Goal: Task Accomplishment & Management: Use online tool/utility

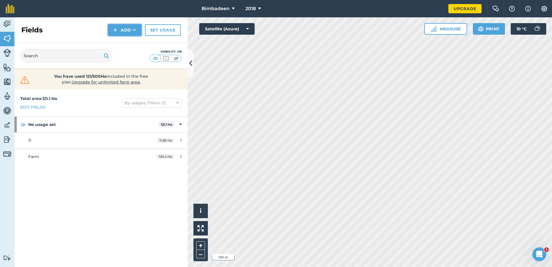
click at [111, 27] on button "Add" at bounding box center [124, 30] width 33 height 12
click at [128, 42] on link "Draw" at bounding box center [125, 43] width 32 height 13
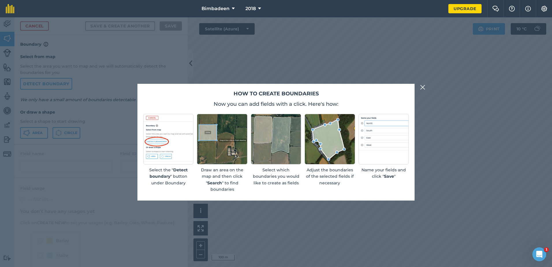
click at [422, 89] on img at bounding box center [422, 87] width 5 height 7
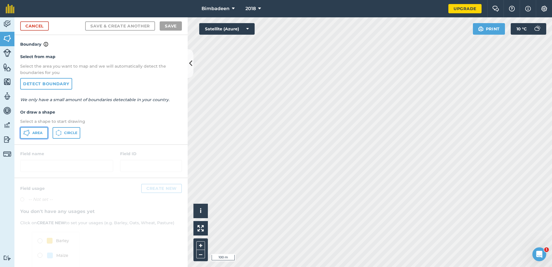
click at [32, 132] on button "Area" at bounding box center [34, 133] width 28 height 12
click at [189, 63] on icon at bounding box center [190, 63] width 3 height 10
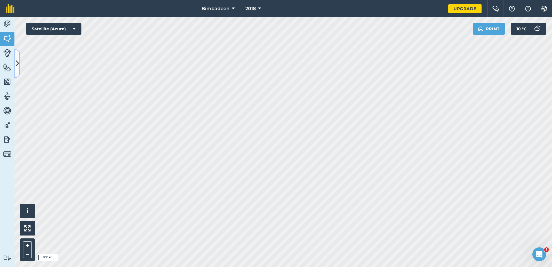
click at [19, 64] on button at bounding box center [17, 63] width 6 height 29
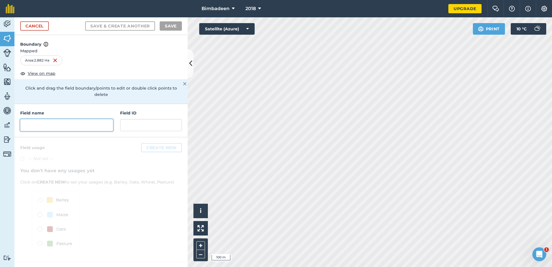
click at [57, 119] on input "text" at bounding box center [66, 125] width 93 height 12
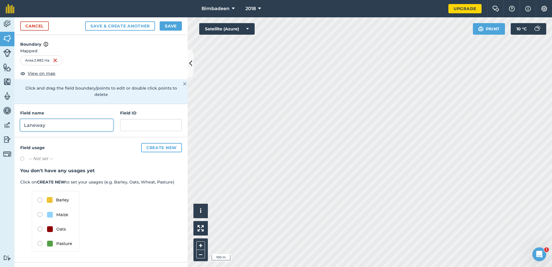
type input "Laneway"
click at [175, 26] on button "Save" at bounding box center [171, 25] width 22 height 9
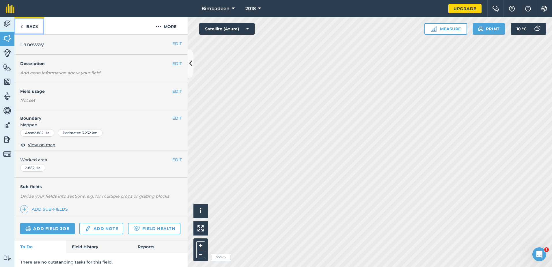
click at [27, 24] on link "Back" at bounding box center [29, 25] width 30 height 17
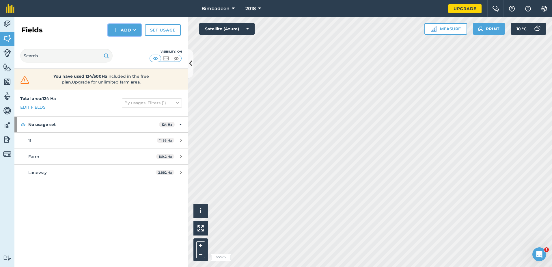
click at [127, 29] on button "Add" at bounding box center [124, 30] width 33 height 12
click at [191, 63] on icon at bounding box center [190, 63] width 3 height 10
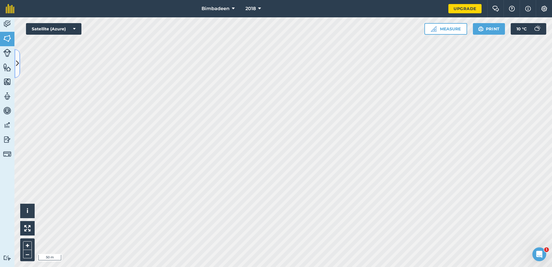
click at [18, 70] on button at bounding box center [17, 63] width 6 height 29
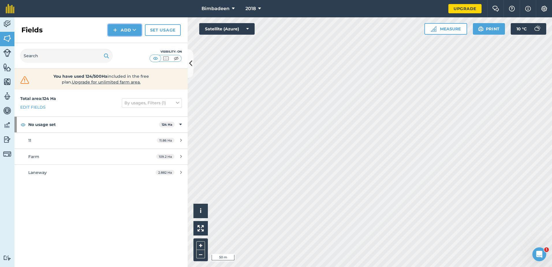
click at [122, 32] on button "Add" at bounding box center [124, 30] width 33 height 12
click at [123, 44] on link "Draw" at bounding box center [125, 43] width 32 height 13
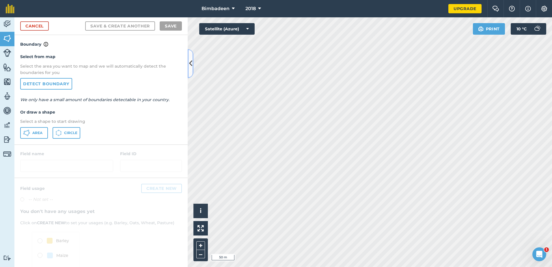
click at [190, 63] on icon at bounding box center [190, 63] width 3 height 10
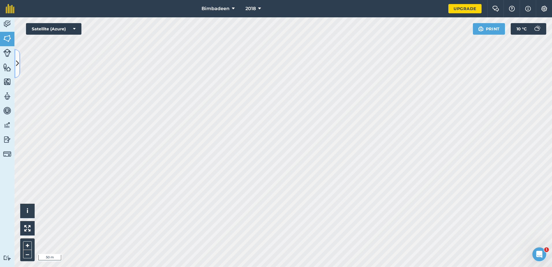
click at [18, 66] on icon at bounding box center [17, 63] width 3 height 10
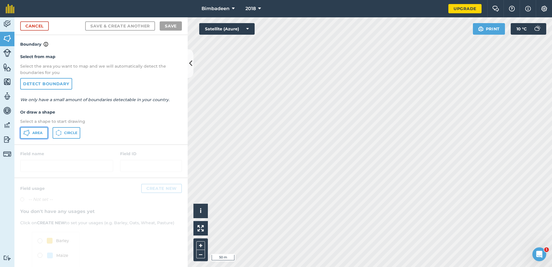
click at [42, 131] on span "Area" at bounding box center [37, 132] width 10 height 5
click at [190, 64] on icon at bounding box center [190, 63] width 3 height 10
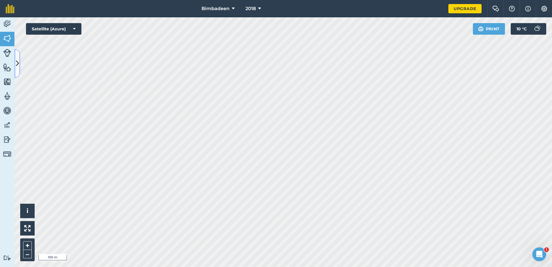
click at [20, 60] on button at bounding box center [17, 63] width 6 height 29
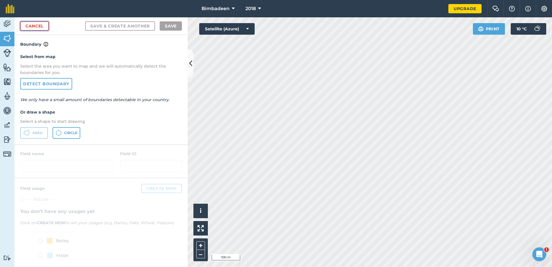
click at [31, 26] on link "Cancel" at bounding box center [34, 25] width 29 height 9
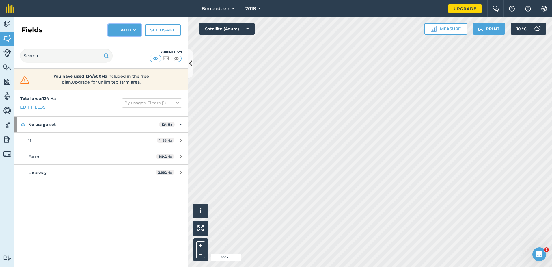
click at [115, 30] on img at bounding box center [115, 30] width 4 height 7
click at [131, 38] on link "Draw" at bounding box center [125, 43] width 32 height 13
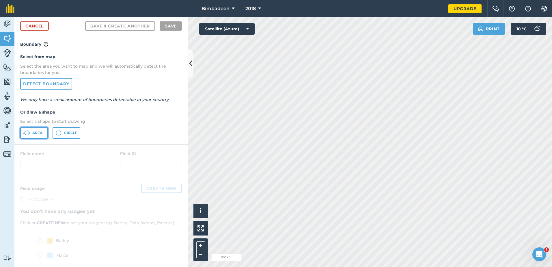
click at [38, 129] on button "Area" at bounding box center [34, 133] width 28 height 12
click at [31, 28] on link "Cancel" at bounding box center [34, 25] width 29 height 9
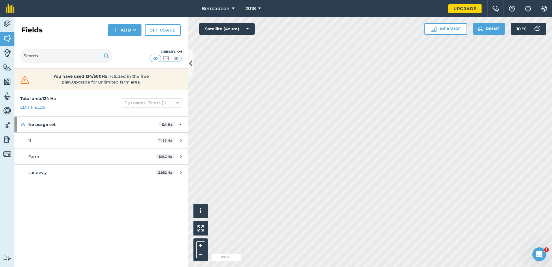
click at [123, 36] on div "Fields Add Set usage" at bounding box center [100, 30] width 173 height 26
click at [131, 29] on button "Add" at bounding box center [124, 30] width 33 height 12
click at [125, 42] on link "Draw" at bounding box center [125, 43] width 32 height 13
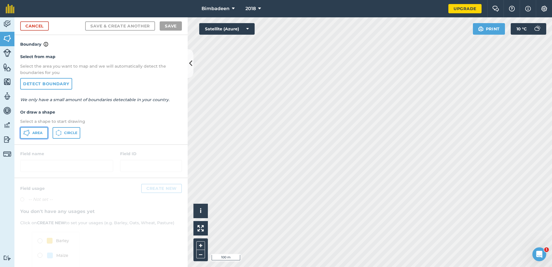
click at [37, 131] on span "Area" at bounding box center [37, 132] width 10 height 5
click at [191, 64] on icon at bounding box center [190, 63] width 3 height 10
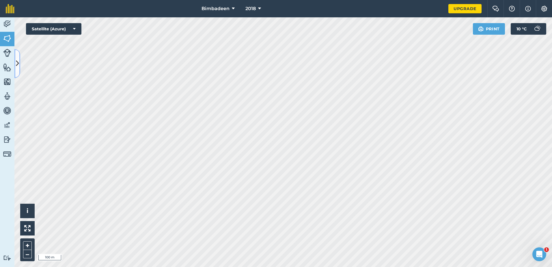
click at [16, 62] on icon at bounding box center [17, 63] width 3 height 10
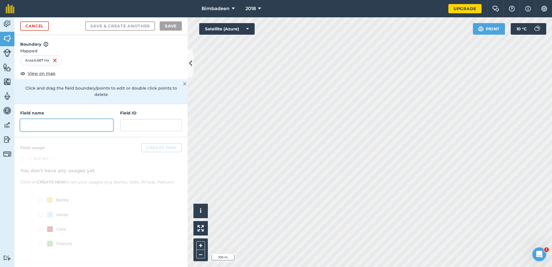
click at [76, 121] on input "text" at bounding box center [66, 125] width 93 height 12
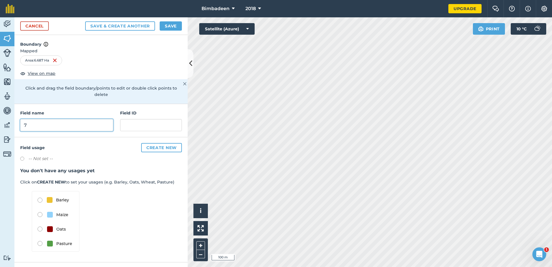
type input "7"
click at [167, 25] on button "Save" at bounding box center [171, 25] width 22 height 9
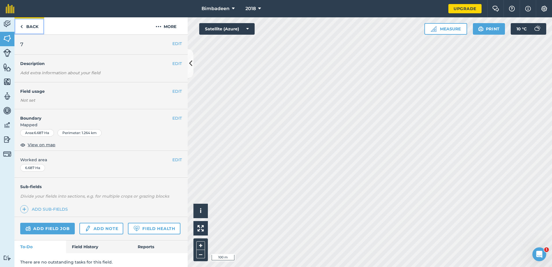
click at [33, 28] on link "Back" at bounding box center [29, 25] width 30 height 17
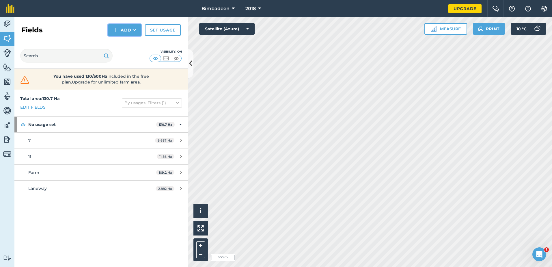
click at [123, 31] on button "Add" at bounding box center [124, 30] width 33 height 12
click at [191, 58] on button at bounding box center [191, 63] width 6 height 29
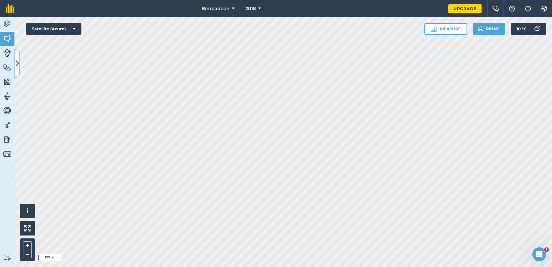
click at [15, 62] on button at bounding box center [17, 63] width 6 height 29
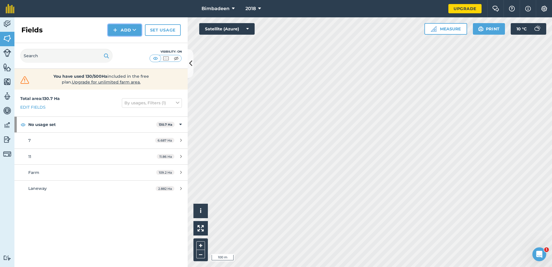
click at [117, 28] on img at bounding box center [115, 30] width 4 height 7
click at [113, 41] on link "Draw" at bounding box center [125, 43] width 32 height 13
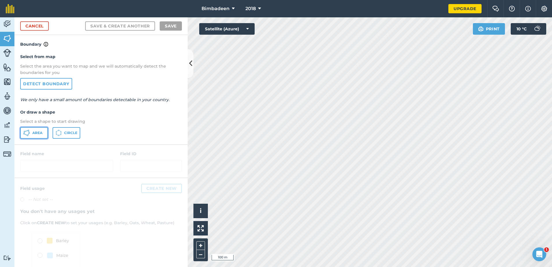
click at [33, 135] on button "Area" at bounding box center [34, 133] width 28 height 12
click at [189, 70] on button at bounding box center [191, 63] width 6 height 29
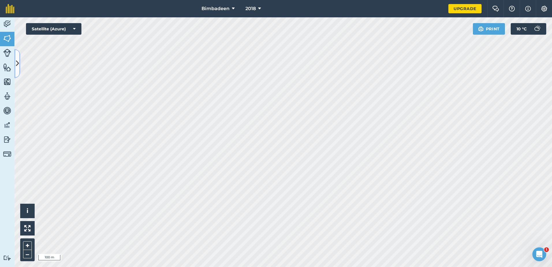
click at [15, 66] on button at bounding box center [17, 63] width 6 height 29
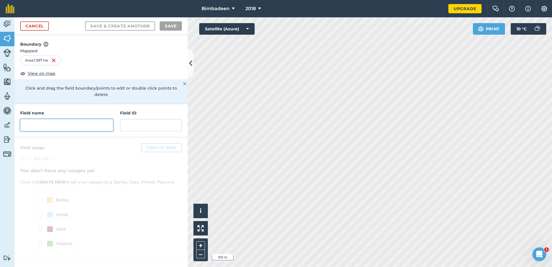
click at [54, 119] on input "text" at bounding box center [66, 125] width 93 height 12
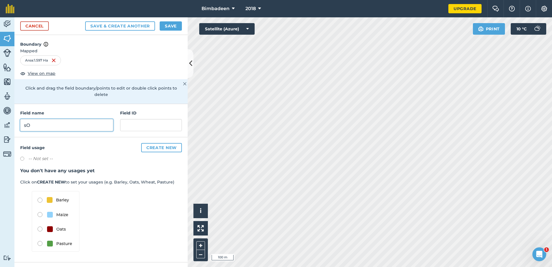
type input "s"
type input "[GEOGRAPHIC_DATA]"
click at [167, 28] on button "Save" at bounding box center [171, 25] width 22 height 9
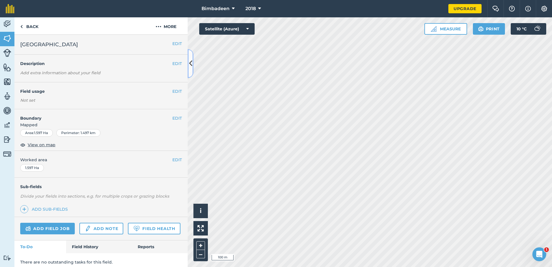
click at [188, 66] on button at bounding box center [191, 63] width 6 height 29
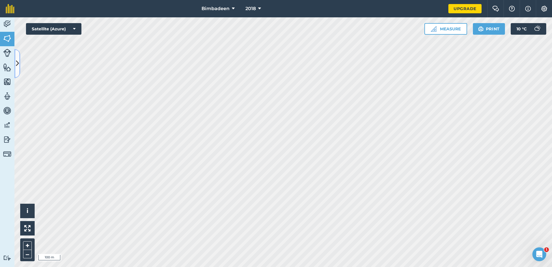
click at [19, 56] on button at bounding box center [17, 63] width 6 height 29
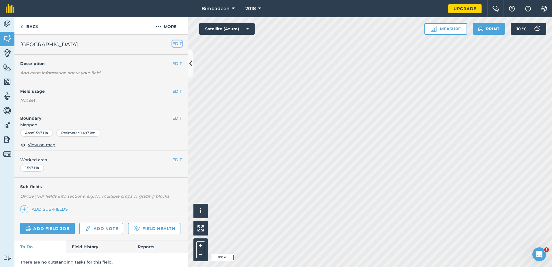
click at [176, 44] on button "EDIT" at bounding box center [177, 43] width 10 height 6
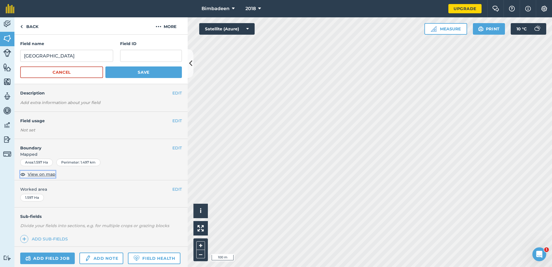
click at [46, 172] on span "View on map" at bounding box center [42, 174] width 28 height 6
click at [22, 23] on img at bounding box center [21, 26] width 3 height 7
click at [189, 62] on icon at bounding box center [190, 63] width 3 height 10
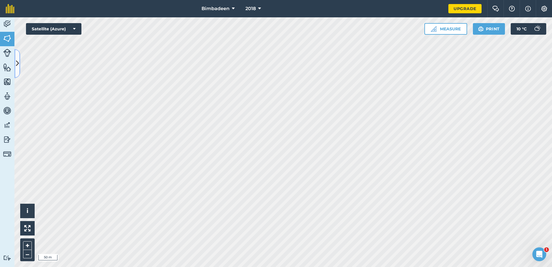
click at [17, 61] on icon at bounding box center [17, 63] width 3 height 10
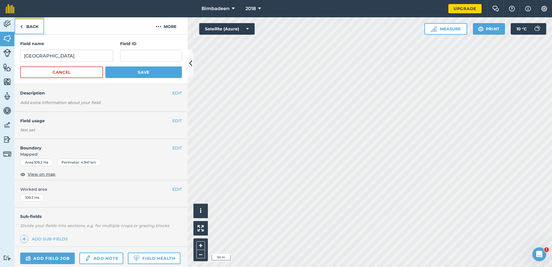
click at [25, 26] on link "Back" at bounding box center [29, 25] width 30 height 17
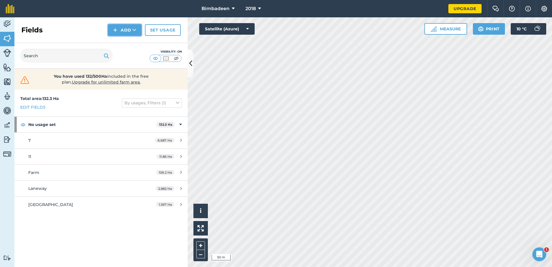
click at [114, 24] on button "Add" at bounding box center [124, 30] width 33 height 12
click at [118, 42] on link "Draw" at bounding box center [125, 43] width 32 height 13
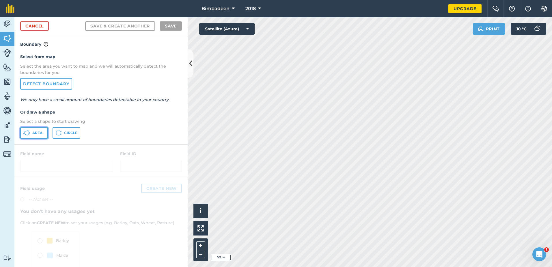
click at [46, 131] on button "Area" at bounding box center [34, 133] width 28 height 12
click at [189, 65] on icon at bounding box center [190, 63] width 3 height 10
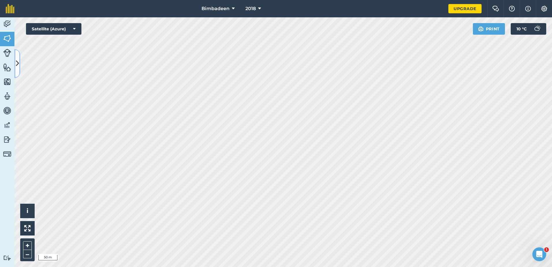
click at [16, 67] on icon at bounding box center [17, 63] width 3 height 10
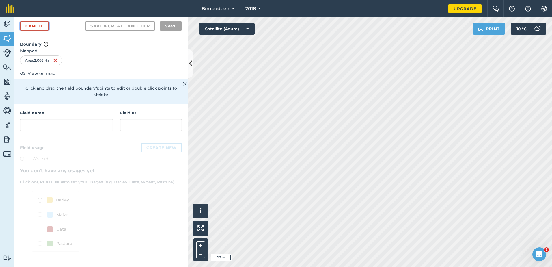
click at [35, 26] on link "Cancel" at bounding box center [34, 25] width 29 height 9
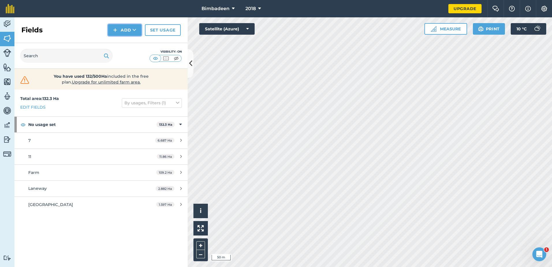
click at [126, 34] on button "Add" at bounding box center [124, 30] width 33 height 12
click at [123, 40] on link "Draw" at bounding box center [125, 43] width 32 height 13
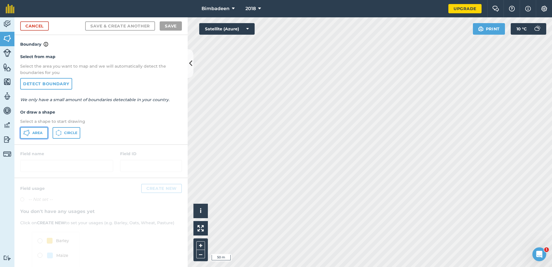
click at [39, 128] on button "Area" at bounding box center [34, 133] width 28 height 12
click at [191, 65] on icon at bounding box center [190, 63] width 3 height 10
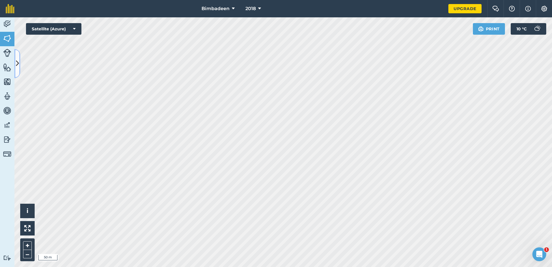
click at [18, 57] on button at bounding box center [17, 63] width 6 height 29
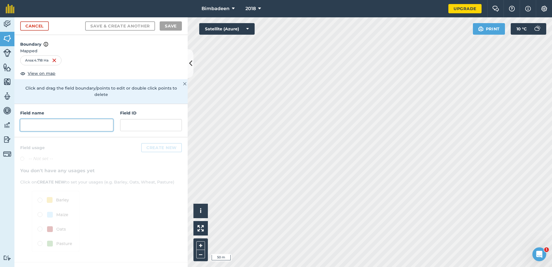
click at [53, 121] on input "text" at bounding box center [66, 125] width 93 height 12
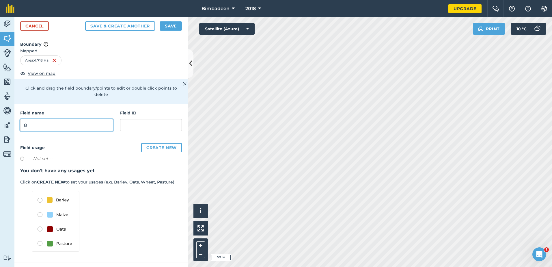
type input "8"
click at [172, 22] on button "Save" at bounding box center [171, 25] width 22 height 9
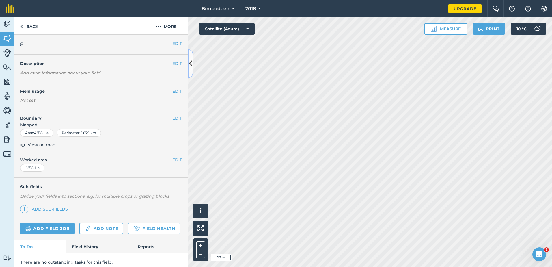
click at [189, 58] on button at bounding box center [191, 63] width 6 height 29
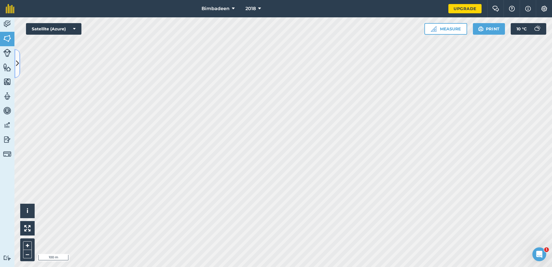
click at [17, 61] on icon at bounding box center [17, 63] width 3 height 10
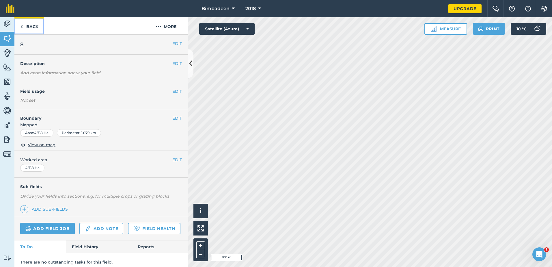
click at [22, 23] on img at bounding box center [21, 26] width 3 height 7
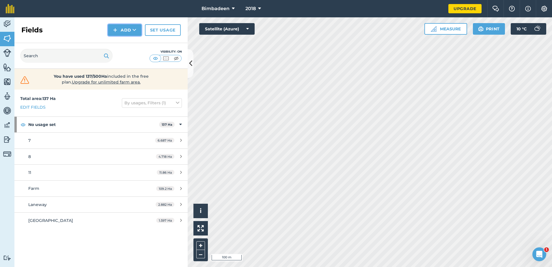
click at [124, 27] on button "Add" at bounding box center [124, 30] width 33 height 12
click at [131, 42] on link "Draw" at bounding box center [125, 43] width 32 height 13
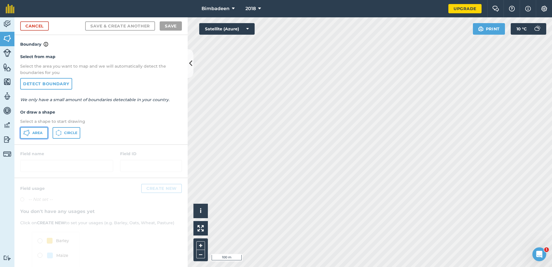
click at [31, 129] on button "Area" at bounding box center [34, 133] width 28 height 12
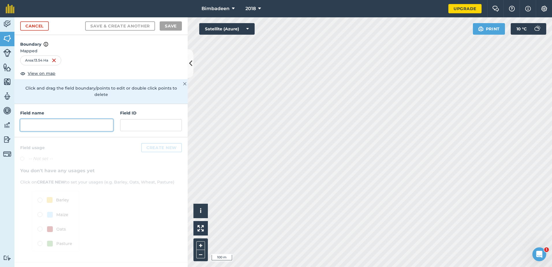
click at [52, 119] on input "text" at bounding box center [66, 125] width 93 height 12
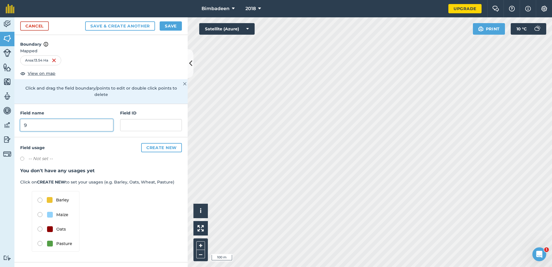
type input "9"
click at [175, 25] on button "Save" at bounding box center [171, 25] width 22 height 9
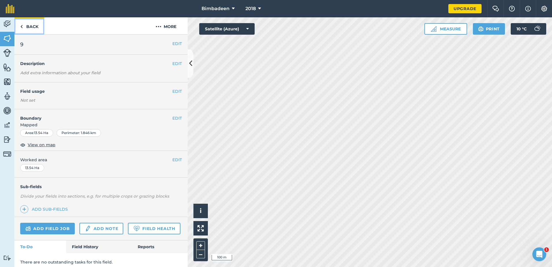
click at [35, 25] on link "Back" at bounding box center [29, 25] width 30 height 17
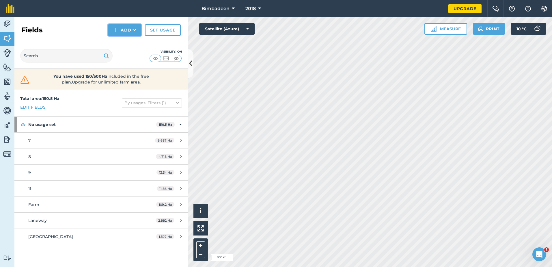
click at [126, 29] on button "Add" at bounding box center [124, 30] width 33 height 12
click at [121, 44] on link "Draw" at bounding box center [125, 43] width 32 height 13
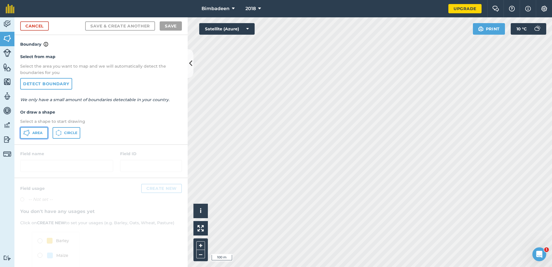
click at [41, 132] on span "Area" at bounding box center [37, 132] width 10 height 5
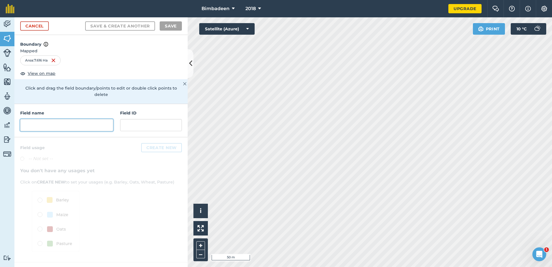
click at [42, 121] on input "text" at bounding box center [66, 125] width 93 height 12
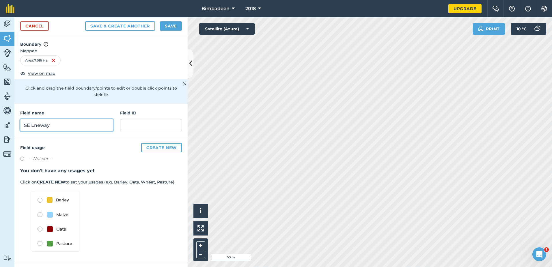
click at [33, 119] on input "SE Lneway" at bounding box center [66, 125] width 93 height 12
type input "SE Laneway"
click at [168, 24] on button "Save" at bounding box center [171, 25] width 22 height 9
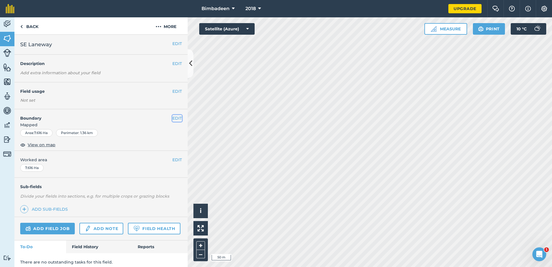
click at [172, 116] on button "EDIT" at bounding box center [177, 118] width 10 height 6
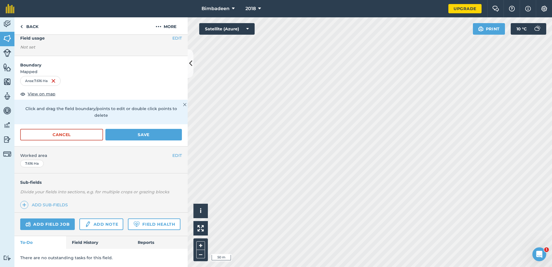
scroll to position [69, 0]
click at [174, 152] on button "EDIT" at bounding box center [177, 155] width 10 height 6
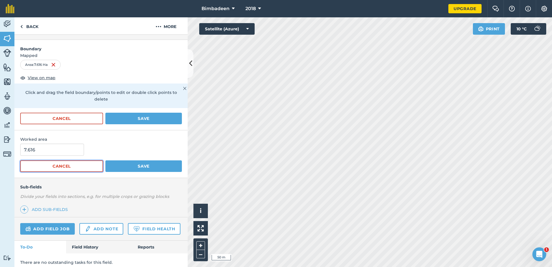
click at [69, 165] on button "Cancel" at bounding box center [61, 166] width 83 height 12
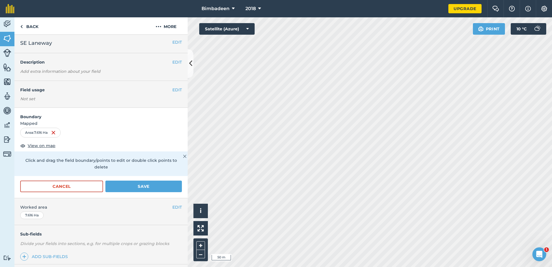
scroll to position [0, 0]
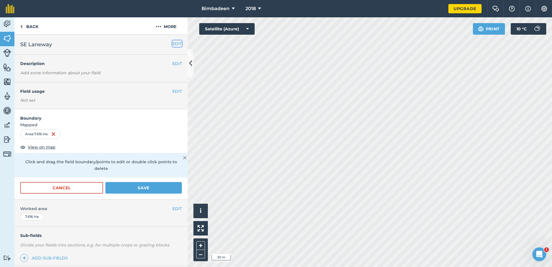
click at [176, 44] on button "EDIT" at bounding box center [177, 43] width 10 height 6
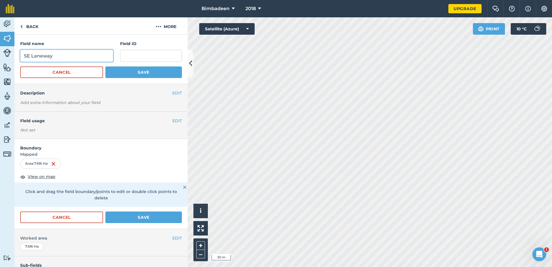
drag, startPoint x: 55, startPoint y: 56, endPoint x: 0, endPoint y: 46, distance: 55.4
click at [0, 46] on div "Activity Fields Livestock Features Maps Team Vehicles Data Reporting Billing Tu…" at bounding box center [276, 141] width 552 height 249
type input "10"
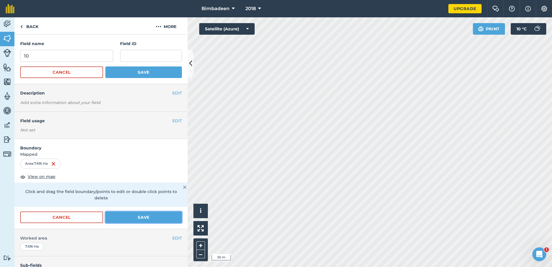
click at [146, 217] on button "Save" at bounding box center [143, 217] width 76 height 12
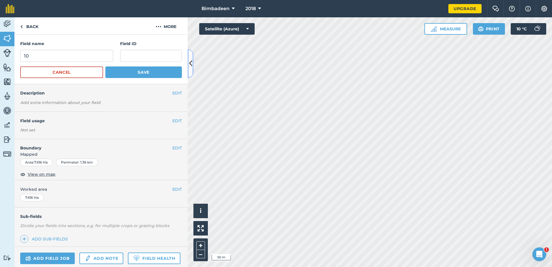
click at [191, 68] on icon at bounding box center [190, 63] width 3 height 10
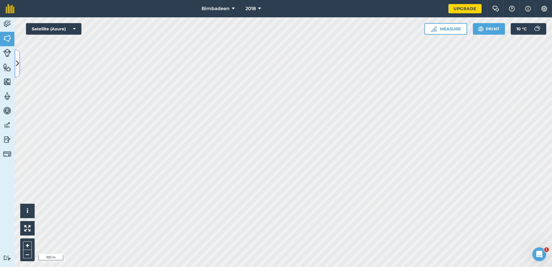
click at [18, 60] on icon at bounding box center [17, 63] width 3 height 10
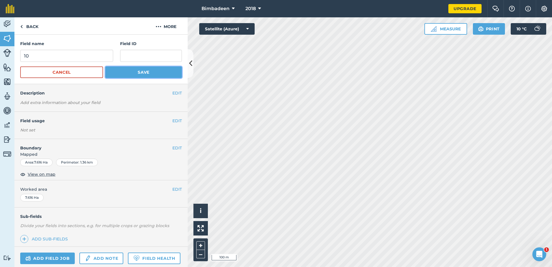
click at [134, 73] on button "Save" at bounding box center [143, 72] width 76 height 12
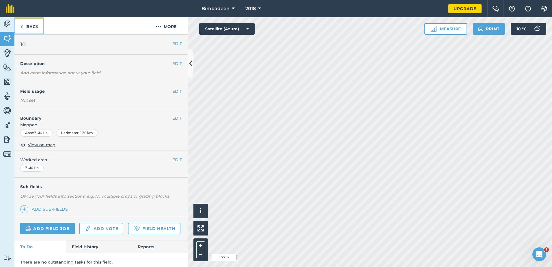
click at [28, 28] on link "Back" at bounding box center [29, 25] width 30 height 17
click at [22, 22] on link "Back" at bounding box center [29, 25] width 30 height 17
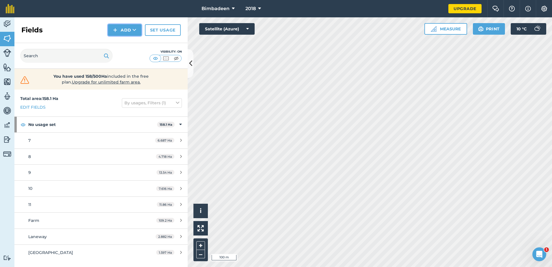
click at [122, 24] on button "Add" at bounding box center [124, 30] width 33 height 12
click at [119, 31] on button "Add" at bounding box center [124, 30] width 33 height 12
click at [128, 42] on link "Draw" at bounding box center [125, 43] width 32 height 13
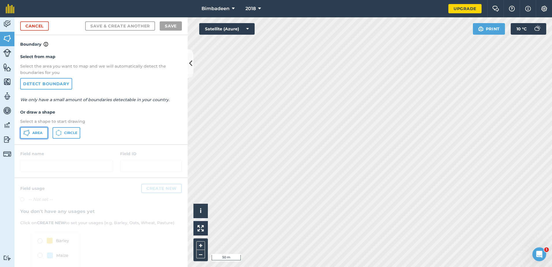
click at [38, 136] on button "Area" at bounding box center [34, 133] width 28 height 12
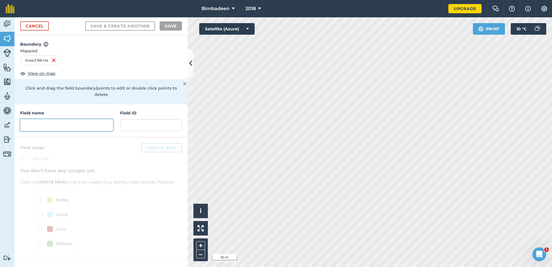
click at [73, 123] on input "text" at bounding box center [66, 125] width 93 height 12
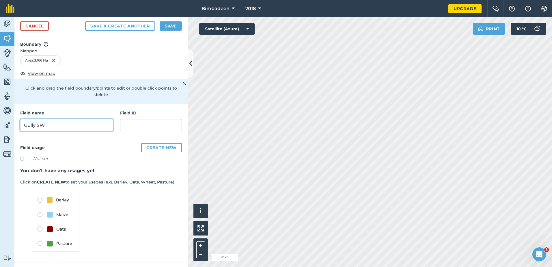
type input "Gully SW"
click at [173, 27] on button "Save" at bounding box center [171, 25] width 22 height 9
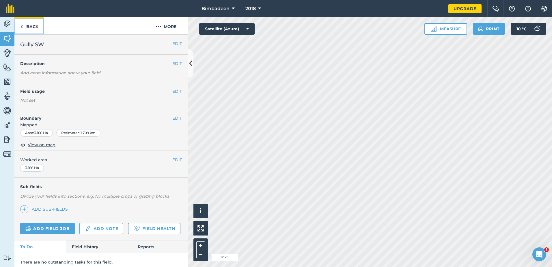
click at [35, 25] on link "Back" at bounding box center [29, 25] width 30 height 17
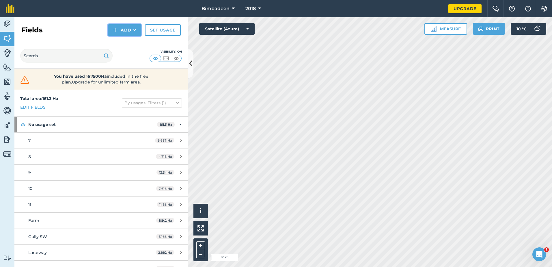
click at [128, 29] on button "Add" at bounding box center [124, 30] width 33 height 12
click at [129, 42] on link "Draw" at bounding box center [125, 43] width 32 height 13
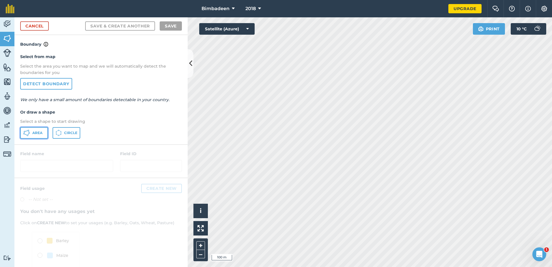
click at [33, 132] on span "Area" at bounding box center [37, 132] width 10 height 5
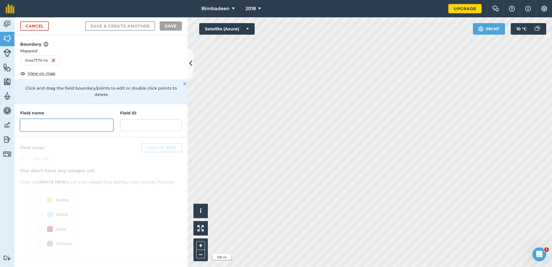
click at [61, 119] on input "text" at bounding box center [66, 125] width 93 height 12
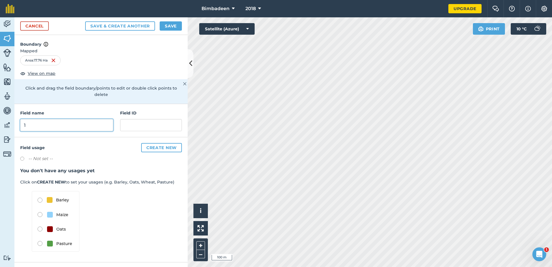
type input "1"
click at [175, 24] on button "Save" at bounding box center [171, 25] width 22 height 9
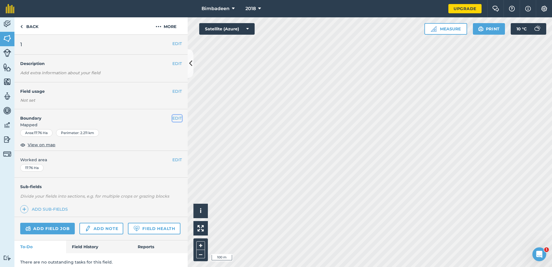
click at [172, 117] on button "EDIT" at bounding box center [177, 118] width 10 height 6
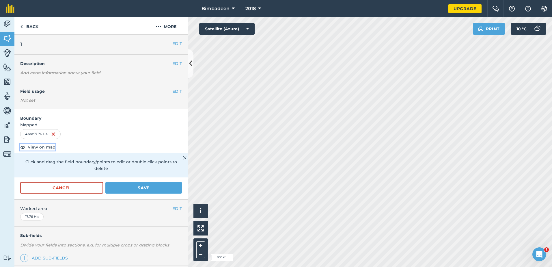
click at [41, 147] on span "View on map" at bounding box center [42, 147] width 28 height 6
click at [123, 186] on button "Save" at bounding box center [143, 188] width 76 height 12
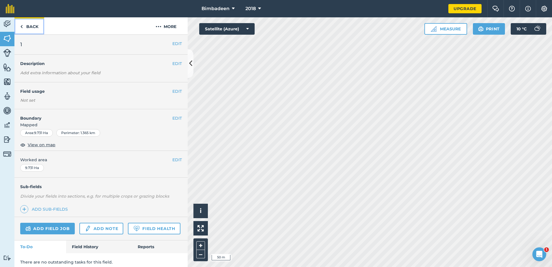
click at [31, 25] on link "Back" at bounding box center [29, 25] width 30 height 17
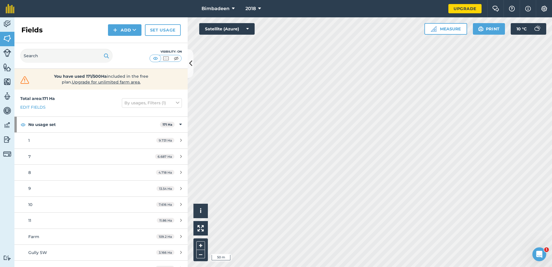
click at [115, 23] on div "Fields Add Set usage" at bounding box center [100, 30] width 173 height 26
click at [117, 30] on img at bounding box center [115, 30] width 4 height 7
click at [118, 43] on link "Draw" at bounding box center [125, 43] width 32 height 13
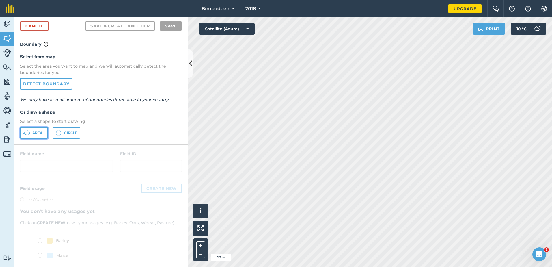
click at [30, 131] on button "Area" at bounding box center [34, 133] width 28 height 12
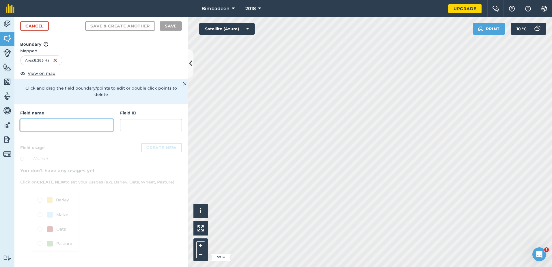
click at [59, 119] on input "text" at bounding box center [66, 125] width 93 height 12
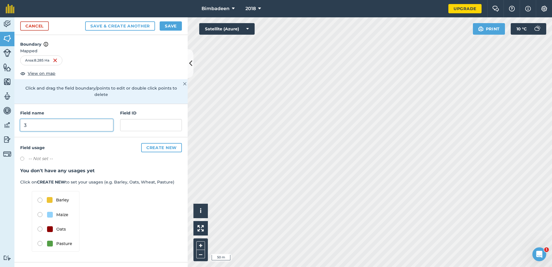
type input "3"
click at [141, 24] on button "Save & Create Another" at bounding box center [120, 25] width 70 height 9
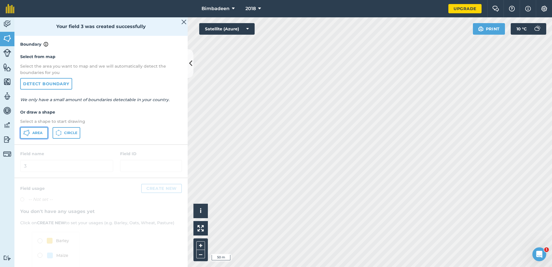
click at [32, 133] on button "Area" at bounding box center [34, 133] width 28 height 12
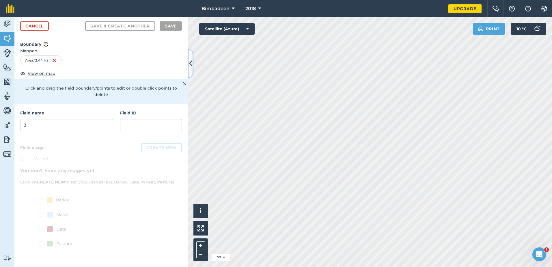
click at [189, 62] on icon at bounding box center [190, 63] width 3 height 10
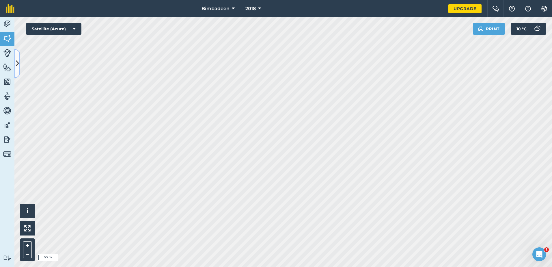
click at [19, 62] on button at bounding box center [17, 63] width 6 height 29
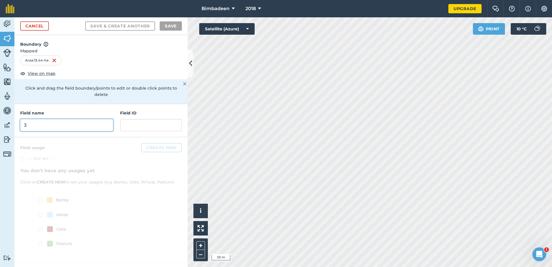
click at [48, 119] on input "3" at bounding box center [66, 125] width 93 height 12
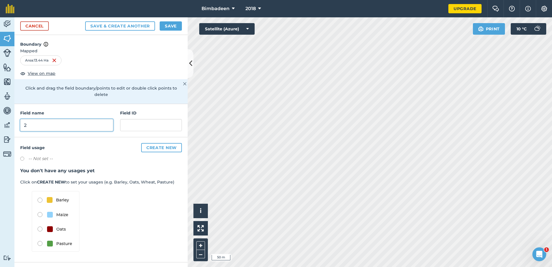
type input "2"
click at [171, 24] on button "Save" at bounding box center [171, 25] width 22 height 9
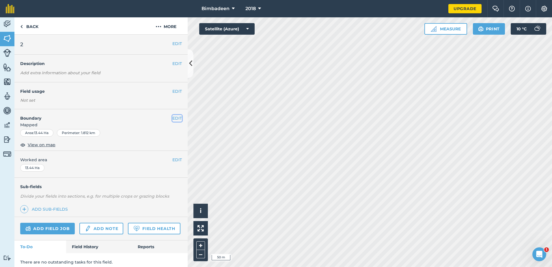
click at [175, 117] on button "EDIT" at bounding box center [177, 118] width 10 height 6
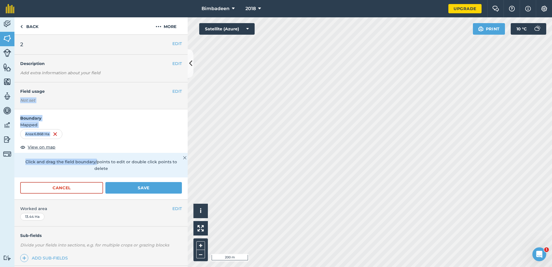
drag, startPoint x: 95, startPoint y: 155, endPoint x: 99, endPoint y: 88, distance: 67.1
click at [99, 88] on div "EDIT 2 EDIT Description Add extra information about your field EDIT Field usage…" at bounding box center [100, 151] width 173 height 232
click at [109, 140] on div "Area : 6.868 Ha" at bounding box center [100, 135] width 173 height 12
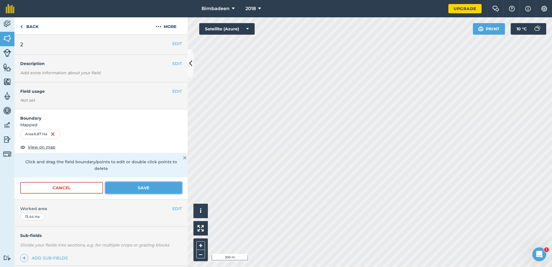
click at [160, 183] on button "Save" at bounding box center [143, 188] width 76 height 12
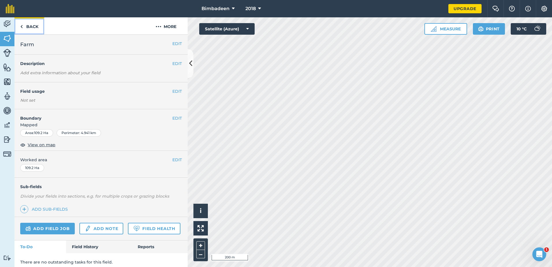
click at [27, 25] on link "Back" at bounding box center [29, 25] width 30 height 17
click at [30, 25] on link "Back" at bounding box center [29, 25] width 30 height 17
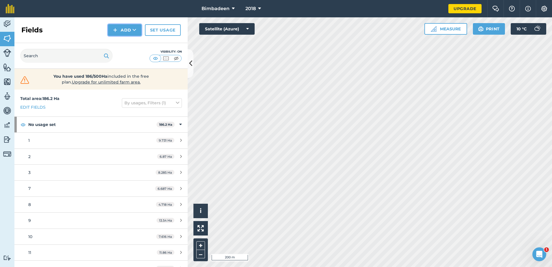
click at [125, 28] on button "Add" at bounding box center [124, 30] width 33 height 12
click at [131, 26] on button "Add Draw Import" at bounding box center [124, 30] width 33 height 12
click at [116, 27] on img at bounding box center [115, 30] width 4 height 7
click at [128, 42] on link "Draw" at bounding box center [125, 43] width 32 height 13
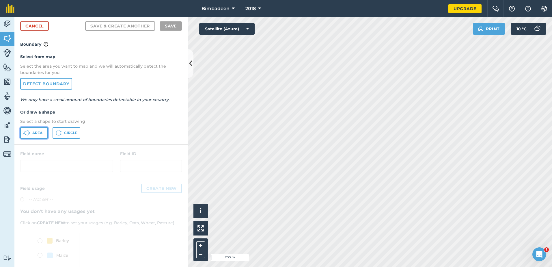
click at [40, 132] on span "Area" at bounding box center [37, 132] width 10 height 5
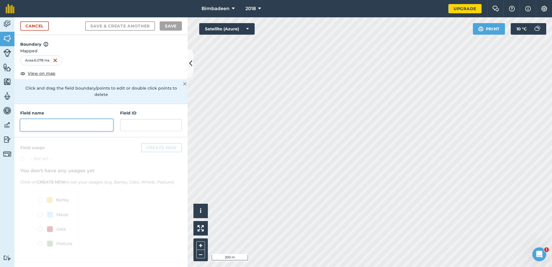
click at [34, 119] on input "text" at bounding box center [66, 125] width 93 height 12
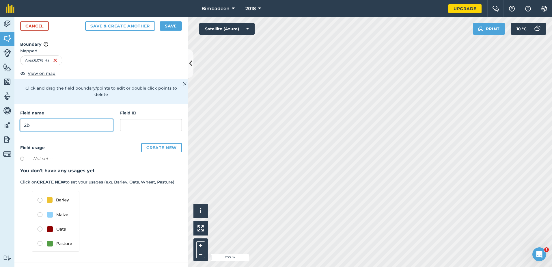
type input "2b"
click at [166, 25] on button "Save" at bounding box center [171, 25] width 22 height 9
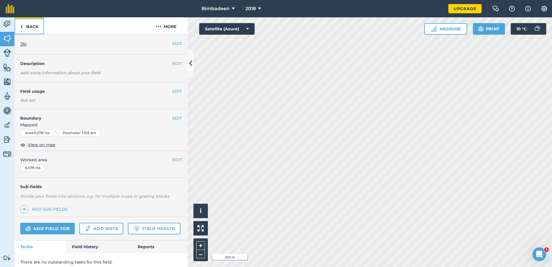
click at [29, 29] on link "Back" at bounding box center [29, 25] width 30 height 17
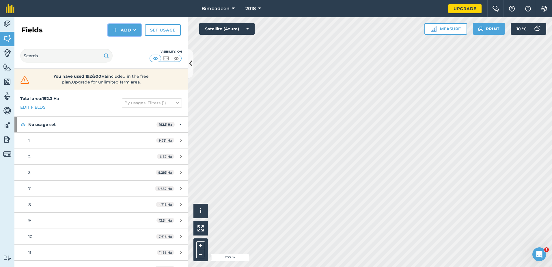
click at [119, 25] on button "Add" at bounding box center [124, 30] width 33 height 12
click at [124, 43] on link "Draw" at bounding box center [125, 43] width 32 height 13
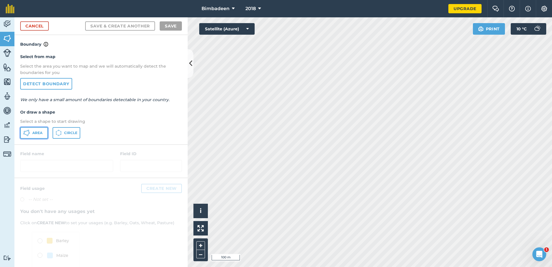
click at [41, 130] on button "Area" at bounding box center [34, 133] width 28 height 12
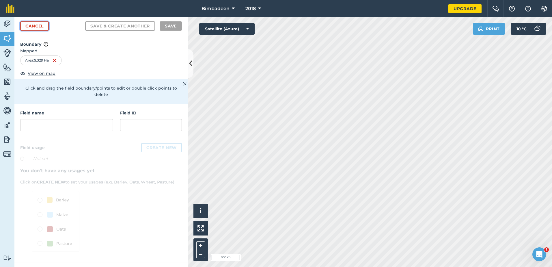
click at [36, 25] on link "Cancel" at bounding box center [34, 25] width 29 height 9
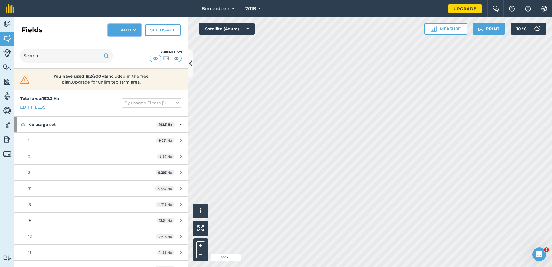
click at [125, 32] on button "Add" at bounding box center [124, 30] width 33 height 12
click at [130, 41] on link "Draw" at bounding box center [125, 43] width 32 height 13
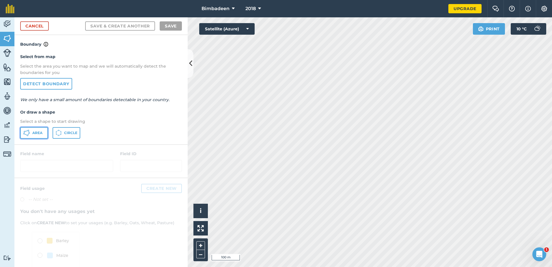
click at [28, 133] on icon at bounding box center [26, 132] width 7 height 7
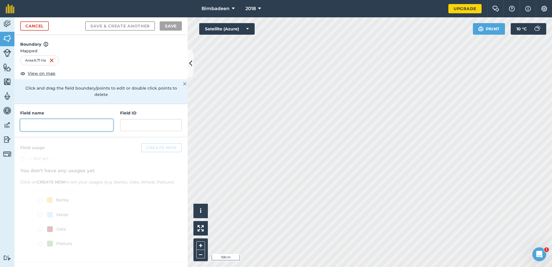
click at [57, 119] on input "text" at bounding box center [66, 125] width 93 height 12
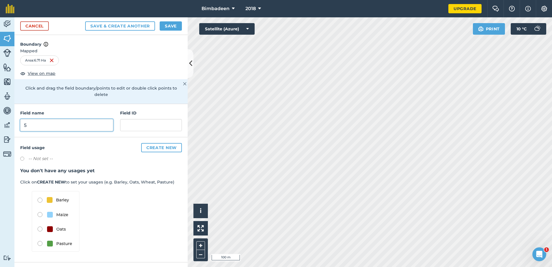
type input "5"
click at [121, 24] on button "Save & Create Another" at bounding box center [120, 25] width 70 height 9
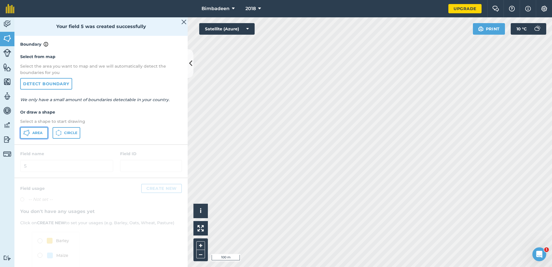
click at [31, 135] on button "Area" at bounding box center [34, 133] width 28 height 12
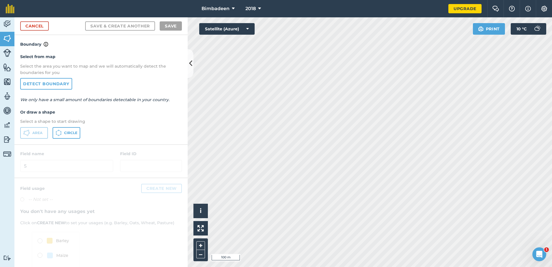
click at [32, 126] on div "Select from map Select the area you want to map and we will automatically detec…" at bounding box center [100, 96] width 173 height 96
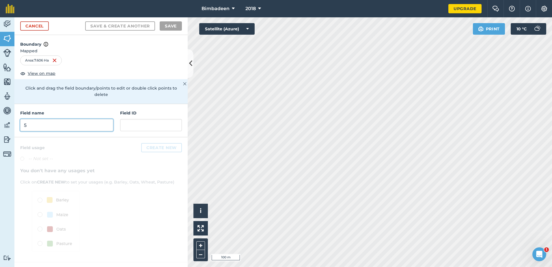
click at [59, 119] on input "5" at bounding box center [66, 125] width 93 height 12
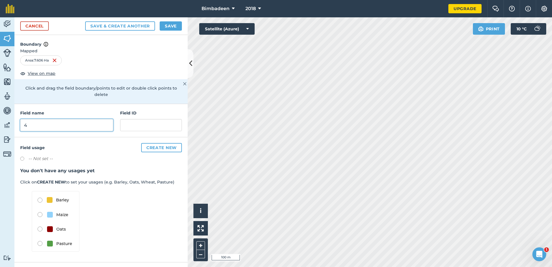
type input "4"
click at [173, 22] on button "Save" at bounding box center [171, 25] width 22 height 9
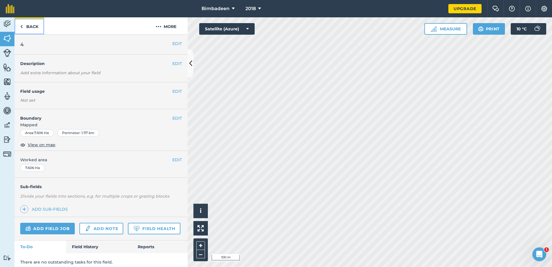
click at [27, 24] on link "Back" at bounding box center [29, 25] width 30 height 17
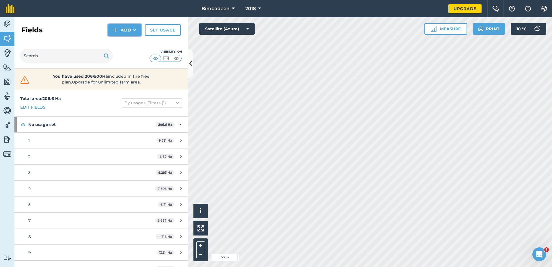
click at [123, 29] on button "Add" at bounding box center [124, 30] width 33 height 12
click at [120, 42] on link "Draw" at bounding box center [125, 43] width 32 height 13
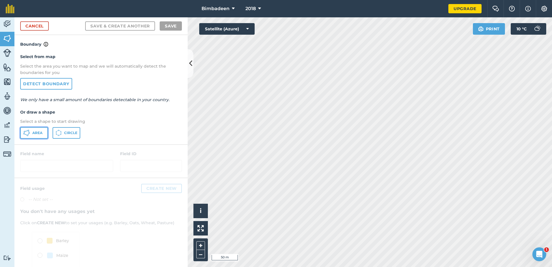
click at [42, 128] on button "Area" at bounding box center [34, 133] width 28 height 12
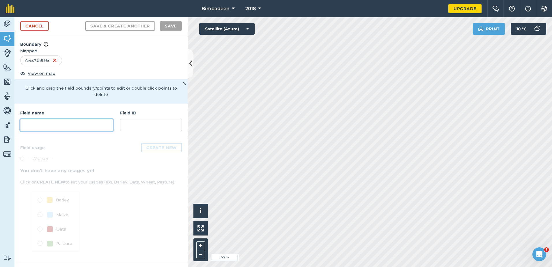
click at [68, 119] on input "text" at bounding box center [66, 125] width 93 height 12
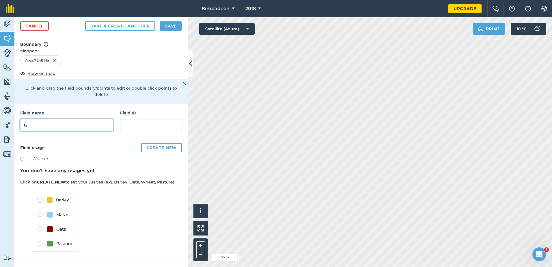
type input "6"
click at [178, 23] on button "Save" at bounding box center [171, 25] width 22 height 9
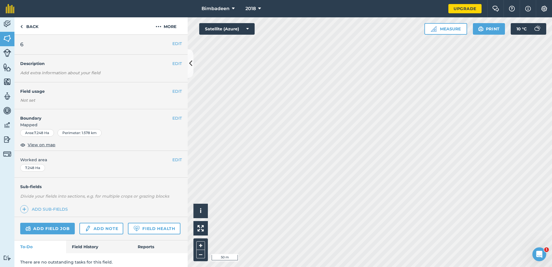
scroll to position [20, 0]
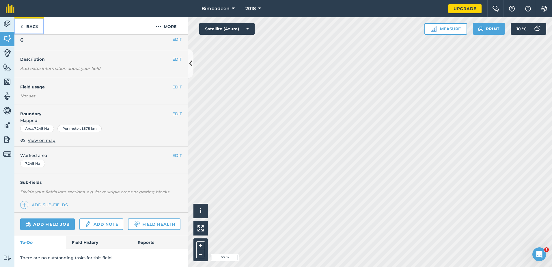
click at [22, 25] on img at bounding box center [21, 26] width 3 height 7
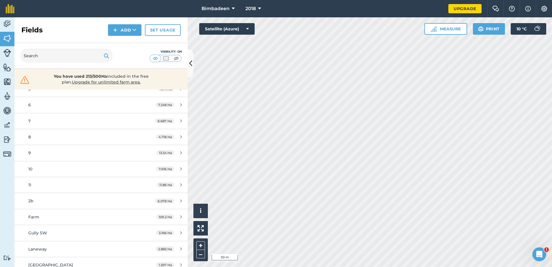
scroll to position [121, 0]
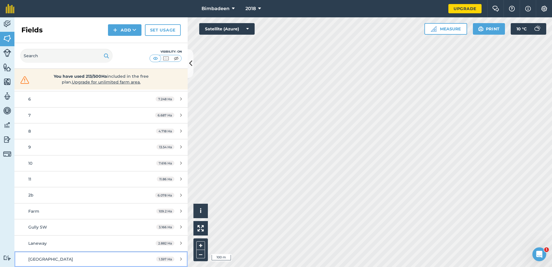
click at [141, 258] on link "[GEOGRAPHIC_DATA] 1.597 Ha" at bounding box center [100, 259] width 173 height 16
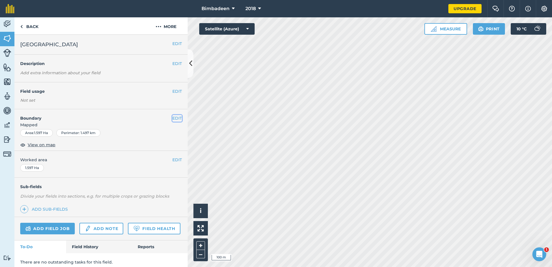
click at [173, 119] on button "EDIT" at bounding box center [177, 118] width 10 height 6
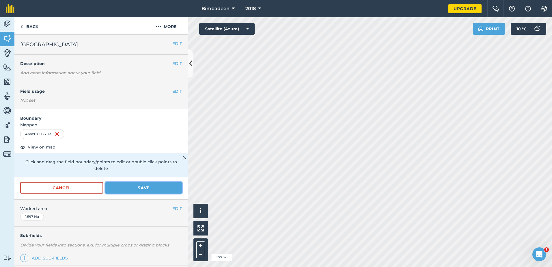
click at [117, 189] on button "Save" at bounding box center [143, 188] width 76 height 12
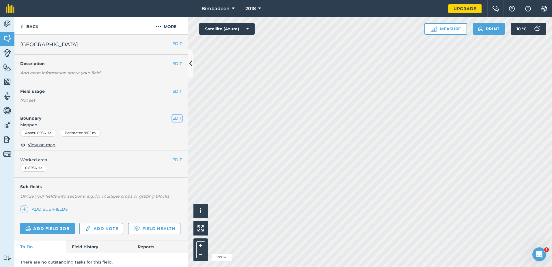
click at [173, 119] on button "EDIT" at bounding box center [177, 118] width 10 height 6
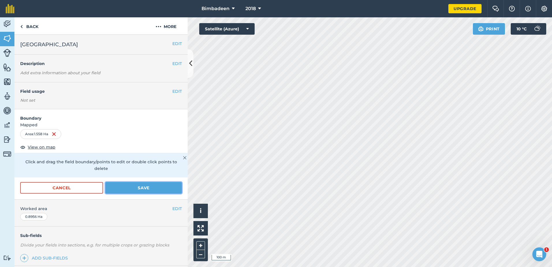
click at [143, 185] on button "Save" at bounding box center [143, 188] width 76 height 12
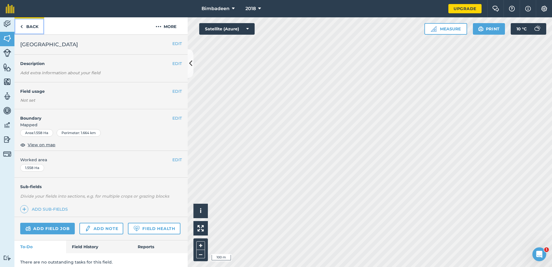
click at [29, 23] on link "Back" at bounding box center [29, 25] width 30 height 17
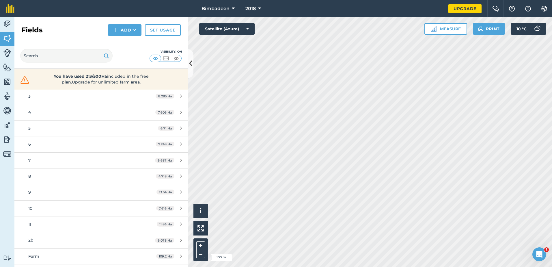
scroll to position [87, 0]
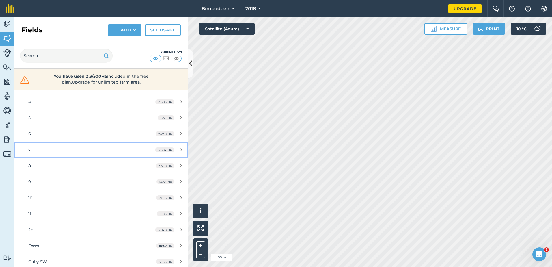
click at [25, 151] on link "7 6.687 Ha" at bounding box center [100, 150] width 173 height 16
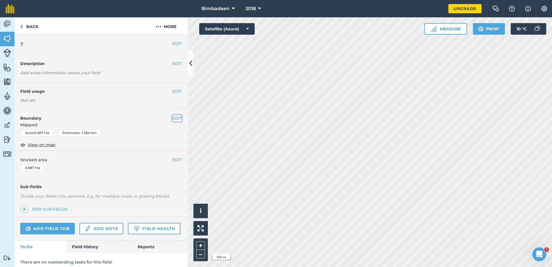
click at [172, 116] on button "EDIT" at bounding box center [177, 118] width 10 height 6
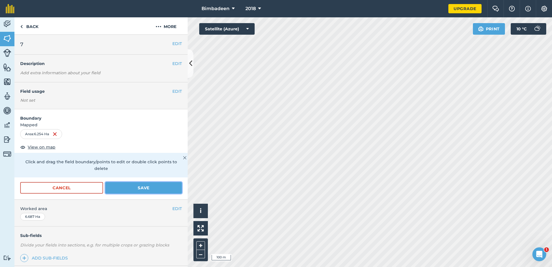
click at [131, 186] on button "Save" at bounding box center [143, 188] width 76 height 12
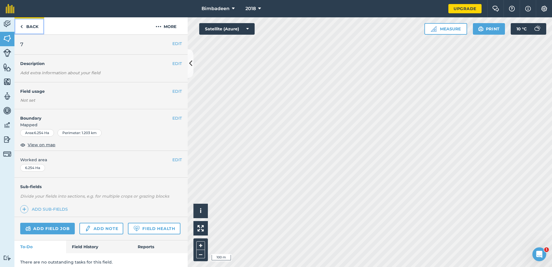
click at [24, 26] on link "Back" at bounding box center [29, 25] width 30 height 17
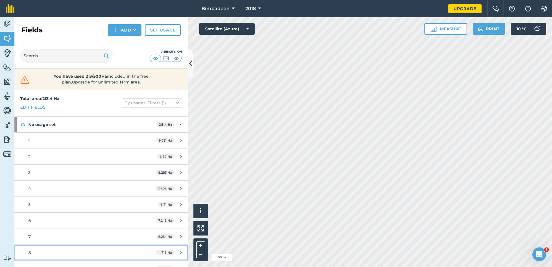
click at [46, 253] on div "8" at bounding box center [82, 252] width 109 height 6
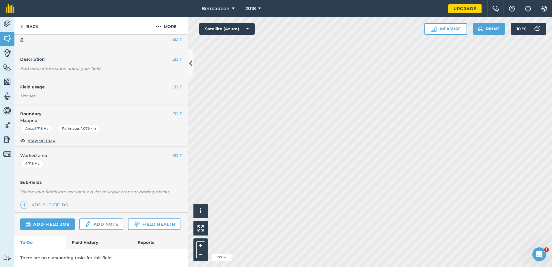
scroll to position [20, 0]
click at [170, 105] on div "EDIT Boundary Mapped Area : 4.718 Ha Perimeter : 1.079 km View on map" at bounding box center [100, 126] width 173 height 42
click at [172, 111] on button "EDIT" at bounding box center [177, 114] width 10 height 6
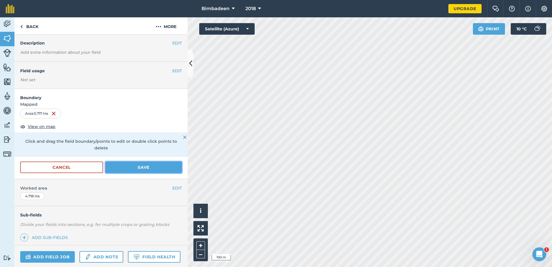
click at [150, 169] on button "Save" at bounding box center [143, 167] width 76 height 12
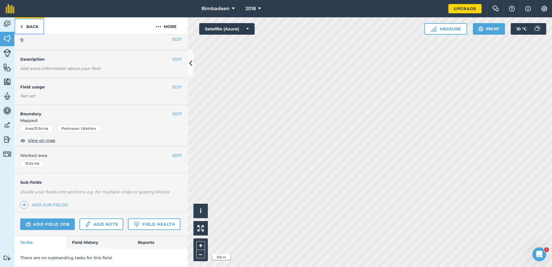
click at [22, 27] on img at bounding box center [21, 26] width 3 height 7
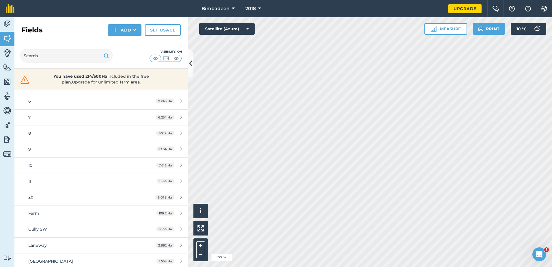
scroll to position [121, 0]
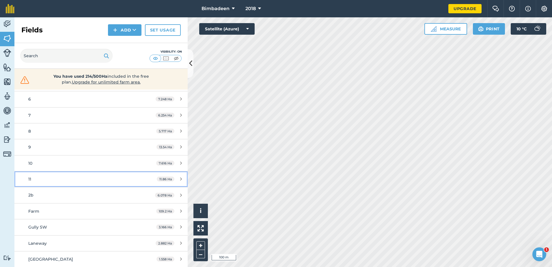
click at [62, 179] on div "11" at bounding box center [82, 179] width 109 height 6
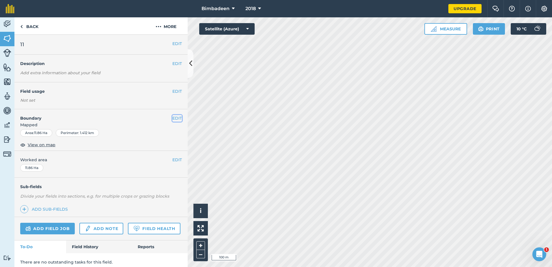
click at [173, 118] on button "EDIT" at bounding box center [177, 118] width 10 height 6
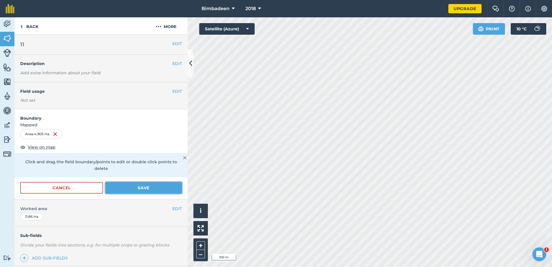
click at [136, 188] on button "Save" at bounding box center [143, 188] width 76 height 12
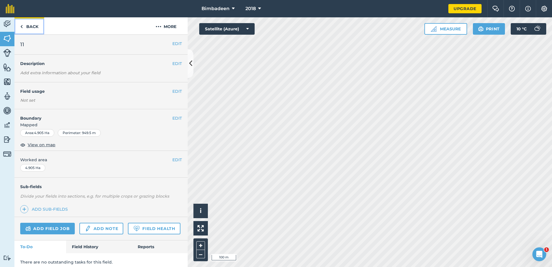
click at [21, 24] on img at bounding box center [21, 26] width 3 height 7
click at [172, 119] on button "EDIT" at bounding box center [177, 118] width 10 height 6
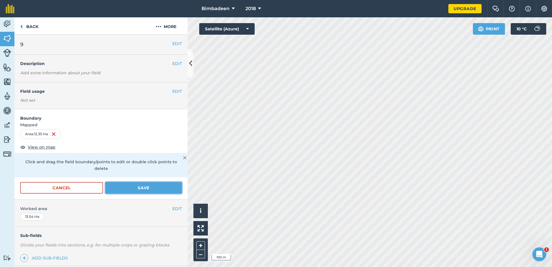
click at [134, 190] on button "Save" at bounding box center [143, 188] width 76 height 12
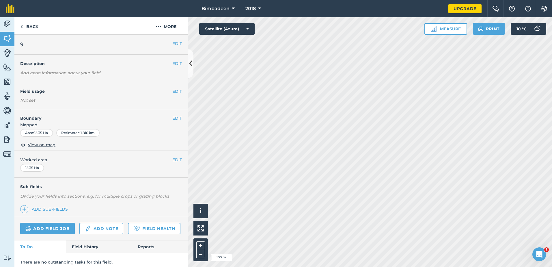
click at [161, 115] on h4 "Boundary" at bounding box center [93, 115] width 158 height 12
click at [172, 117] on button "EDIT" at bounding box center [177, 118] width 10 height 6
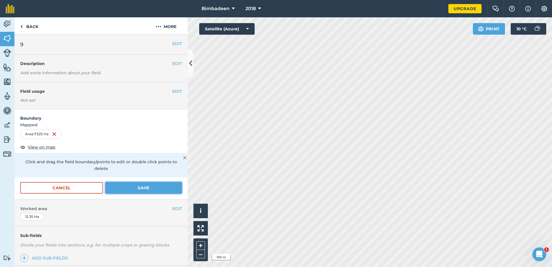
click at [151, 189] on button "Save" at bounding box center [143, 188] width 76 height 12
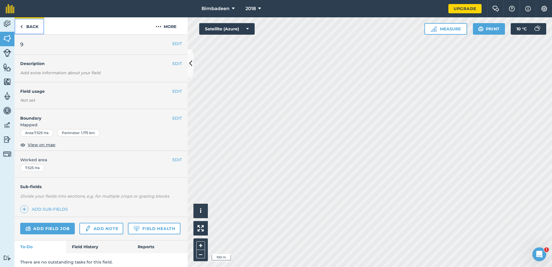
click at [20, 25] on img at bounding box center [21, 26] width 3 height 7
click at [23, 23] on img at bounding box center [21, 26] width 3 height 7
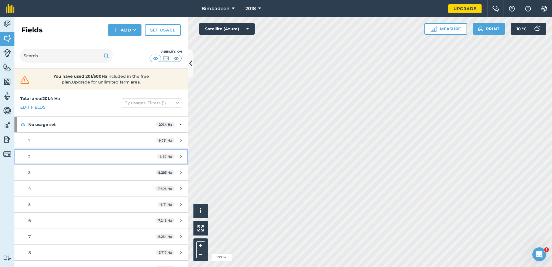
click at [112, 154] on div "2" at bounding box center [82, 156] width 109 height 6
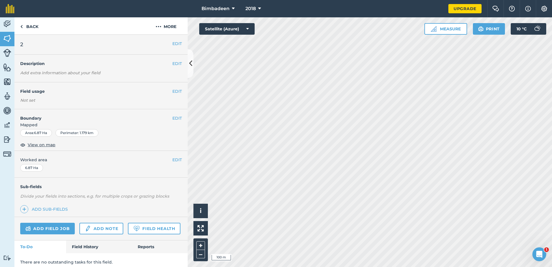
click at [77, 46] on h2 "2" at bounding box center [96, 44] width 152 height 8
click at [173, 44] on button "EDIT" at bounding box center [177, 43] width 10 height 6
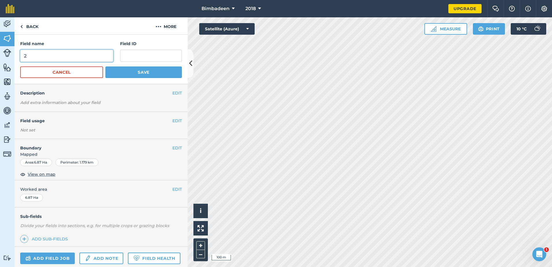
drag, startPoint x: 37, startPoint y: 54, endPoint x: 23, endPoint y: 54, distance: 14.1
click at [23, 54] on input "2" at bounding box center [66, 56] width 93 height 12
type input "1"
click at [132, 69] on button "Save" at bounding box center [143, 72] width 76 height 12
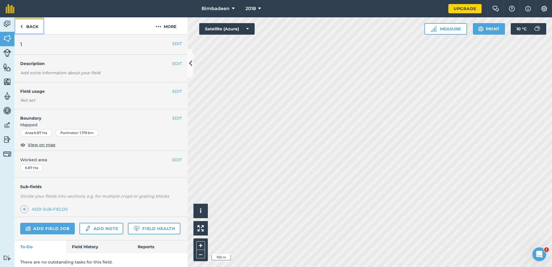
click at [24, 23] on link "Back" at bounding box center [29, 25] width 30 height 17
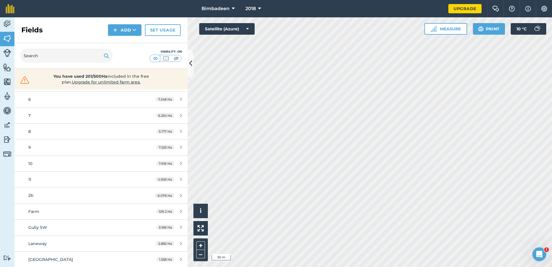
scroll to position [121, 0]
click at [57, 190] on link "2b 6.078 Ha" at bounding box center [100, 195] width 173 height 16
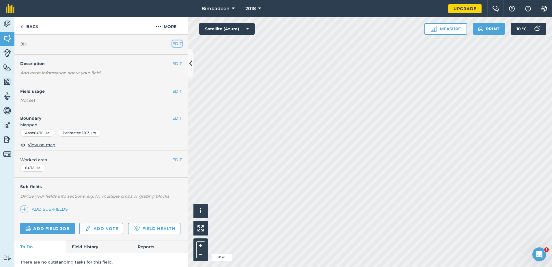
click at [172, 43] on button "EDIT" at bounding box center [177, 43] width 10 height 6
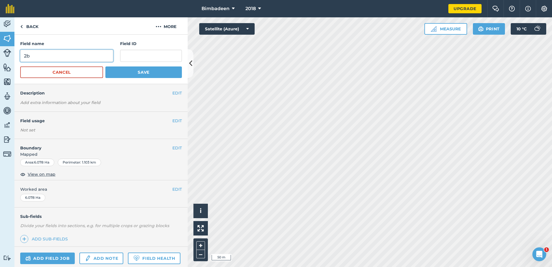
drag, startPoint x: 57, startPoint y: 54, endPoint x: 27, endPoint y: 55, distance: 30.3
click at [27, 55] on input "2b" at bounding box center [66, 56] width 93 height 12
type input "2"
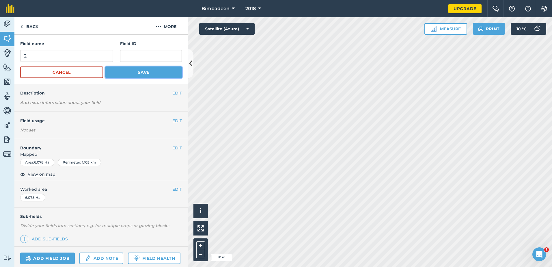
click at [135, 72] on button "Save" at bounding box center [143, 72] width 76 height 12
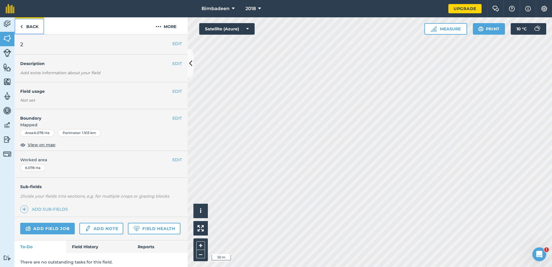
click at [23, 26] on link "Back" at bounding box center [29, 25] width 30 height 17
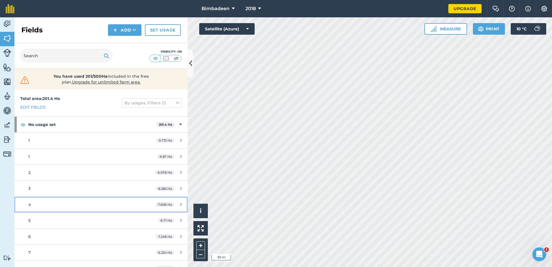
click at [38, 205] on div "4" at bounding box center [82, 204] width 109 height 6
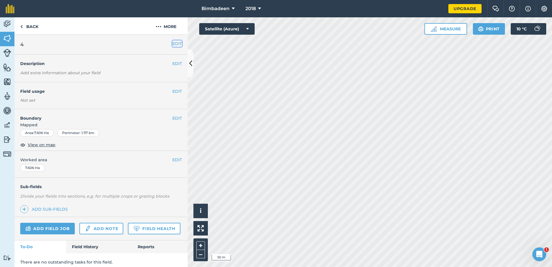
click at [176, 40] on button "EDIT" at bounding box center [177, 43] width 10 height 6
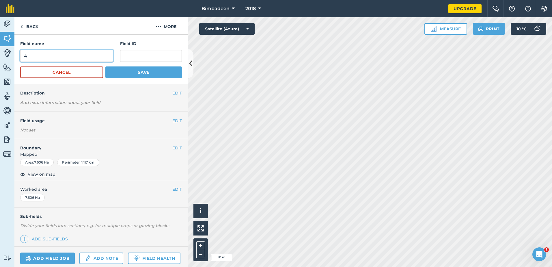
drag, startPoint x: 48, startPoint y: 55, endPoint x: -13, endPoint y: 53, distance: 61.8
click at [0, 53] on html "Bimbadeen 2018 Upgrade Farm Chat Help Info Settings Map printing is not availab…" at bounding box center [276, 133] width 552 height 267
type input "3"
click at [152, 69] on button "Save" at bounding box center [143, 72] width 76 height 12
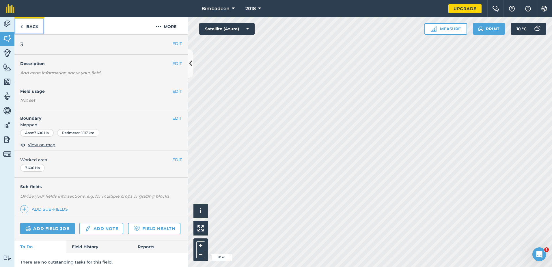
click at [24, 29] on link "Back" at bounding box center [29, 25] width 30 height 17
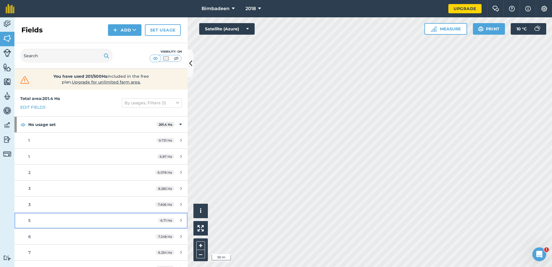
click at [43, 223] on div "5" at bounding box center [82, 220] width 109 height 6
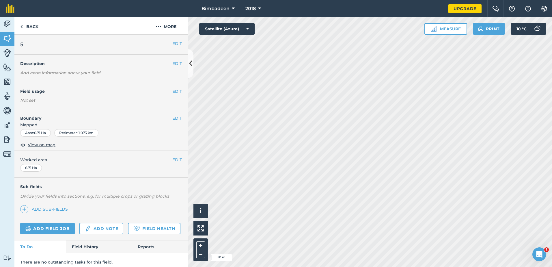
click at [31, 41] on h2 "5" at bounding box center [96, 44] width 152 height 8
click at [26, 50] on div "EDIT 5" at bounding box center [100, 45] width 173 height 20
click at [172, 41] on button "EDIT" at bounding box center [177, 43] width 10 height 6
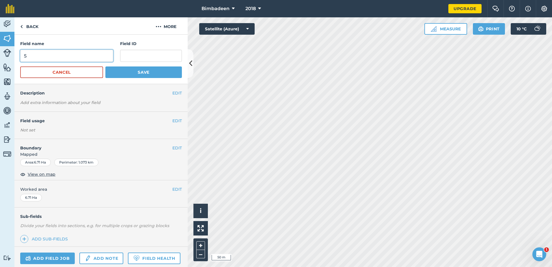
drag, startPoint x: 42, startPoint y: 51, endPoint x: 11, endPoint y: 53, distance: 31.3
click at [11, 53] on div "Activity Fields Livestock Features Maps Team Vehicles Data Reporting Billing Tu…" at bounding box center [276, 141] width 552 height 249
type input "4"
click at [133, 71] on button "Save" at bounding box center [143, 72] width 76 height 12
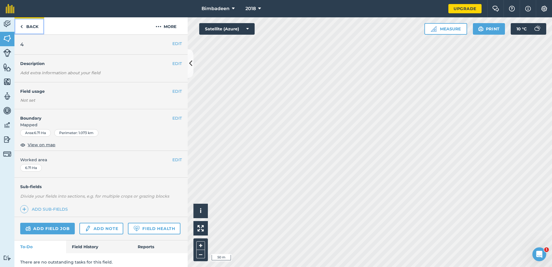
click at [21, 27] on img at bounding box center [21, 26] width 3 height 7
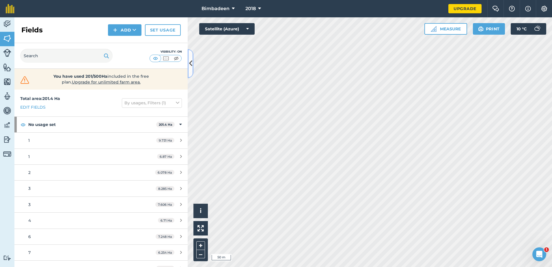
click at [190, 64] on icon at bounding box center [190, 63] width 3 height 10
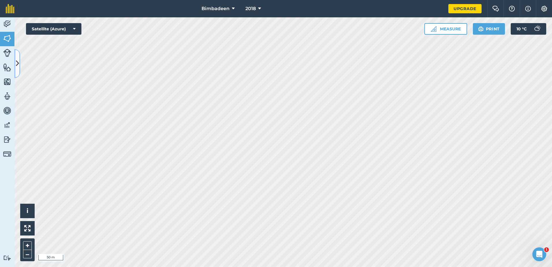
click at [19, 65] on button at bounding box center [17, 63] width 6 height 29
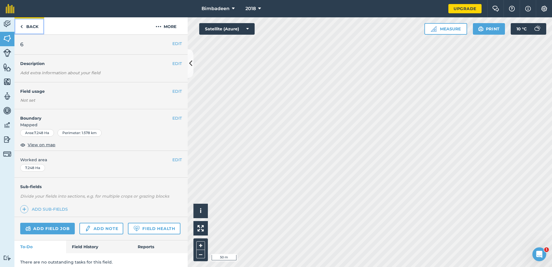
click at [27, 29] on link "Back" at bounding box center [29, 25] width 30 height 17
click at [22, 27] on img at bounding box center [21, 26] width 3 height 7
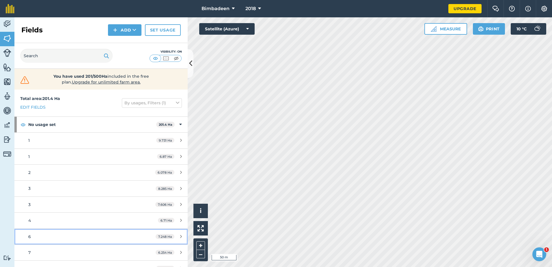
click at [42, 232] on link "6 7.248 Ha" at bounding box center [100, 237] width 173 height 16
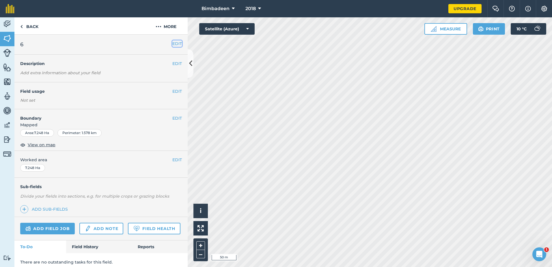
click at [172, 43] on button "EDIT" at bounding box center [177, 43] width 10 height 6
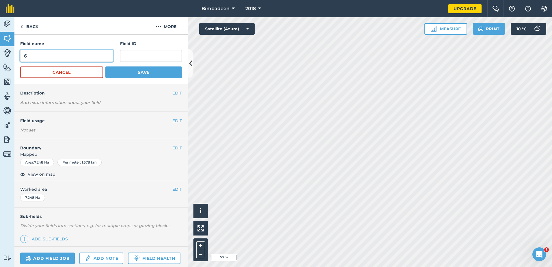
drag, startPoint x: 48, startPoint y: 60, endPoint x: 23, endPoint y: 60, distance: 25.4
click at [23, 60] on input "6" at bounding box center [66, 56] width 93 height 12
type input "5"
click at [140, 68] on button "Save" at bounding box center [143, 72] width 76 height 12
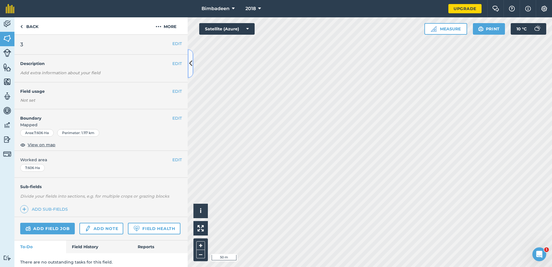
click at [191, 65] on icon at bounding box center [190, 63] width 3 height 10
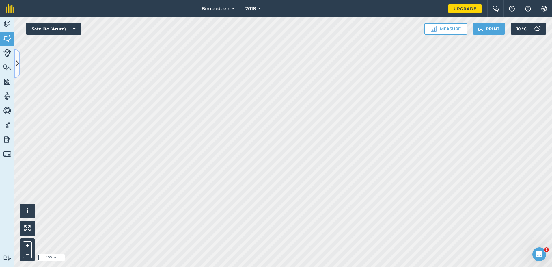
click at [18, 64] on icon at bounding box center [17, 63] width 3 height 10
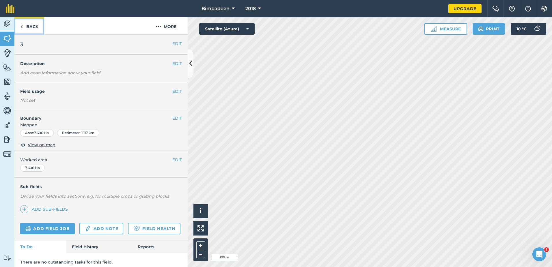
click at [22, 25] on img at bounding box center [21, 26] width 3 height 7
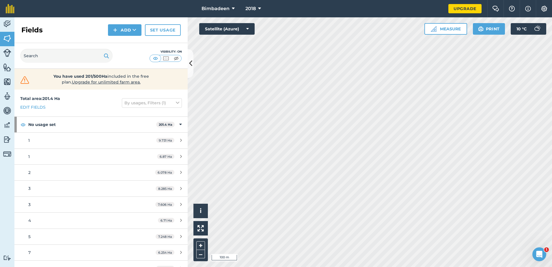
click at [409, 266] on html "Bimbadeen 2018 Upgrade Farm Chat Help Info Settings Map printing is not availab…" at bounding box center [276, 133] width 552 height 267
click at [178, 139] on div "9.731 Ha" at bounding box center [168, 140] width 37 height 5
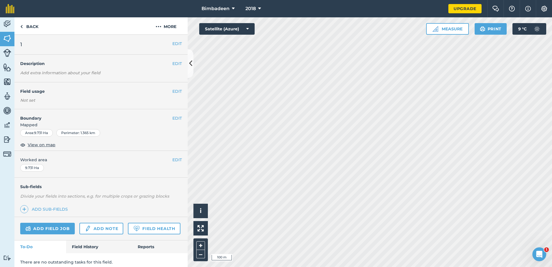
click at [40, 45] on h2 "1" at bounding box center [96, 44] width 152 height 8
click at [172, 42] on button "EDIT" at bounding box center [177, 43] width 10 height 6
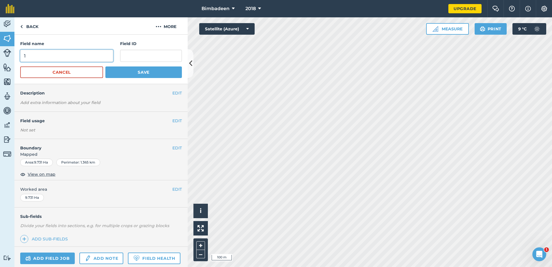
drag, startPoint x: 34, startPoint y: 52, endPoint x: 17, endPoint y: 57, distance: 17.9
click at [17, 57] on div "Field name 1 Field ID Cancel Save" at bounding box center [100, 59] width 173 height 49
type input "6"
click at [144, 70] on button "Save" at bounding box center [143, 72] width 76 height 12
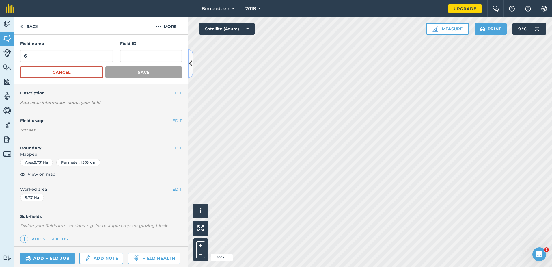
click at [191, 66] on icon at bounding box center [190, 63] width 3 height 10
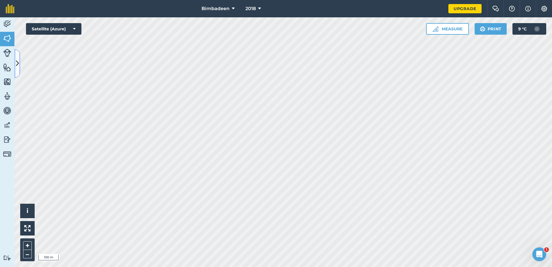
click at [18, 63] on icon at bounding box center [17, 63] width 3 height 10
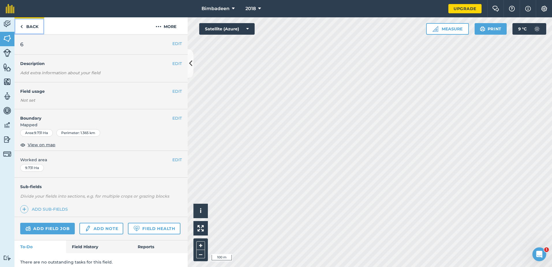
click at [25, 27] on link "Back" at bounding box center [29, 25] width 30 height 17
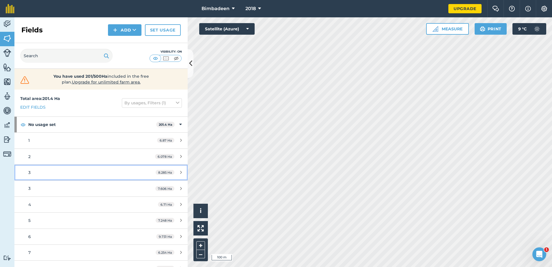
click at [180, 170] on icon at bounding box center [181, 172] width 2 height 4
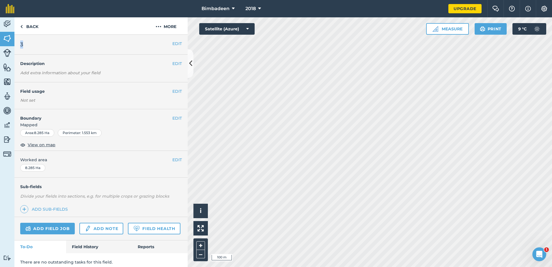
drag, startPoint x: 36, startPoint y: 46, endPoint x: 21, endPoint y: 45, distance: 14.5
click at [21, 45] on h2 "3" at bounding box center [96, 44] width 152 height 8
click at [21, 47] on span "3" at bounding box center [21, 44] width 3 height 8
click at [28, 44] on h2 "3" at bounding box center [96, 44] width 152 height 8
drag, startPoint x: 23, startPoint y: 44, endPoint x: 23, endPoint y: 49, distance: 5.2
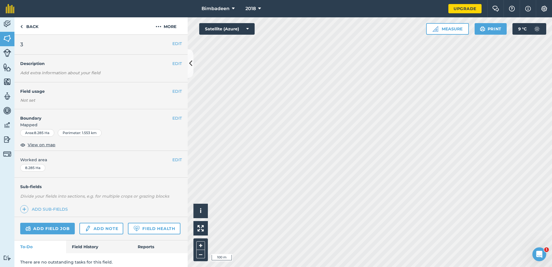
click at [23, 48] on div "EDIT 3" at bounding box center [100, 45] width 173 height 20
click at [24, 44] on h2 "3" at bounding box center [96, 44] width 152 height 8
drag, startPoint x: 22, startPoint y: 45, endPoint x: 17, endPoint y: 46, distance: 4.3
click at [17, 46] on div "EDIT 3" at bounding box center [100, 45] width 173 height 20
drag, startPoint x: 20, startPoint y: 44, endPoint x: 26, endPoint y: 44, distance: 5.5
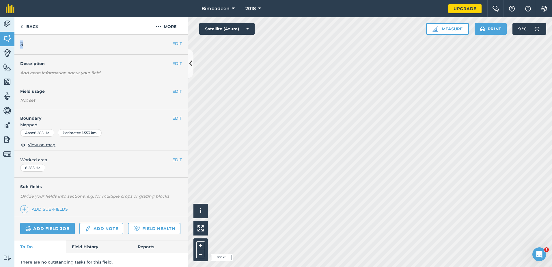
click at [26, 44] on h2 "3" at bounding box center [96, 44] width 152 height 8
click at [26, 42] on h2 "3" at bounding box center [96, 44] width 152 height 8
drag, startPoint x: 26, startPoint y: 44, endPoint x: 17, endPoint y: 44, distance: 9.0
click at [17, 44] on div "EDIT 3" at bounding box center [100, 45] width 173 height 20
click at [174, 42] on button "EDIT" at bounding box center [177, 43] width 10 height 6
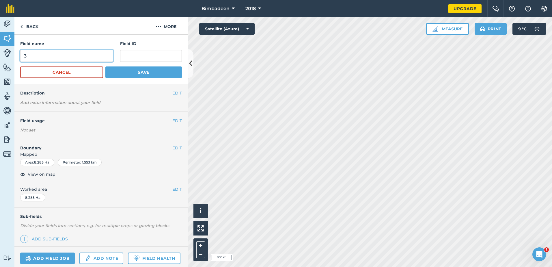
drag, startPoint x: 54, startPoint y: 59, endPoint x: 21, endPoint y: 58, distance: 33.5
click at [21, 58] on input "3" at bounding box center [66, 56] width 93 height 12
click at [129, 68] on button "Save" at bounding box center [143, 72] width 76 height 12
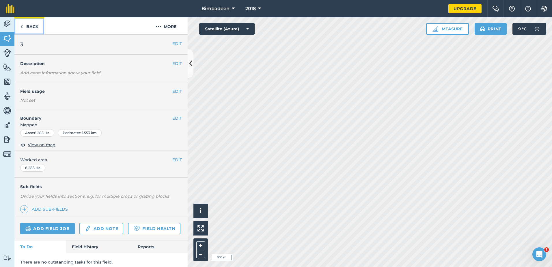
click at [24, 28] on link "Back" at bounding box center [29, 25] width 30 height 17
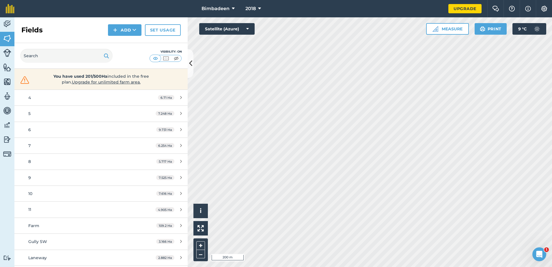
scroll to position [115, 0]
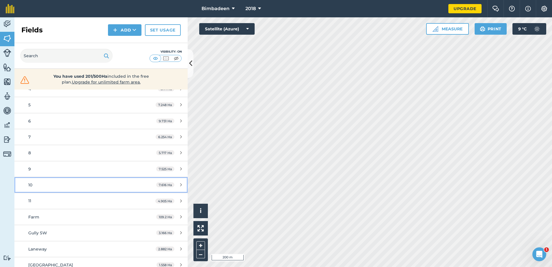
click at [180, 185] on icon at bounding box center [181, 184] width 2 height 4
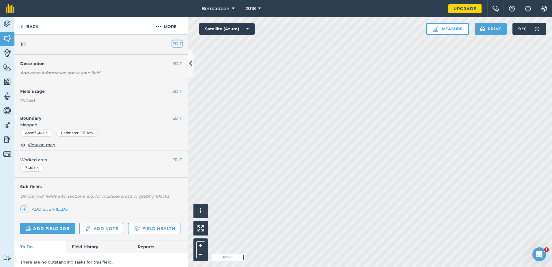
click at [172, 42] on button "EDIT" at bounding box center [177, 43] width 10 height 6
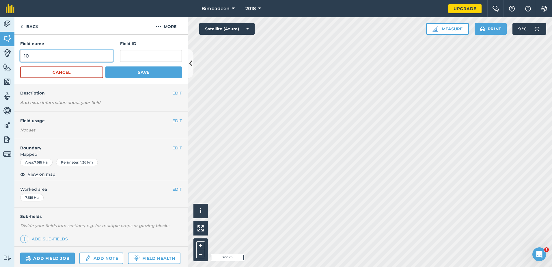
drag, startPoint x: 51, startPoint y: 55, endPoint x: 14, endPoint y: 54, distance: 36.4
click at [14, 54] on div "Activity Fields Livestock Features Maps Team Vehicles Data Reporting Billing Tu…" at bounding box center [276, 141] width 552 height 249
type input "9"
click at [140, 75] on button "Save" at bounding box center [143, 72] width 76 height 12
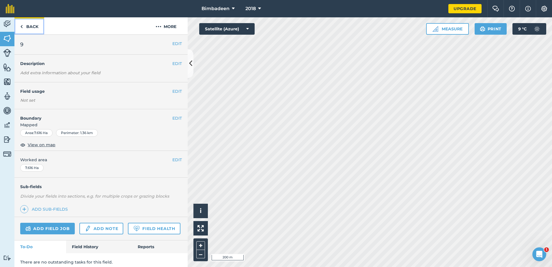
click at [23, 28] on link "Back" at bounding box center [29, 25] width 30 height 17
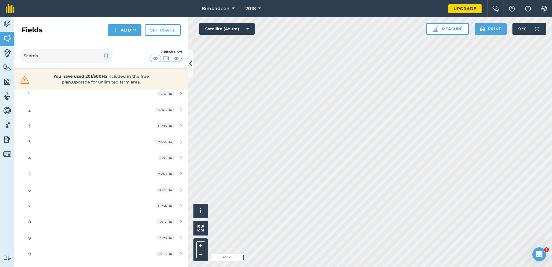
scroll to position [29, 0]
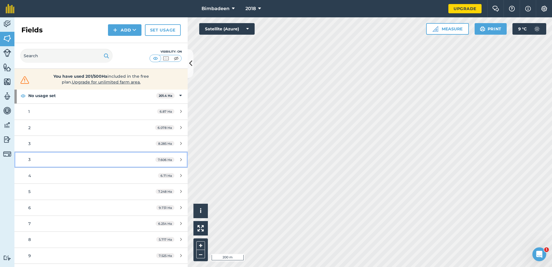
click at [116, 159] on div "3" at bounding box center [82, 159] width 109 height 6
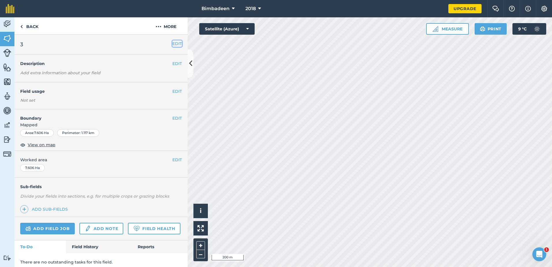
click at [174, 45] on button "EDIT" at bounding box center [177, 43] width 10 height 6
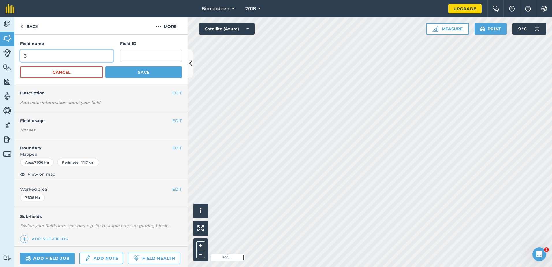
drag, startPoint x: 40, startPoint y: 57, endPoint x: 21, endPoint y: 55, distance: 19.4
click at [20, 57] on div "Field name 3 Field ID Cancel Save" at bounding box center [100, 59] width 173 height 49
type input "4"
click at [141, 73] on button "Save" at bounding box center [143, 72] width 76 height 12
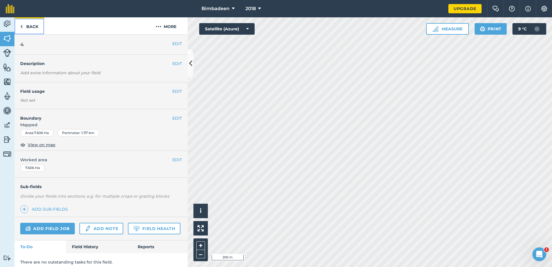
click at [22, 28] on img at bounding box center [21, 26] width 3 height 7
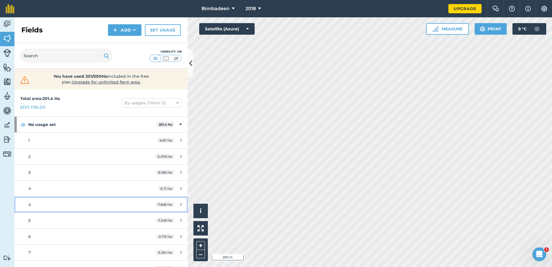
click at [155, 203] on span "7.606 Ha" at bounding box center [164, 204] width 19 height 5
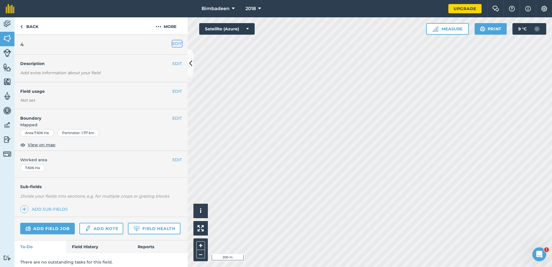
click at [172, 43] on button "EDIT" at bounding box center [177, 43] width 10 height 6
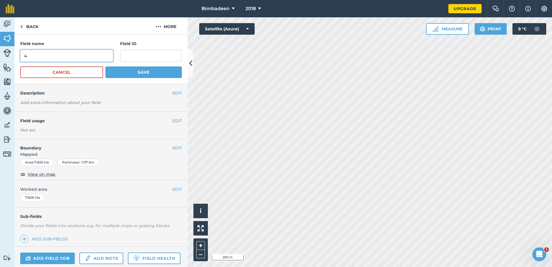
drag, startPoint x: 65, startPoint y: 59, endPoint x: 6, endPoint y: 31, distance: 65.3
click at [3, 51] on div "Activity Fields Livestock Features Maps Team Vehicles Data Reporting Billing Tu…" at bounding box center [276, 141] width 552 height 249
type input "3"
click at [159, 76] on button "Save" at bounding box center [143, 72] width 76 height 12
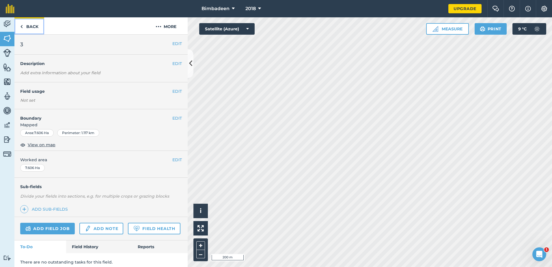
click at [27, 29] on link "Back" at bounding box center [29, 25] width 30 height 17
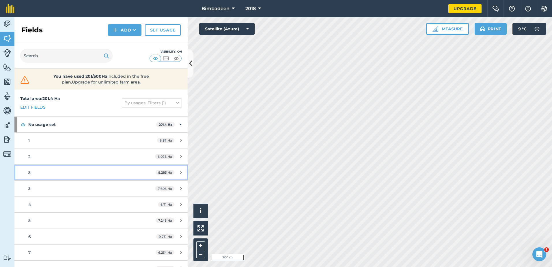
click at [161, 170] on span "8.285 Ha" at bounding box center [165, 172] width 19 height 5
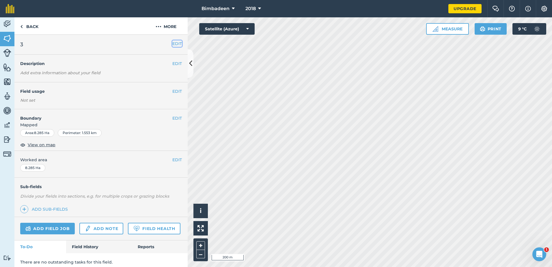
click at [172, 46] on button "EDIT" at bounding box center [177, 43] width 10 height 6
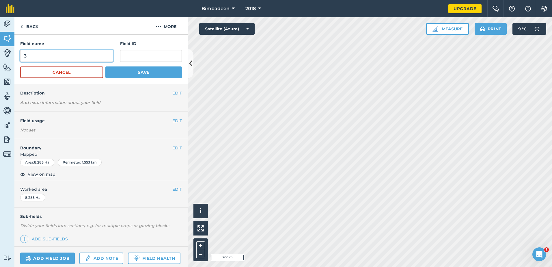
drag, startPoint x: 68, startPoint y: 53, endPoint x: 14, endPoint y: 55, distance: 54.0
click at [14, 55] on div "Activity Fields Livestock Features Maps Team Vehicles Data Reporting Billing Tu…" at bounding box center [276, 141] width 552 height 249
type input "7"
click at [138, 73] on button "Save" at bounding box center [143, 72] width 76 height 12
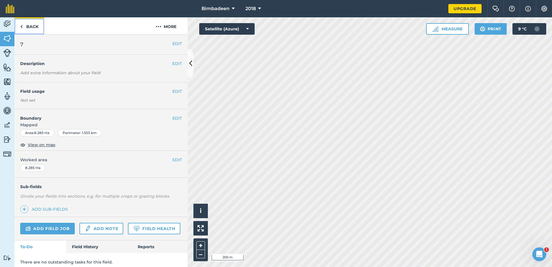
click at [22, 27] on img at bounding box center [21, 26] width 3 height 7
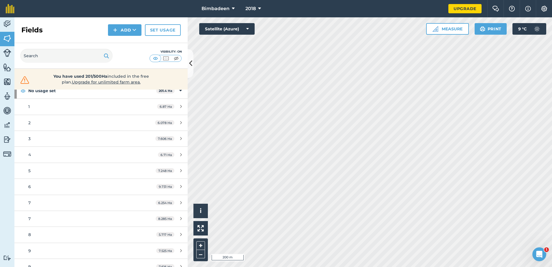
scroll to position [58, 0]
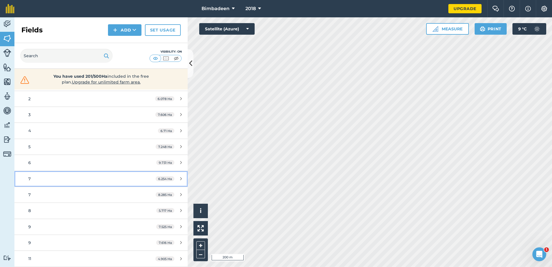
click at [165, 179] on span "6.254 Ha" at bounding box center [165, 178] width 19 height 5
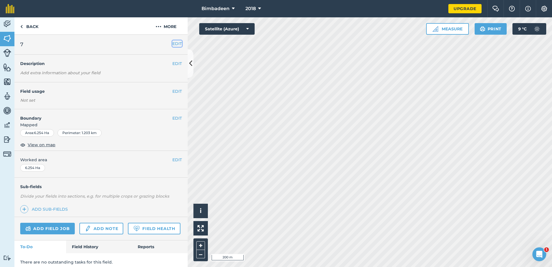
click at [175, 43] on button "EDIT" at bounding box center [177, 43] width 10 height 6
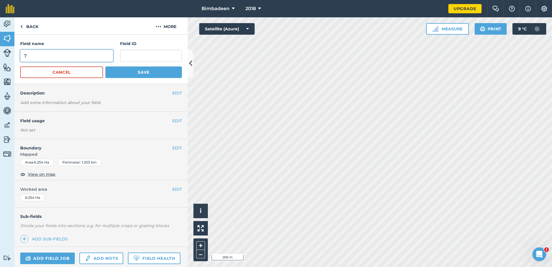
drag, startPoint x: 36, startPoint y: 57, endPoint x: 14, endPoint y: 57, distance: 22.2
click at [14, 57] on div "Activity Fields Livestock Features Maps Team Vehicles Data Reporting Billing Tu…" at bounding box center [276, 141] width 552 height 249
type input "8"
click at [145, 74] on button "Save" at bounding box center [143, 72] width 76 height 12
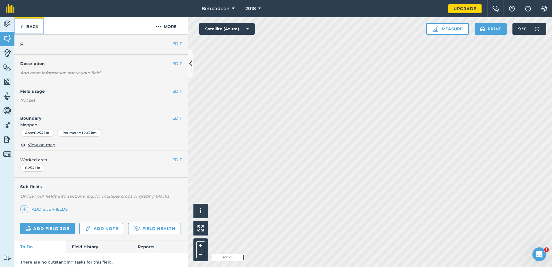
click at [23, 26] on link "Back" at bounding box center [29, 25] width 30 height 17
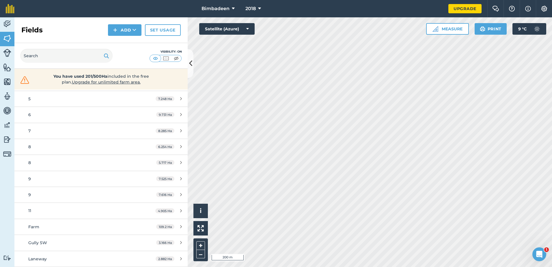
scroll to position [115, 0]
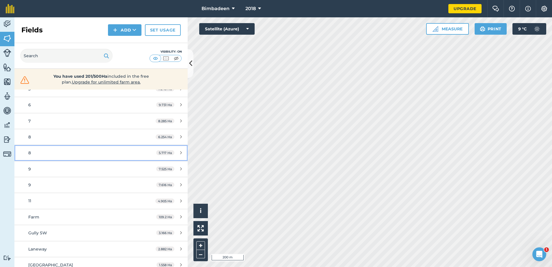
click at [159, 152] on span "5.717 Ha" at bounding box center [165, 152] width 18 height 5
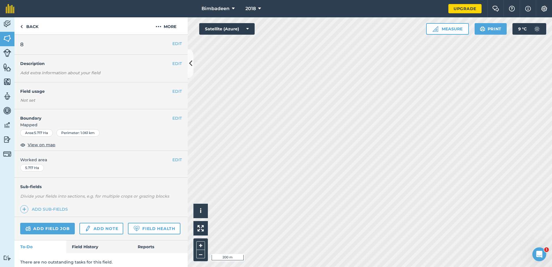
drag, startPoint x: 27, startPoint y: 44, endPoint x: 25, endPoint y: 45, distance: 3.0
click at [25, 45] on h2 "8" at bounding box center [96, 44] width 152 height 8
click at [173, 45] on button "EDIT" at bounding box center [177, 43] width 10 height 6
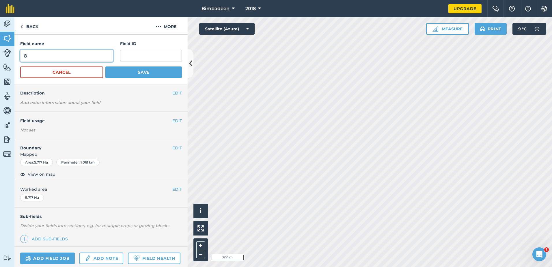
drag, startPoint x: 76, startPoint y: 55, endPoint x: -50, endPoint y: 33, distance: 127.5
click at [0, 33] on html "Bimbadeen 2018 Upgrade Farm Chat Help Info Settings Map printing is not availab…" at bounding box center [276, 133] width 552 height 267
type input "9"
click at [148, 71] on button "Save" at bounding box center [143, 72] width 76 height 12
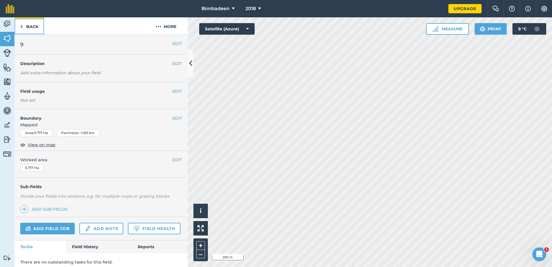
click at [28, 29] on link "Back" at bounding box center [29, 25] width 30 height 17
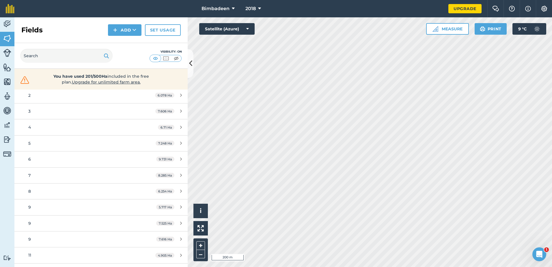
scroll to position [87, 0]
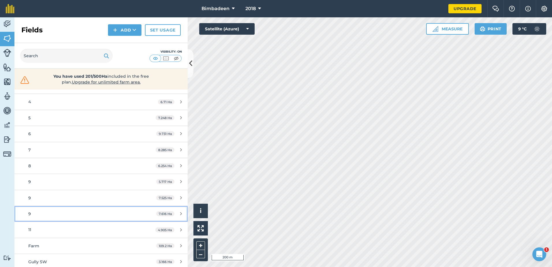
click at [167, 214] on span "7.616 Ha" at bounding box center [165, 213] width 18 height 5
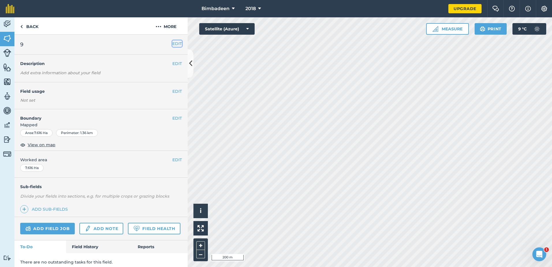
click at [174, 44] on button "EDIT" at bounding box center [177, 43] width 10 height 6
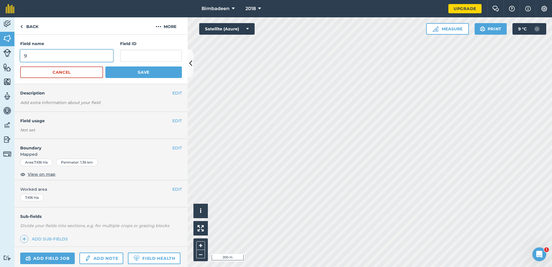
drag, startPoint x: 44, startPoint y: 57, endPoint x: -13, endPoint y: 49, distance: 58.0
click at [0, 49] on html "Bimbadeen 2018 Upgrade Farm Chat Help Info Settings Map printing is not availab…" at bounding box center [276, 133] width 552 height 267
type input "10"
click at [140, 74] on button "Save" at bounding box center [143, 72] width 76 height 12
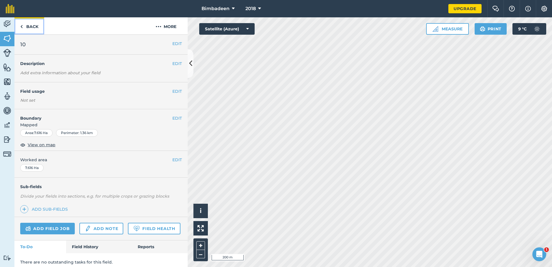
click at [36, 28] on link "Back" at bounding box center [29, 25] width 30 height 17
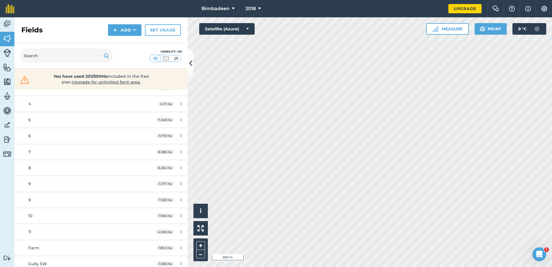
scroll to position [87, 0]
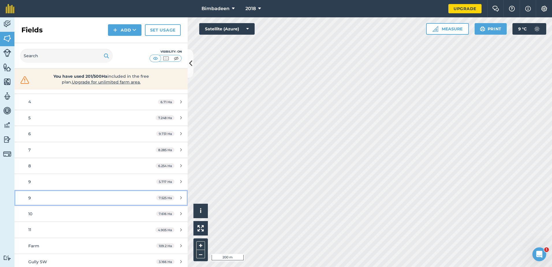
click at [161, 197] on span "7.525 Ha" at bounding box center [165, 197] width 18 height 5
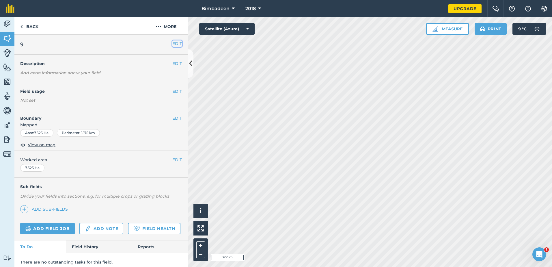
click at [173, 44] on button "EDIT" at bounding box center [177, 43] width 10 height 6
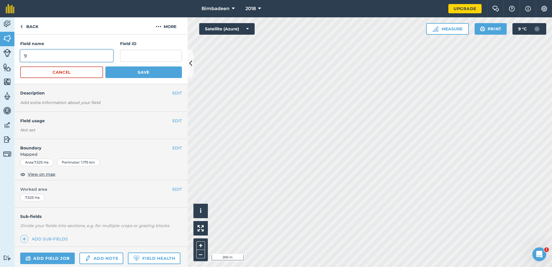
drag, startPoint x: 54, startPoint y: 56, endPoint x: 13, endPoint y: 55, distance: 41.0
click at [13, 55] on div "Activity Fields Livestock Features Maps Team Vehicles Data Reporting Billing Tu…" at bounding box center [276, 141] width 552 height 249
type input "11"
click at [148, 71] on button "Save" at bounding box center [143, 72] width 76 height 12
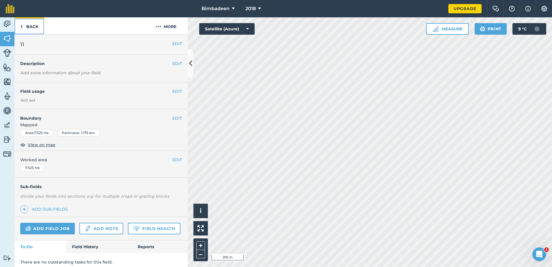
click at [28, 23] on link "Back" at bounding box center [29, 25] width 30 height 17
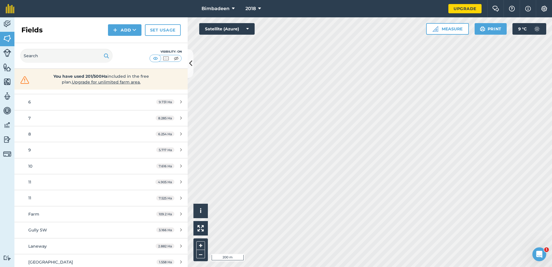
scroll to position [121, 0]
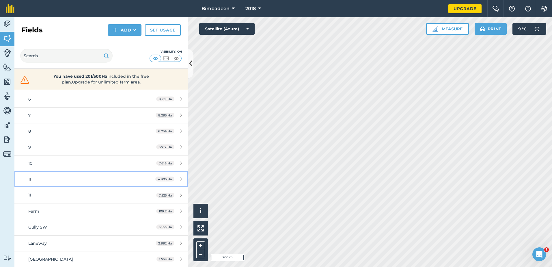
click at [164, 179] on span "4.905 Ha" at bounding box center [164, 178] width 19 height 5
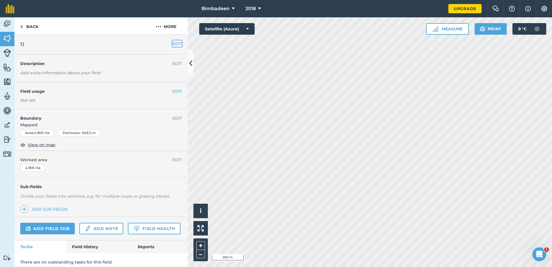
click at [172, 43] on button "EDIT" at bounding box center [177, 43] width 10 height 6
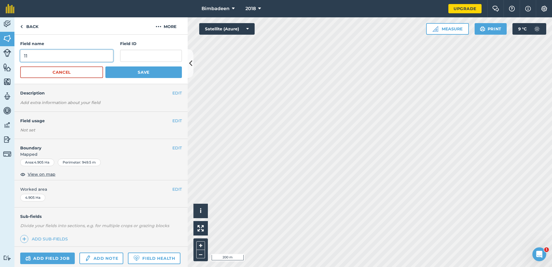
drag, startPoint x: 68, startPoint y: 58, endPoint x: 1, endPoint y: 57, distance: 67.0
click at [1, 57] on div "Activity Fields Livestock Features Maps Team Vehicles Data Reporting Billing Tu…" at bounding box center [276, 141] width 552 height 249
type input "12"
click at [152, 72] on button "Save" at bounding box center [143, 72] width 76 height 12
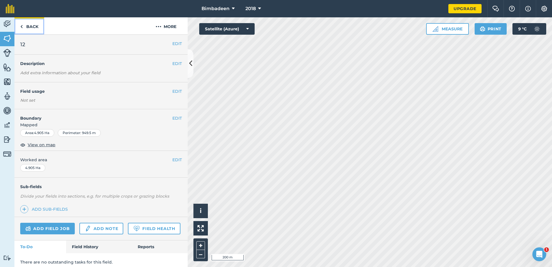
click at [34, 25] on link "Back" at bounding box center [29, 25] width 30 height 17
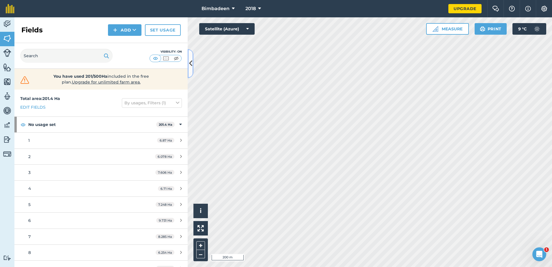
click at [189, 60] on icon at bounding box center [190, 63] width 3 height 10
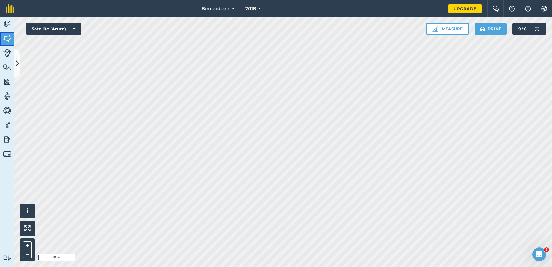
click at [6, 34] on img at bounding box center [7, 38] width 8 height 9
click at [18, 58] on button at bounding box center [17, 63] width 6 height 29
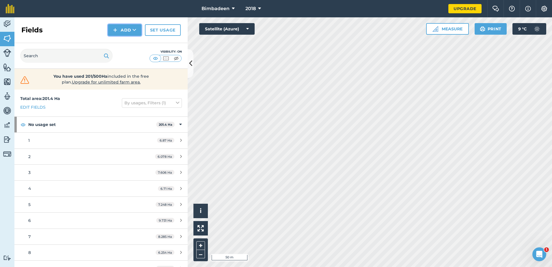
click at [115, 30] on img at bounding box center [115, 30] width 4 height 7
click at [135, 44] on link "Draw" at bounding box center [125, 43] width 32 height 13
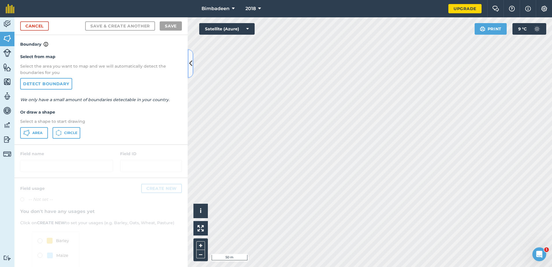
click at [188, 56] on button at bounding box center [191, 63] width 6 height 29
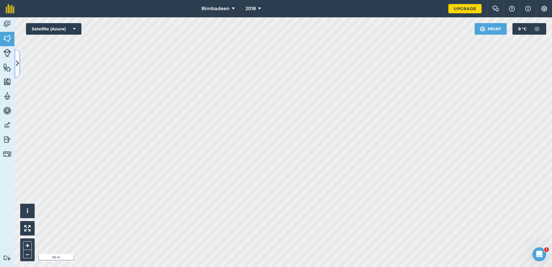
click at [16, 64] on icon at bounding box center [17, 63] width 3 height 10
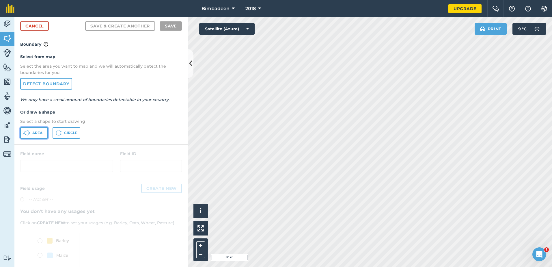
click at [38, 132] on span "Area" at bounding box center [37, 132] width 10 height 5
click at [191, 63] on icon at bounding box center [190, 63] width 3 height 10
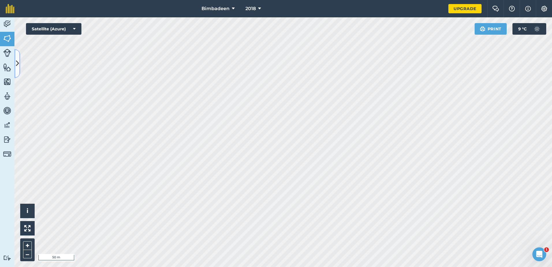
click at [17, 61] on icon at bounding box center [17, 63] width 3 height 10
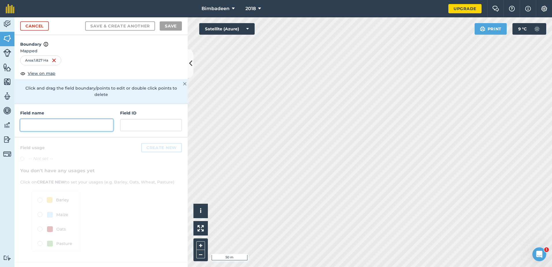
click at [70, 119] on input "text" at bounding box center [66, 125] width 93 height 12
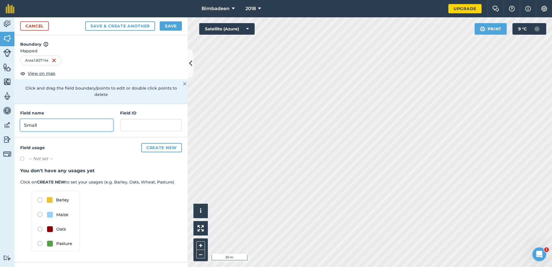
type input "Small"
click at [175, 20] on div "Cancel Save & Create Another Save" at bounding box center [100, 26] width 173 height 18
click at [175, 25] on button "Save" at bounding box center [171, 25] width 22 height 9
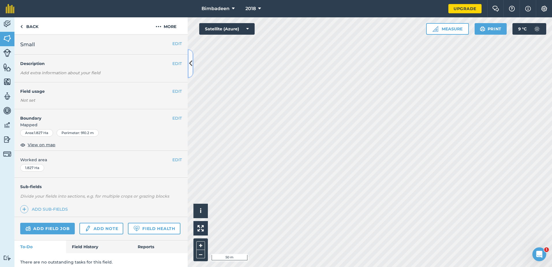
click at [188, 65] on button at bounding box center [191, 63] width 6 height 29
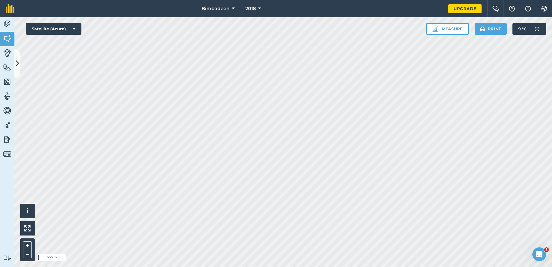
click at [160, 266] on html "Bimbadeen 2018 Upgrade Farm Chat Help Info Settings Map printing is not availab…" at bounding box center [276, 133] width 552 height 267
click at [140, 266] on html "Bimbadeen 2018 Upgrade Farm Chat Help Info Settings Map printing is not availab…" at bounding box center [276, 133] width 552 height 267
click at [16, 74] on button at bounding box center [17, 63] width 6 height 29
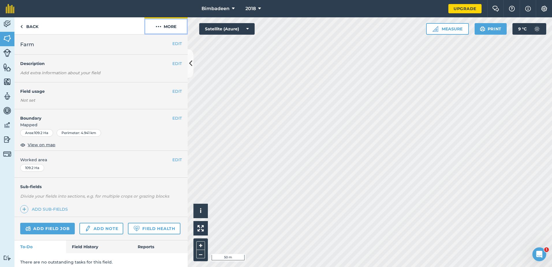
click at [168, 27] on button "More" at bounding box center [165, 25] width 43 height 17
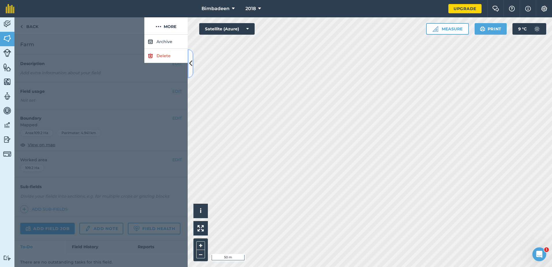
click at [193, 61] on button at bounding box center [191, 63] width 6 height 29
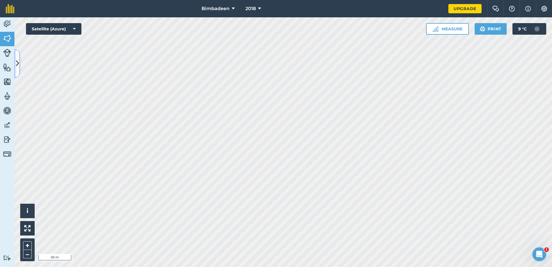
click at [18, 68] on icon at bounding box center [17, 63] width 3 height 10
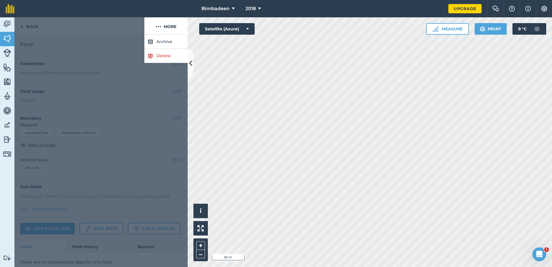
click at [89, 50] on div at bounding box center [100, 151] width 173 height 232
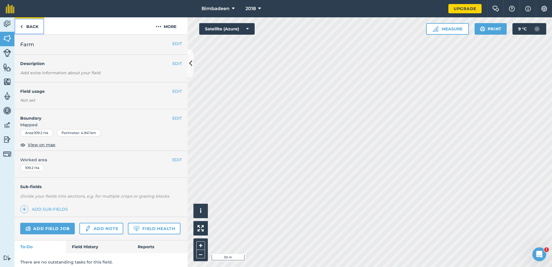
click at [30, 28] on link "Back" at bounding box center [29, 25] width 30 height 17
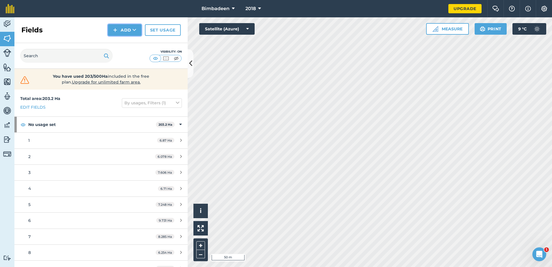
click at [118, 31] on button "Add" at bounding box center [124, 30] width 33 height 12
click at [128, 44] on link "Draw" at bounding box center [125, 43] width 32 height 13
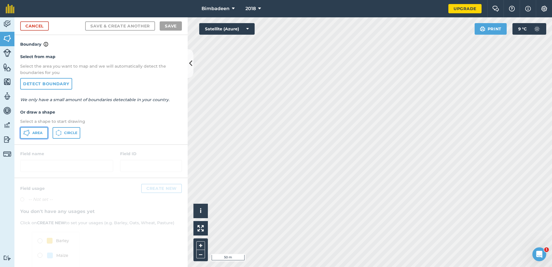
click at [41, 135] on button "Area" at bounding box center [34, 133] width 28 height 12
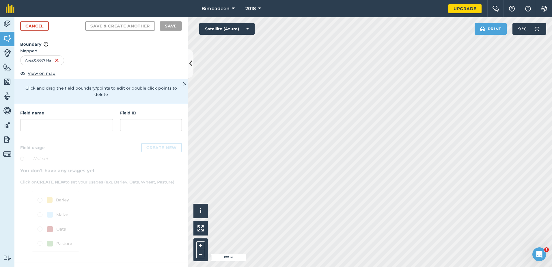
click at [186, 84] on img at bounding box center [184, 83] width 3 height 7
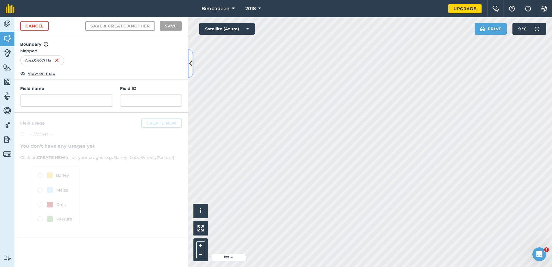
click at [191, 65] on icon at bounding box center [190, 63] width 3 height 10
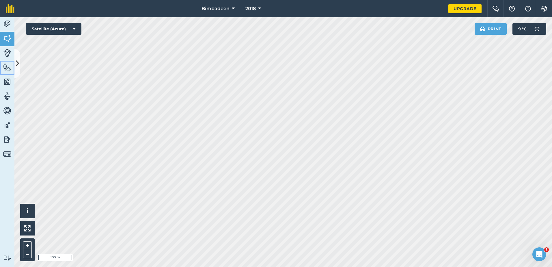
click at [14, 64] on link "Features" at bounding box center [7, 68] width 14 height 14
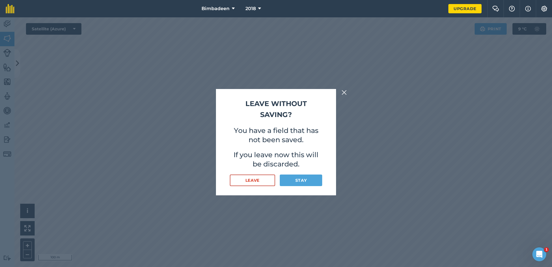
click at [346, 91] on img at bounding box center [343, 92] width 5 height 7
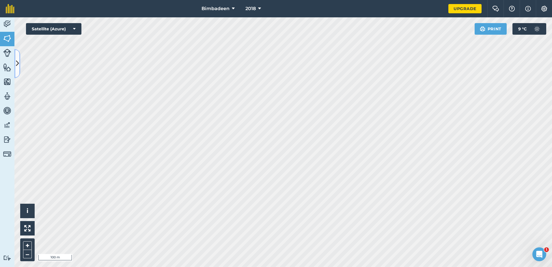
click at [16, 64] on icon at bounding box center [17, 63] width 3 height 10
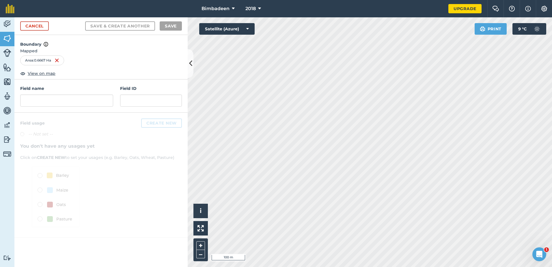
click at [81, 55] on div "Boundary Mapped Area : 0.6667 Ha View on map" at bounding box center [100, 57] width 173 height 44
click at [81, 102] on input "text" at bounding box center [66, 100] width 93 height 12
click at [189, 63] on icon at bounding box center [190, 63] width 3 height 10
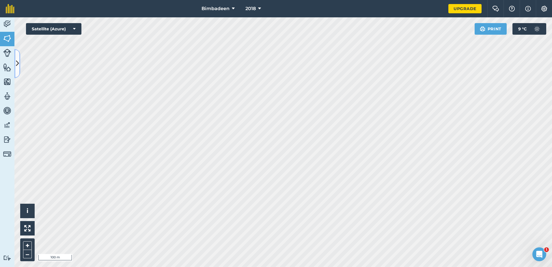
click at [16, 58] on button at bounding box center [17, 63] width 6 height 29
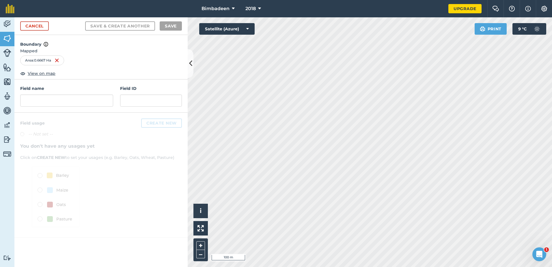
click at [102, 59] on div "Area : 0.6667 Ha" at bounding box center [101, 60] width 162 height 10
click at [193, 64] on button at bounding box center [191, 63] width 6 height 29
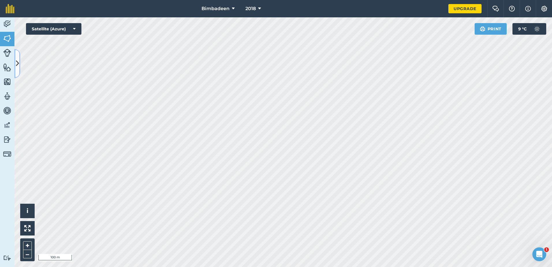
click at [19, 61] on icon at bounding box center [17, 63] width 3 height 10
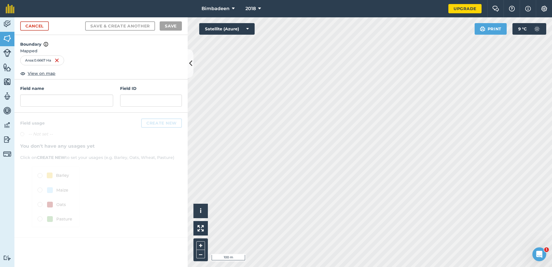
click at [86, 44] on h4 "Boundary" at bounding box center [100, 41] width 173 height 13
click at [124, 61] on div "Area : 0.6667 Ha" at bounding box center [101, 60] width 162 height 10
click at [106, 59] on div "Area : 0.6667 Ha" at bounding box center [101, 60] width 162 height 10
click at [41, 73] on span "View on map" at bounding box center [42, 73] width 28 height 6
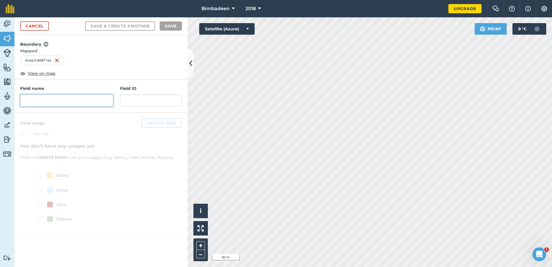
click at [64, 101] on input "text" at bounding box center [66, 100] width 93 height 12
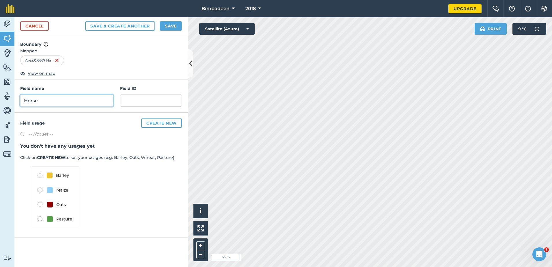
type input "Horse"
drag, startPoint x: 153, startPoint y: 26, endPoint x: 162, endPoint y: 26, distance: 8.7
click at [155, 26] on button "Save & Create Another" at bounding box center [120, 25] width 70 height 9
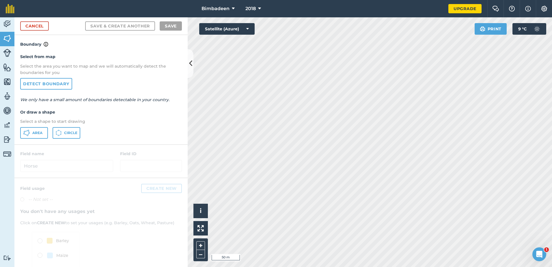
click at [183, 20] on div "Cancel Save & Create Another Save" at bounding box center [100, 26] width 173 height 18
click at [191, 64] on icon at bounding box center [190, 63] width 3 height 10
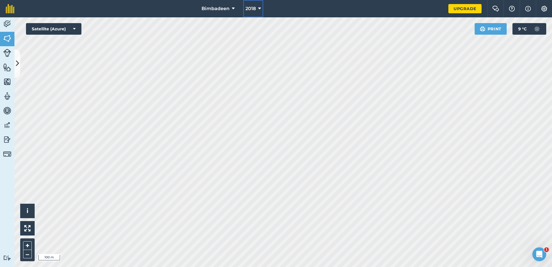
click at [260, 8] on icon at bounding box center [259, 8] width 3 height 7
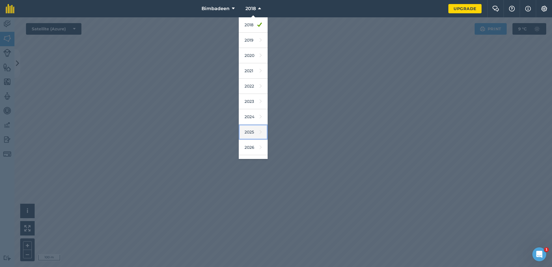
click at [253, 131] on link "2025" at bounding box center [253, 131] width 29 height 15
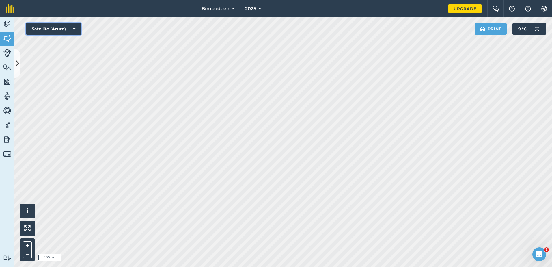
click at [78, 29] on button "Satellite (Azure)" at bounding box center [53, 29] width 55 height 12
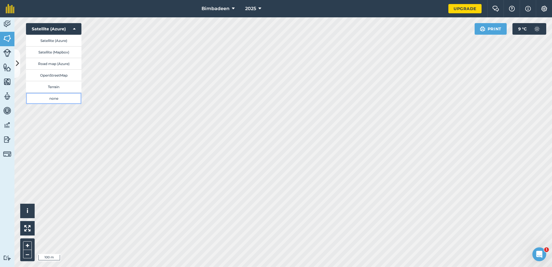
click at [47, 98] on button "none" at bounding box center [53, 98] width 55 height 12
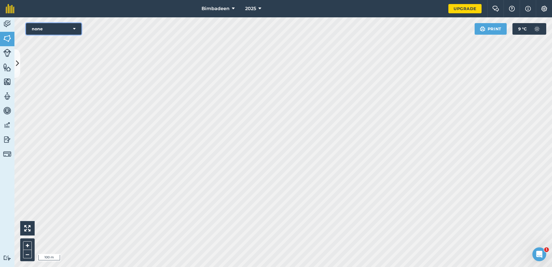
click at [69, 23] on button "none" at bounding box center [53, 29] width 55 height 12
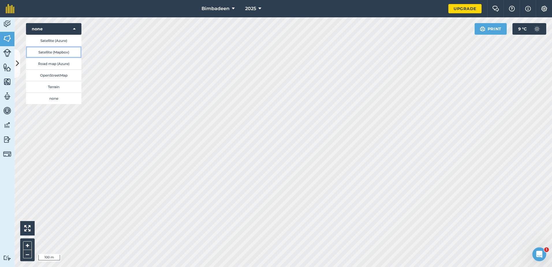
click at [65, 47] on button "Satellite (Mapbox)" at bounding box center [53, 52] width 55 height 12
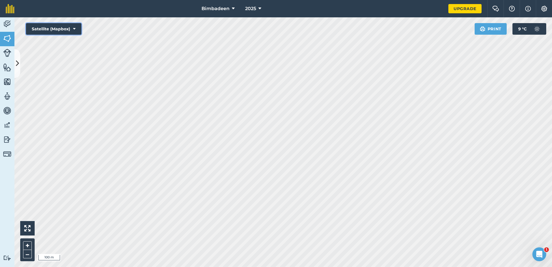
click at [73, 27] on icon at bounding box center [74, 29] width 3 height 6
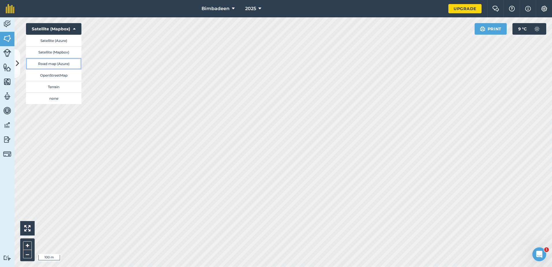
click at [64, 61] on button "Road map (Azure)" at bounding box center [53, 64] width 55 height 12
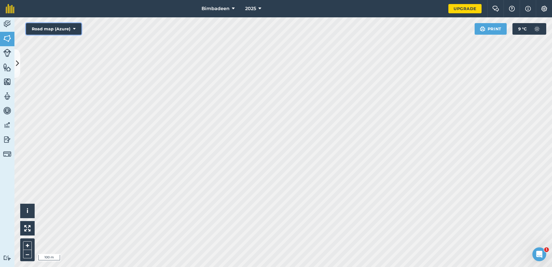
click at [72, 29] on button "Road map (Azure)" at bounding box center [53, 29] width 55 height 12
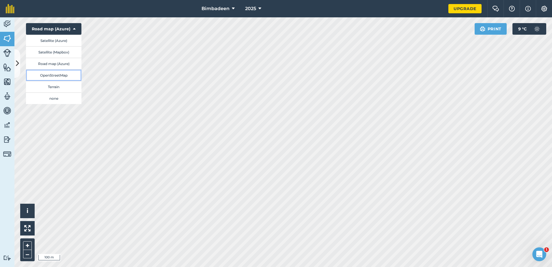
click at [67, 71] on button "OpenStreetMap" at bounding box center [53, 75] width 55 height 12
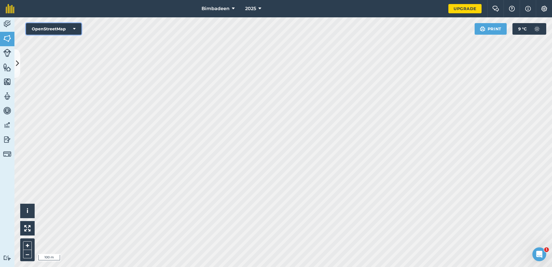
click at [75, 27] on icon at bounding box center [74, 29] width 3 height 6
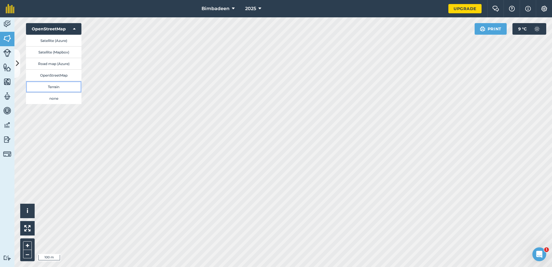
click at [60, 87] on button "Terrain" at bounding box center [53, 87] width 55 height 12
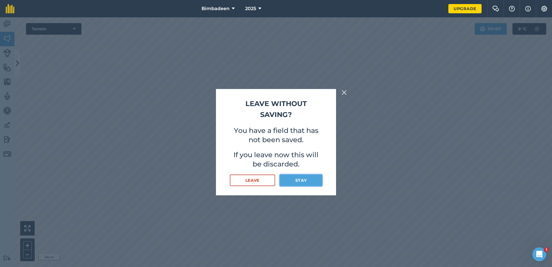
click at [307, 178] on button "Stay" at bounding box center [301, 180] width 42 height 12
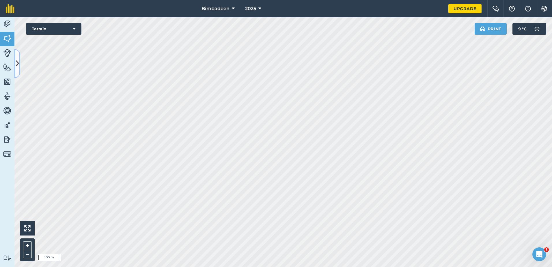
click at [18, 63] on icon at bounding box center [17, 63] width 3 height 10
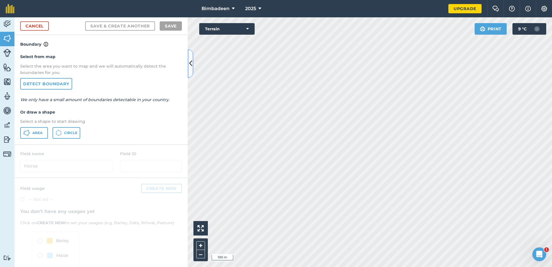
click at [189, 68] on icon at bounding box center [190, 63] width 3 height 10
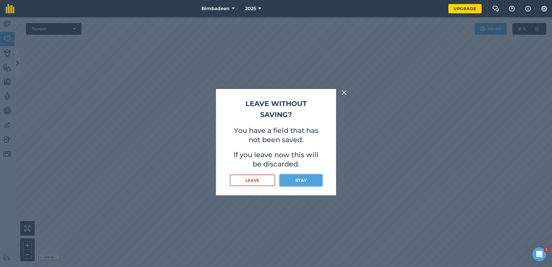
click at [305, 180] on button "Stay" at bounding box center [301, 180] width 42 height 12
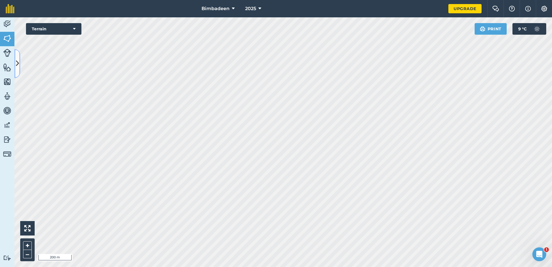
click at [16, 61] on icon at bounding box center [17, 63] width 3 height 10
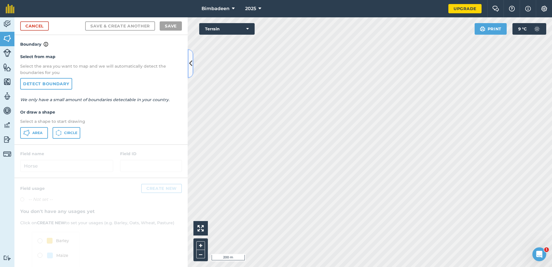
drag, startPoint x: 188, startPoint y: 63, endPoint x: 180, endPoint y: 111, distance: 47.9
click at [181, 113] on div "Cancel Save & Create Another Save Boundary Select from map Select the area you …" at bounding box center [100, 141] width 173 height 249
click at [192, 63] on icon at bounding box center [190, 63] width 3 height 10
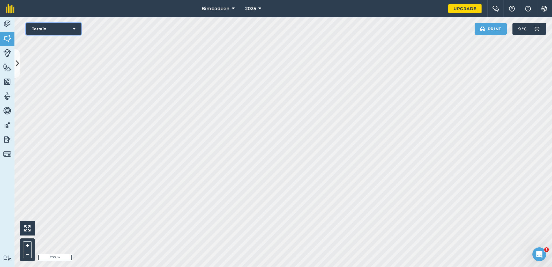
click at [68, 28] on button "Terrain" at bounding box center [53, 29] width 55 height 12
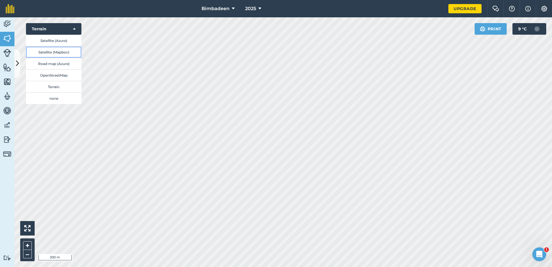
click at [58, 53] on button "Satellite (Mapbox)" at bounding box center [53, 52] width 55 height 12
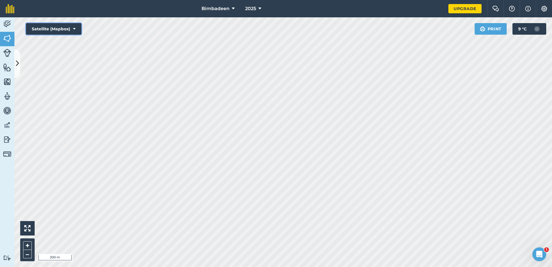
click at [76, 29] on button "Satellite (Mapbox)" at bounding box center [53, 29] width 55 height 12
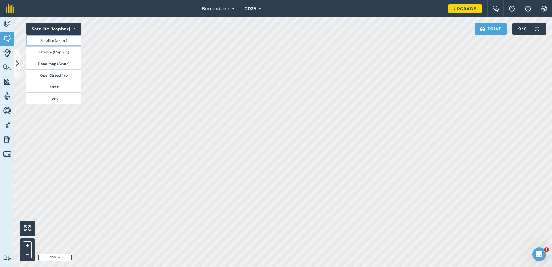
click at [66, 40] on button "Satellite (Azure)" at bounding box center [53, 41] width 55 height 12
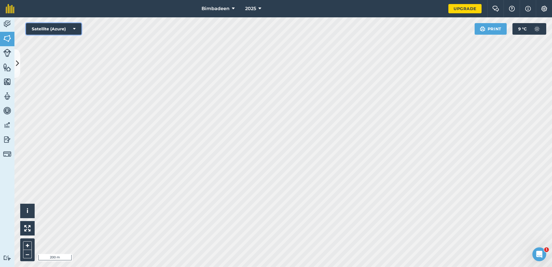
click at [72, 29] on button "Satellite (Azure)" at bounding box center [53, 29] width 55 height 12
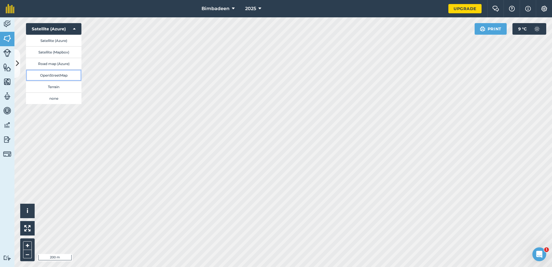
click at [63, 75] on button "OpenStreetMap" at bounding box center [53, 75] width 55 height 12
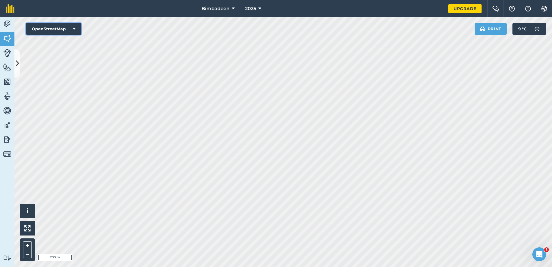
click at [77, 31] on button "OpenStreetMap" at bounding box center [53, 29] width 55 height 12
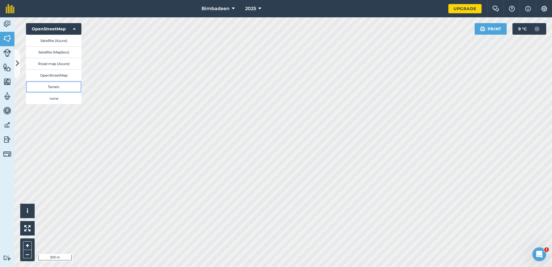
click at [59, 84] on button "Terrain" at bounding box center [53, 87] width 55 height 12
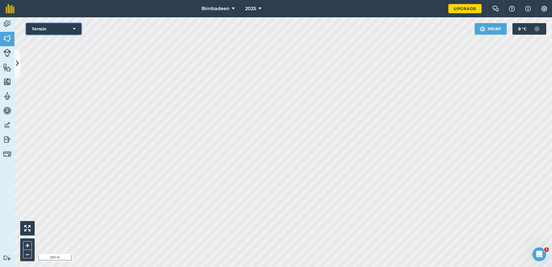
click at [78, 28] on button "Terrain" at bounding box center [53, 29] width 55 height 12
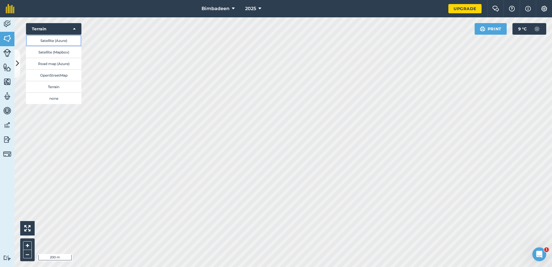
click at [63, 37] on button "Satellite (Azure)" at bounding box center [53, 41] width 55 height 12
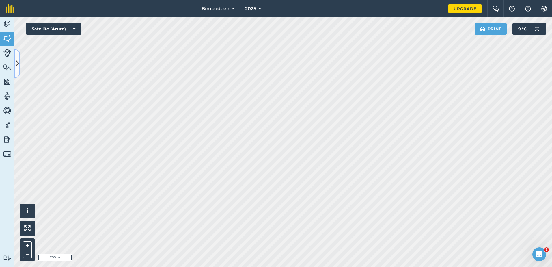
click at [16, 59] on icon at bounding box center [17, 63] width 3 height 10
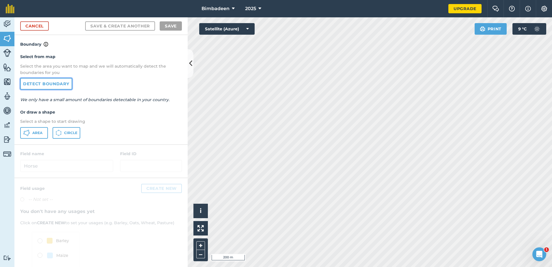
click at [57, 83] on link "Detect boundary" at bounding box center [46, 84] width 52 height 12
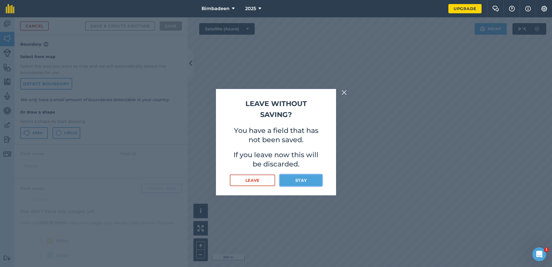
click at [311, 182] on button "Stay" at bounding box center [301, 180] width 42 height 12
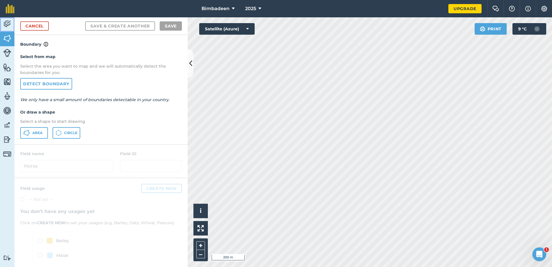
click at [8, 30] on link "Activity" at bounding box center [7, 24] width 14 height 14
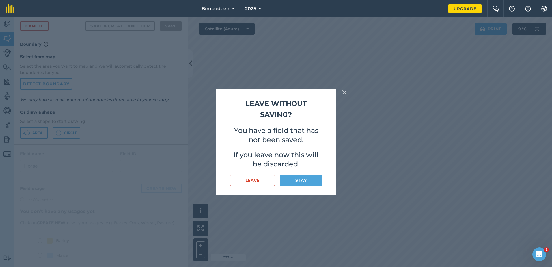
click at [10, 51] on div "Leave without saving? You have a field that has not been saved. If you leave no…" at bounding box center [276, 141] width 552 height 249
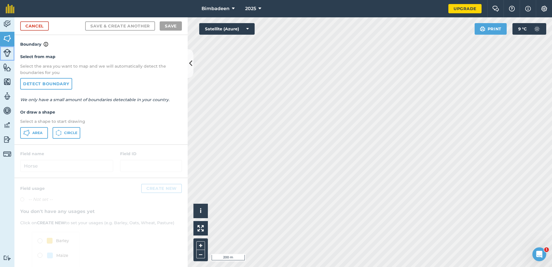
click at [6, 54] on img at bounding box center [7, 53] width 8 height 8
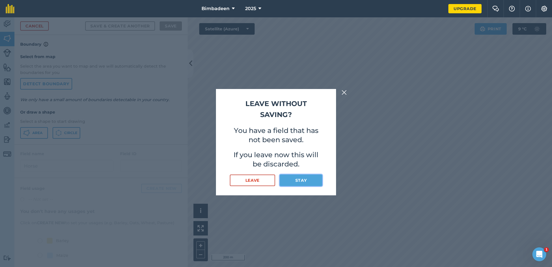
click at [305, 182] on button "Stay" at bounding box center [301, 180] width 42 height 12
click at [448, 172] on div "Leave without saving? You have a field that has not been saved. If you leave no…" at bounding box center [276, 141] width 552 height 249
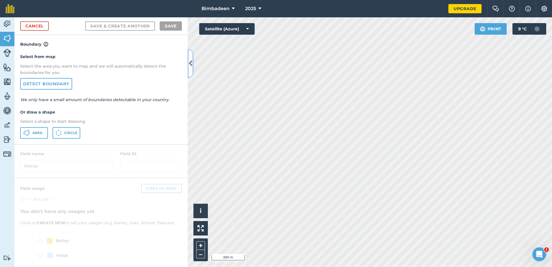
click at [190, 56] on button at bounding box center [191, 63] width 6 height 29
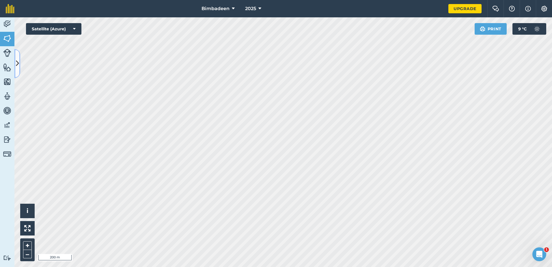
click at [16, 60] on icon at bounding box center [17, 63] width 3 height 10
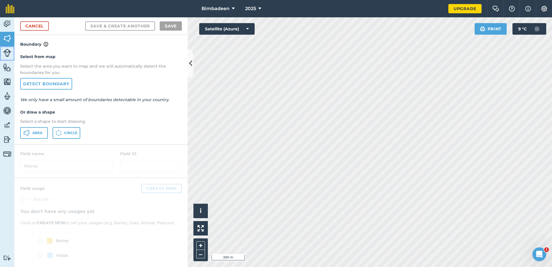
click at [10, 51] on img at bounding box center [7, 53] width 8 height 8
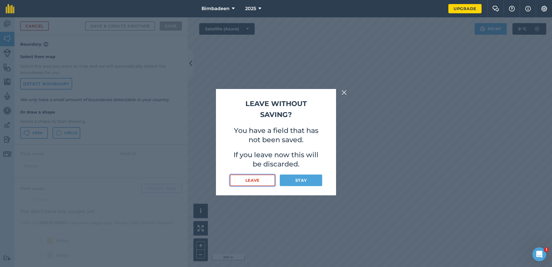
click at [259, 186] on button "Leave" at bounding box center [252, 180] width 45 height 12
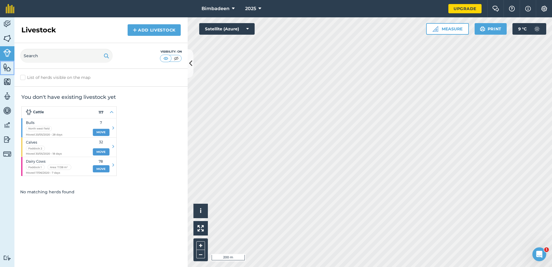
click at [7, 65] on img at bounding box center [7, 67] width 8 height 9
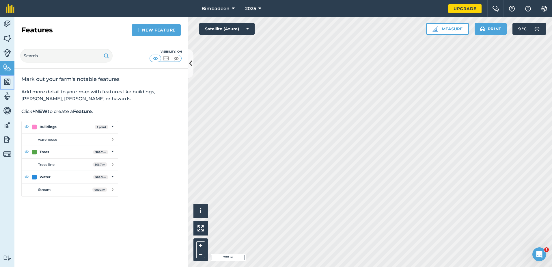
click at [8, 80] on img at bounding box center [7, 81] width 8 height 9
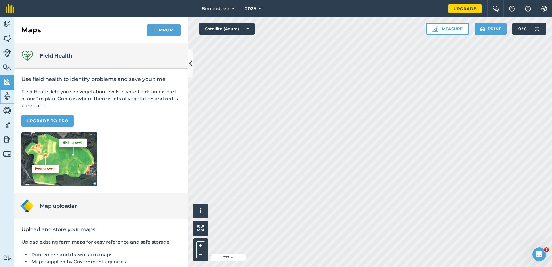
click at [8, 95] on img at bounding box center [7, 96] width 8 height 9
select select "MEMBER"
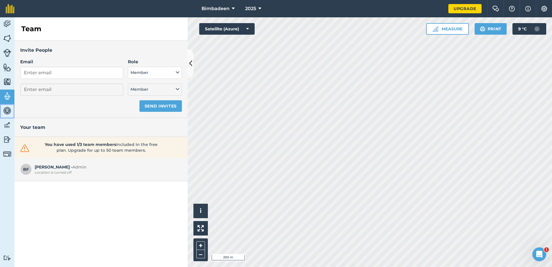
click at [10, 116] on link "Vehicles" at bounding box center [7, 111] width 14 height 14
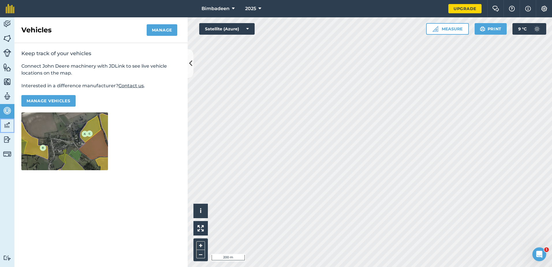
click at [11, 127] on img at bounding box center [7, 125] width 8 height 9
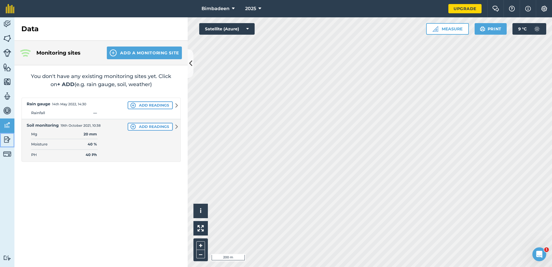
click at [7, 142] on img at bounding box center [7, 139] width 8 height 9
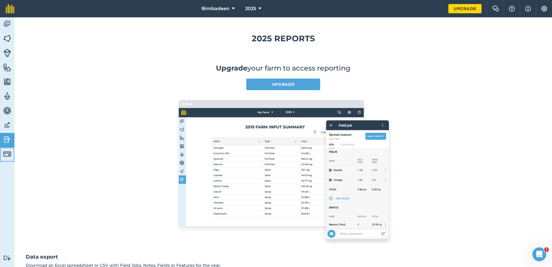
click at [7, 152] on img at bounding box center [7, 154] width 8 height 8
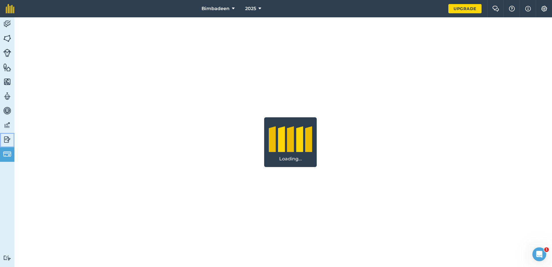
click at [9, 138] on img at bounding box center [7, 139] width 8 height 9
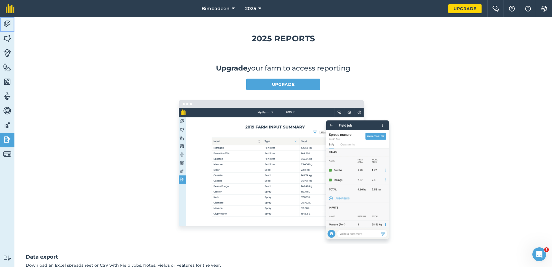
click at [9, 25] on img at bounding box center [7, 24] width 8 height 9
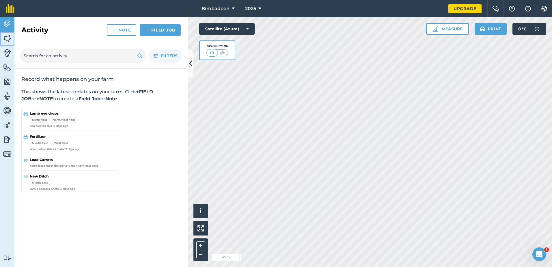
click at [7, 38] on img at bounding box center [7, 38] width 8 height 9
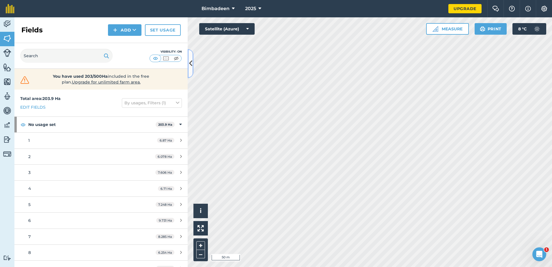
click at [189, 61] on icon at bounding box center [190, 63] width 3 height 10
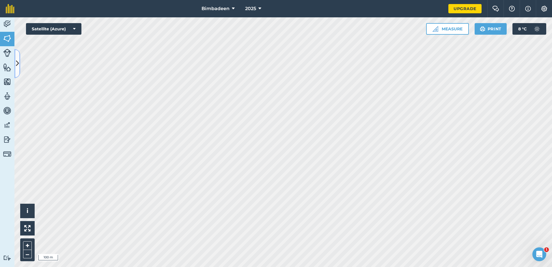
click at [17, 61] on icon at bounding box center [17, 63] width 3 height 10
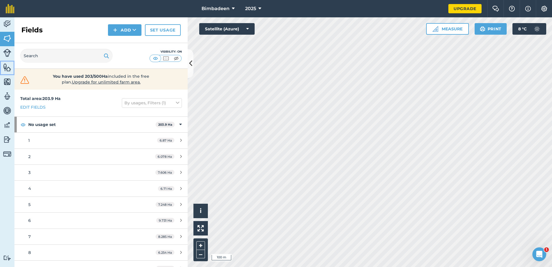
click at [8, 66] on img at bounding box center [7, 67] width 8 height 9
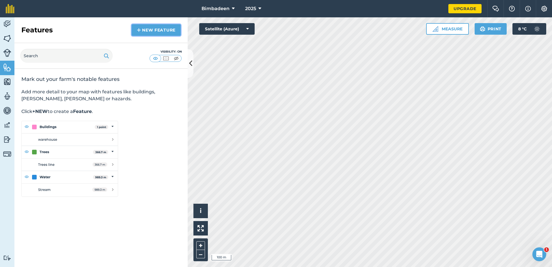
click at [166, 27] on link "New feature" at bounding box center [156, 30] width 49 height 12
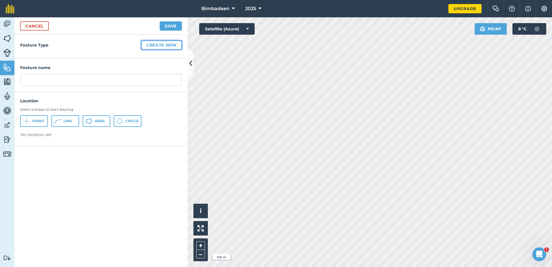
click at [171, 44] on button "Create new" at bounding box center [161, 44] width 41 height 9
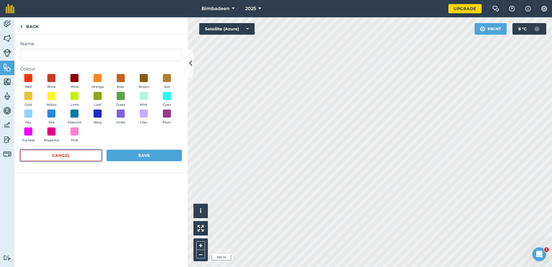
click at [85, 151] on button "Cancel" at bounding box center [61, 156] width 82 height 12
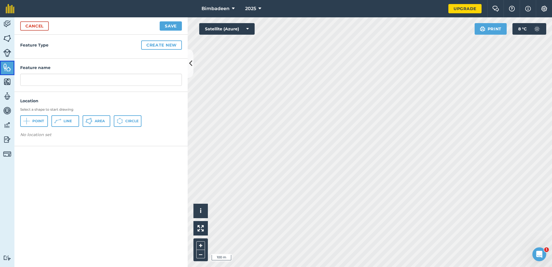
click at [0, 64] on link "Features" at bounding box center [7, 68] width 14 height 14
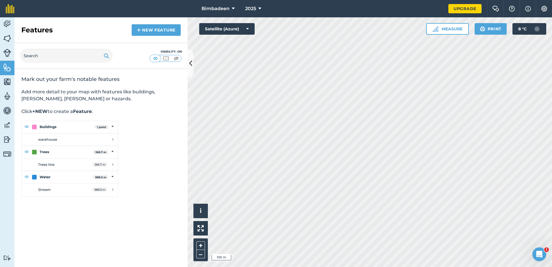
click at [109, 175] on img at bounding box center [69, 159] width 97 height 76
click at [91, 53] on input "text" at bounding box center [66, 56] width 92 height 14
type input "water trough"
click at [83, 55] on input "water trough" at bounding box center [66, 56] width 92 height 14
click at [157, 33] on link "New feature" at bounding box center [156, 30] width 49 height 12
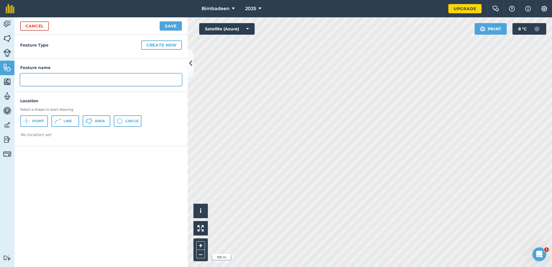
click at [41, 79] on input "text" at bounding box center [101, 80] width 162 height 12
type input "Water trough"
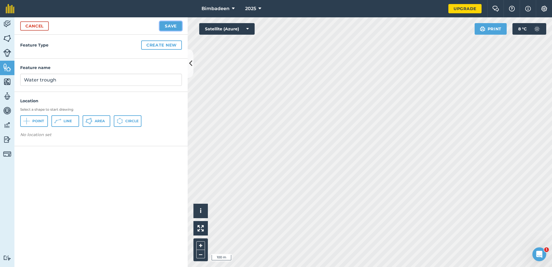
click at [171, 28] on button "Save" at bounding box center [171, 25] width 22 height 9
click at [40, 121] on span "Point" at bounding box center [38, 121] width 12 height 5
click at [168, 26] on button "Save" at bounding box center [171, 25] width 22 height 9
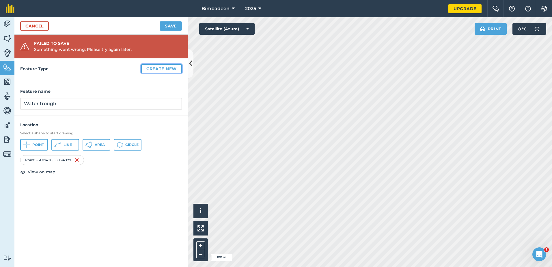
click at [159, 68] on button "Create new" at bounding box center [161, 68] width 41 height 9
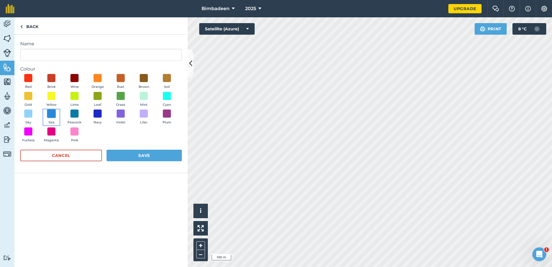
click at [53, 110] on span at bounding box center [51, 113] width 9 height 9
click at [149, 156] on button "Save" at bounding box center [144, 156] width 75 height 12
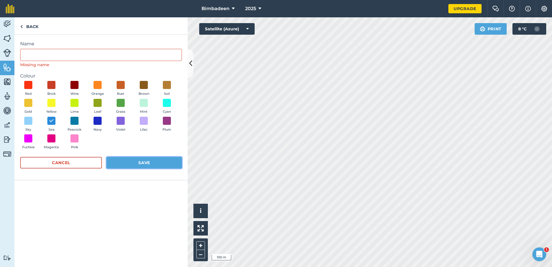
click at [136, 161] on button "Save" at bounding box center [144, 163] width 75 height 12
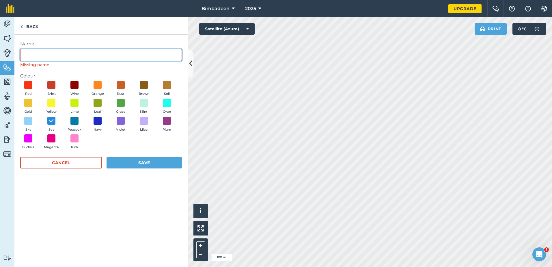
click at [95, 55] on input "Name" at bounding box center [101, 55] width 162 height 12
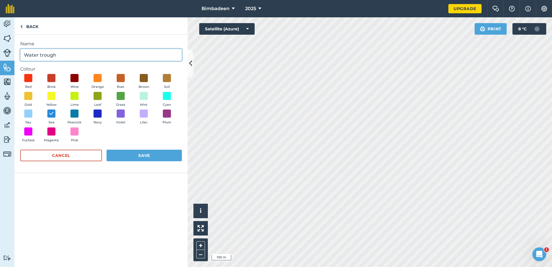
type input "Water trough"
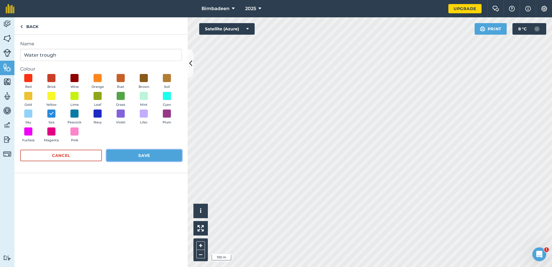
click at [139, 154] on button "Save" at bounding box center [144, 156] width 75 height 12
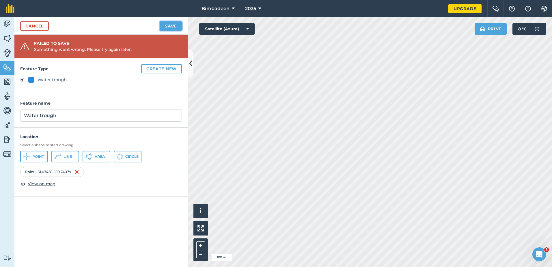
click at [169, 29] on button "Save" at bounding box center [171, 25] width 22 height 9
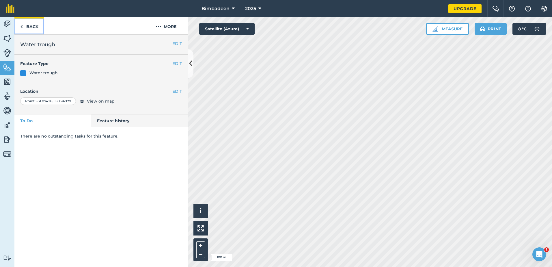
click at [29, 27] on link "Back" at bounding box center [29, 25] width 30 height 17
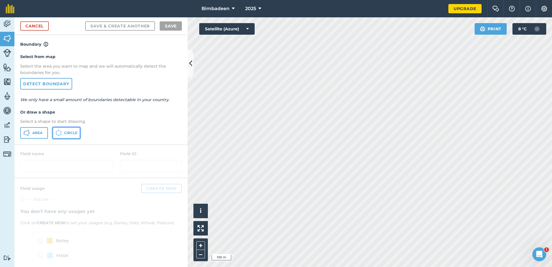
click at [74, 132] on span "Circle" at bounding box center [70, 132] width 13 height 5
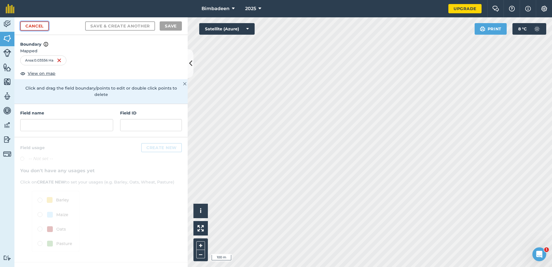
click at [36, 28] on link "Cancel" at bounding box center [34, 25] width 29 height 9
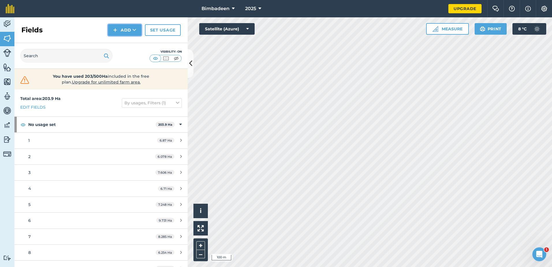
click at [130, 32] on button "Add" at bounding box center [124, 30] width 33 height 12
click at [132, 54] on link "Import" at bounding box center [125, 56] width 32 height 13
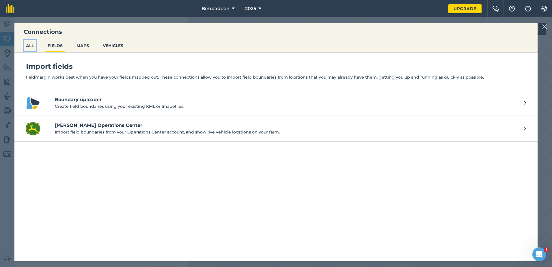
click at [27, 44] on button "ALL" at bounding box center [30, 45] width 12 height 11
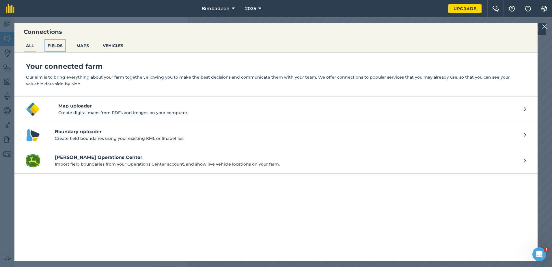
click at [55, 46] on button "FIELDS" at bounding box center [55, 45] width 20 height 11
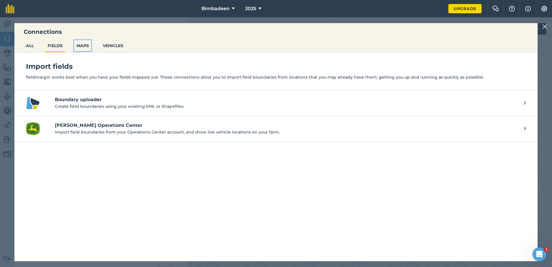
click at [79, 45] on button "MAPS" at bounding box center [82, 45] width 17 height 11
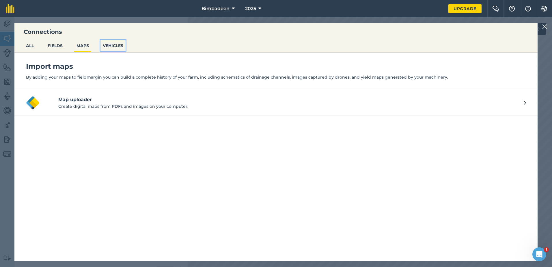
click at [116, 46] on button "VEHICLES" at bounding box center [112, 45] width 25 height 11
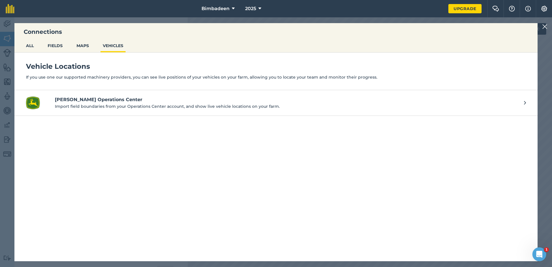
click at [546, 27] on img at bounding box center [544, 26] width 5 height 7
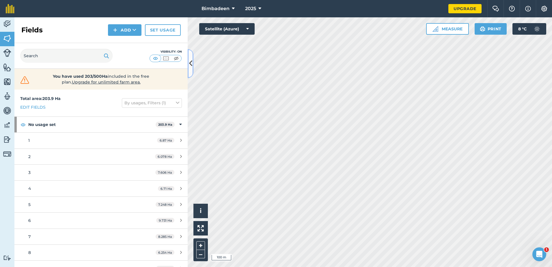
click at [191, 68] on icon at bounding box center [190, 63] width 3 height 10
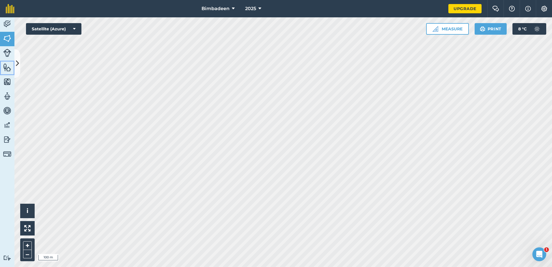
click at [7, 66] on img at bounding box center [7, 67] width 8 height 9
click at [19, 59] on button at bounding box center [17, 63] width 6 height 29
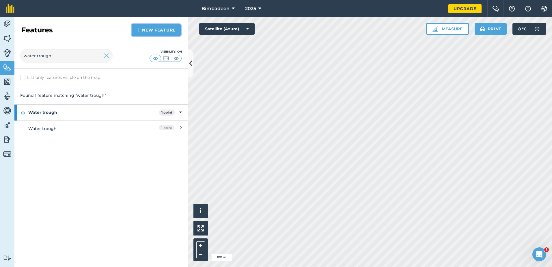
click at [151, 28] on link "New feature" at bounding box center [156, 30] width 49 height 12
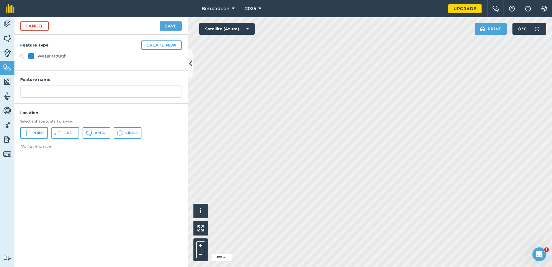
click at [23, 56] on label at bounding box center [24, 57] width 8 height 6
radio input "true"
type input "Water trough 2"
click at [171, 44] on button "Create new" at bounding box center [161, 44] width 41 height 9
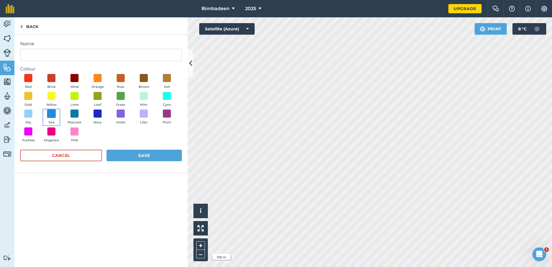
click at [51, 114] on span at bounding box center [51, 113] width 9 height 9
click at [32, 27] on link "Back" at bounding box center [29, 25] width 30 height 17
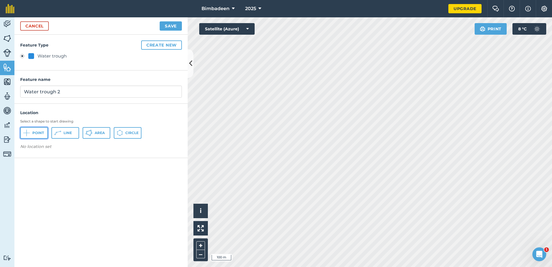
click at [36, 129] on button "Point" at bounding box center [34, 133] width 28 height 12
click at [169, 26] on button "Save" at bounding box center [171, 25] width 22 height 9
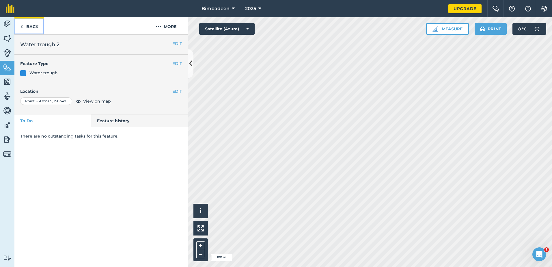
click at [24, 22] on link "Back" at bounding box center [29, 25] width 30 height 17
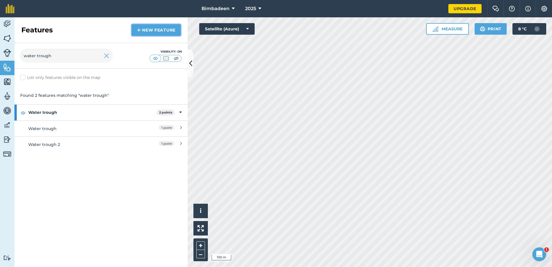
click at [151, 31] on link "New feature" at bounding box center [156, 30] width 49 height 12
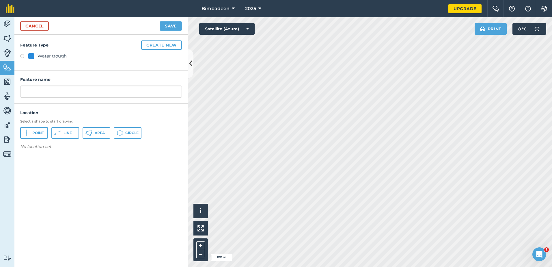
click at [22, 55] on label at bounding box center [24, 57] width 8 height 6
radio input "true"
type input "Water trough 3"
click at [43, 133] on span "Point" at bounding box center [38, 132] width 12 height 5
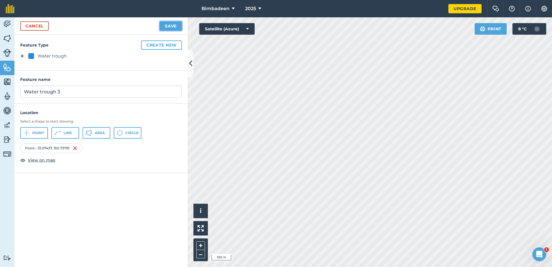
click at [177, 25] on button "Save" at bounding box center [171, 25] width 22 height 9
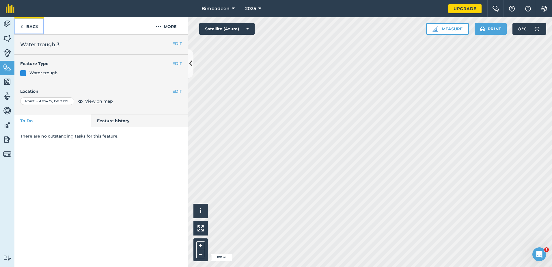
click at [27, 25] on link "Back" at bounding box center [29, 25] width 30 height 17
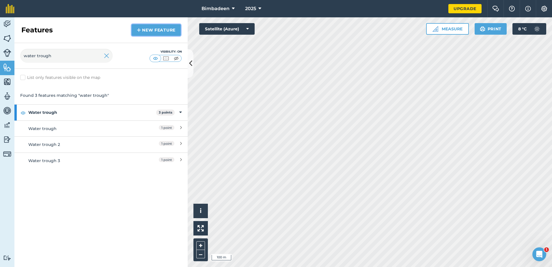
click at [153, 31] on link "New feature" at bounding box center [156, 30] width 49 height 12
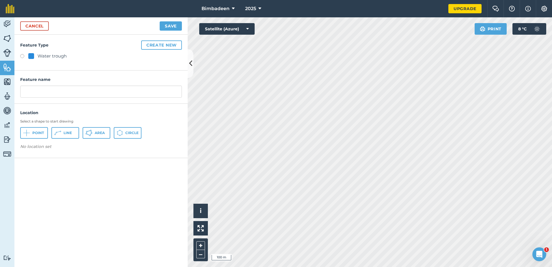
click at [22, 59] on label at bounding box center [24, 57] width 8 height 6
radio input "true"
type input "Water trough 4"
click at [37, 132] on span "Point" at bounding box center [38, 132] width 12 height 5
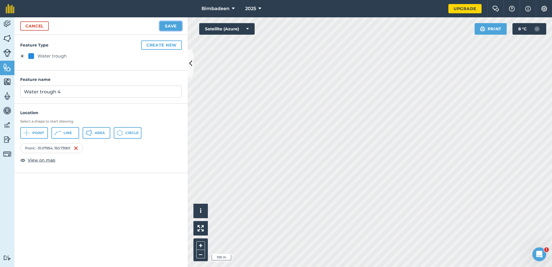
click at [176, 25] on button "Save" at bounding box center [171, 25] width 22 height 9
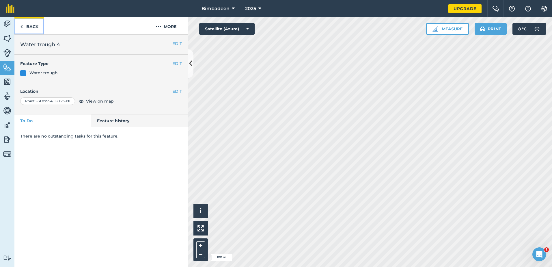
click at [21, 23] on img at bounding box center [21, 26] width 3 height 7
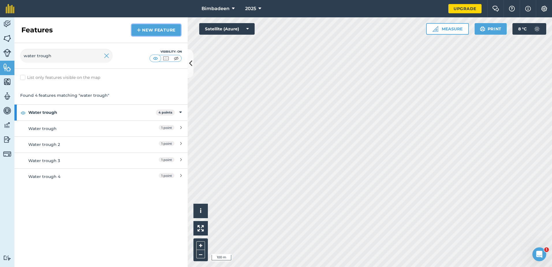
click at [160, 30] on link "New feature" at bounding box center [156, 30] width 49 height 12
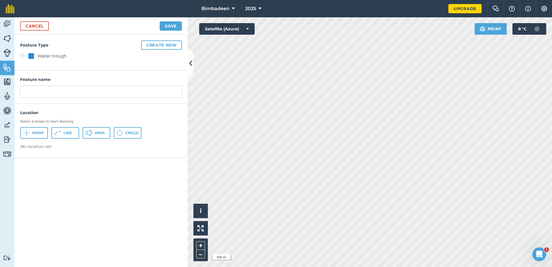
click at [21, 56] on label at bounding box center [24, 57] width 8 height 6
radio input "true"
type input "Water trough 5"
click at [39, 130] on span "Point" at bounding box center [38, 132] width 12 height 5
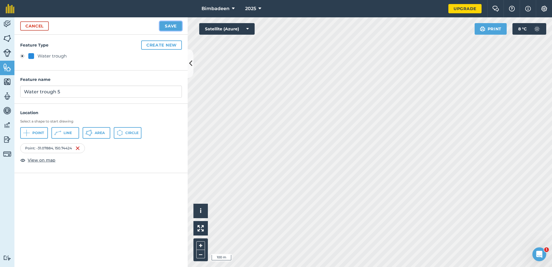
click at [175, 26] on button "Save" at bounding box center [171, 25] width 22 height 9
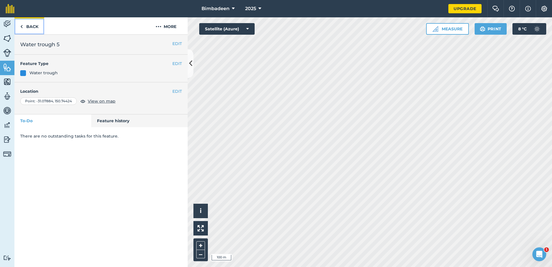
click at [33, 24] on link "Back" at bounding box center [29, 25] width 30 height 17
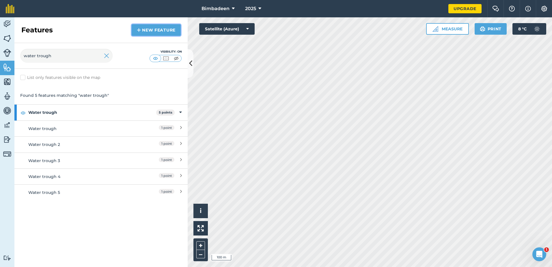
click at [150, 34] on link "New feature" at bounding box center [156, 30] width 49 height 12
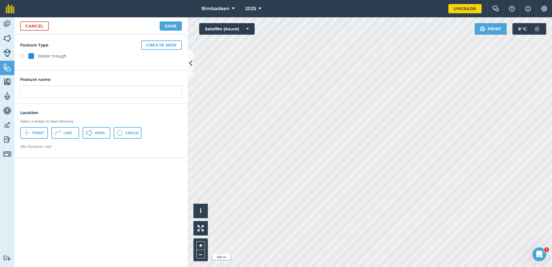
click at [24, 55] on label at bounding box center [24, 57] width 8 height 6
radio input "true"
type input "Water trough 6"
click at [33, 131] on span "Point" at bounding box center [38, 132] width 12 height 5
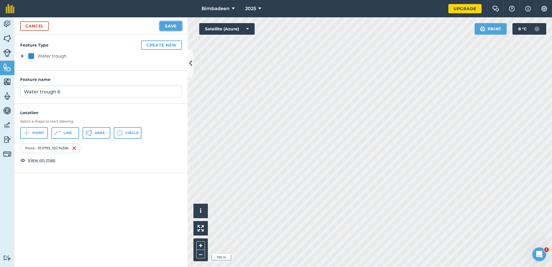
click at [176, 23] on button "Save" at bounding box center [171, 25] width 22 height 9
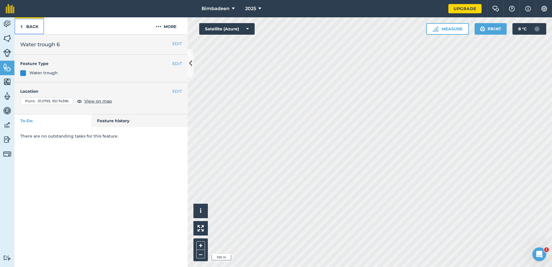
click at [27, 26] on link "Back" at bounding box center [29, 25] width 30 height 17
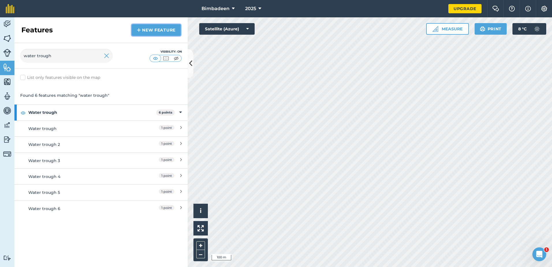
click at [150, 29] on link "New feature" at bounding box center [156, 30] width 49 height 12
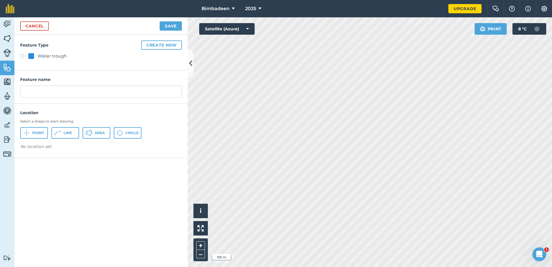
click at [25, 55] on label at bounding box center [24, 57] width 8 height 6
radio input "true"
type input "Water trough 7"
click at [36, 129] on button "Point" at bounding box center [34, 133] width 28 height 12
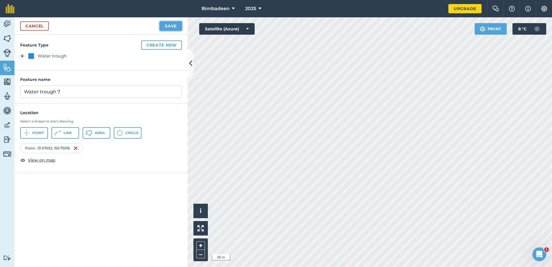
click at [173, 28] on button "Save" at bounding box center [171, 25] width 22 height 9
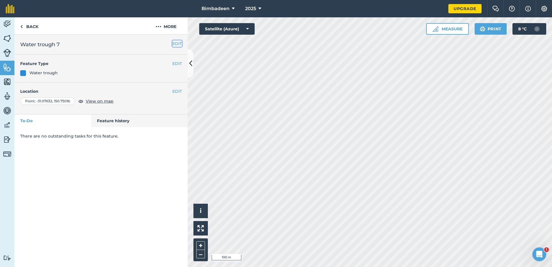
click at [177, 43] on button "EDIT" at bounding box center [177, 43] width 10 height 6
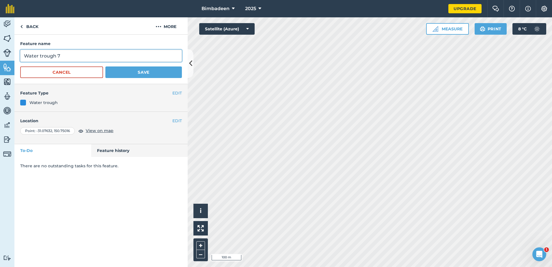
click at [80, 53] on input "Water trough 7" at bounding box center [101, 56] width 162 height 12
type input "Water trough 7 ?"
click at [150, 70] on button "Save" at bounding box center [143, 72] width 76 height 12
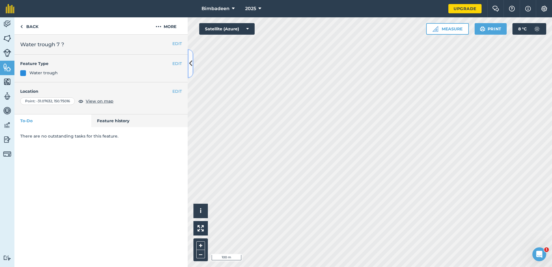
click at [188, 67] on button at bounding box center [191, 63] width 6 height 29
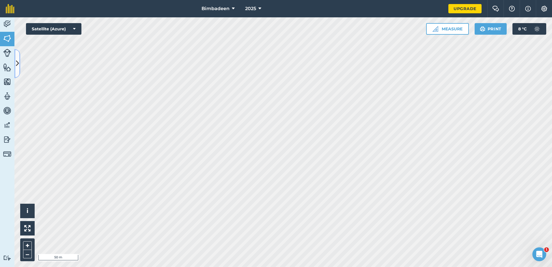
click at [18, 61] on icon at bounding box center [17, 63] width 3 height 10
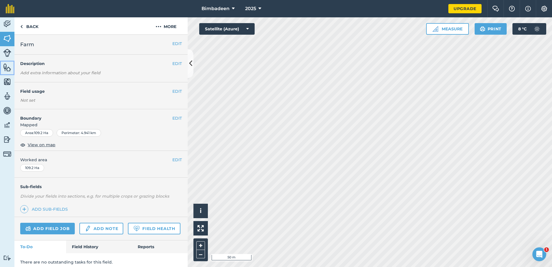
click at [7, 63] on img at bounding box center [7, 67] width 8 height 9
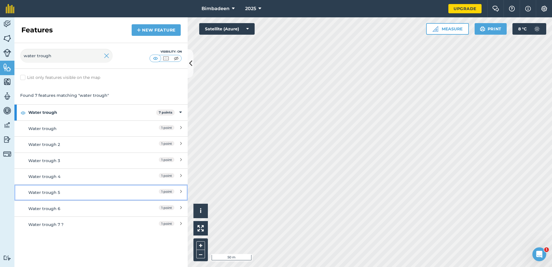
click at [182, 188] on link "Water trough 5 1 point" at bounding box center [100, 192] width 173 height 16
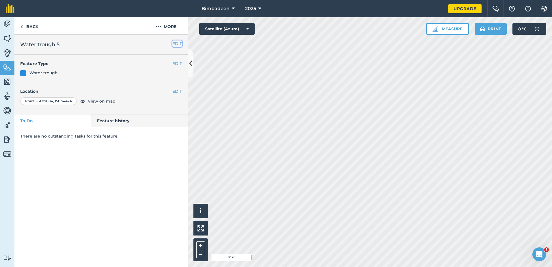
click at [176, 41] on button "EDIT" at bounding box center [177, 43] width 10 height 6
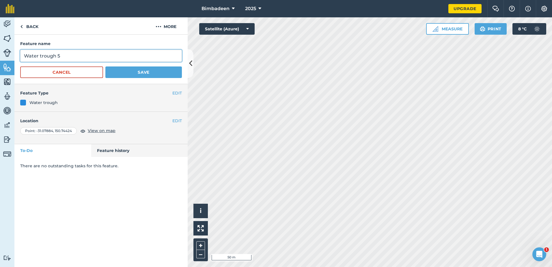
click at [102, 56] on input "Water trough 5" at bounding box center [101, 56] width 162 height 12
type input "Water trough 5 ?"
click at [147, 77] on button "Save" at bounding box center [143, 72] width 76 height 12
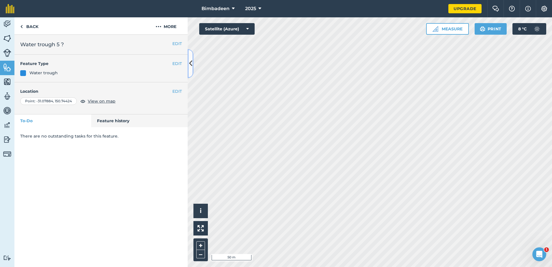
click at [189, 60] on icon at bounding box center [190, 63] width 3 height 10
